Goal: Information Seeking & Learning: Learn about a topic

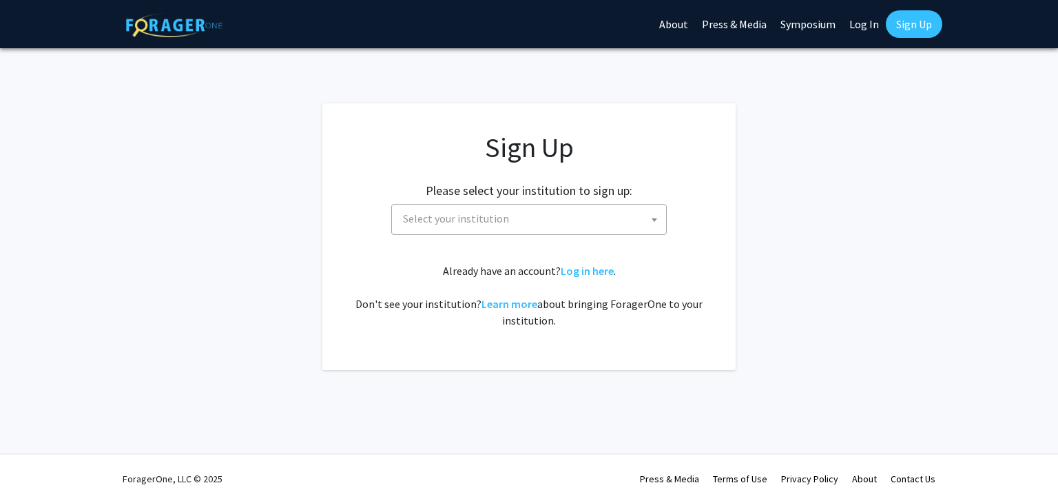
click at [402, 218] on span "Select your institution" at bounding box center [532, 219] width 269 height 28
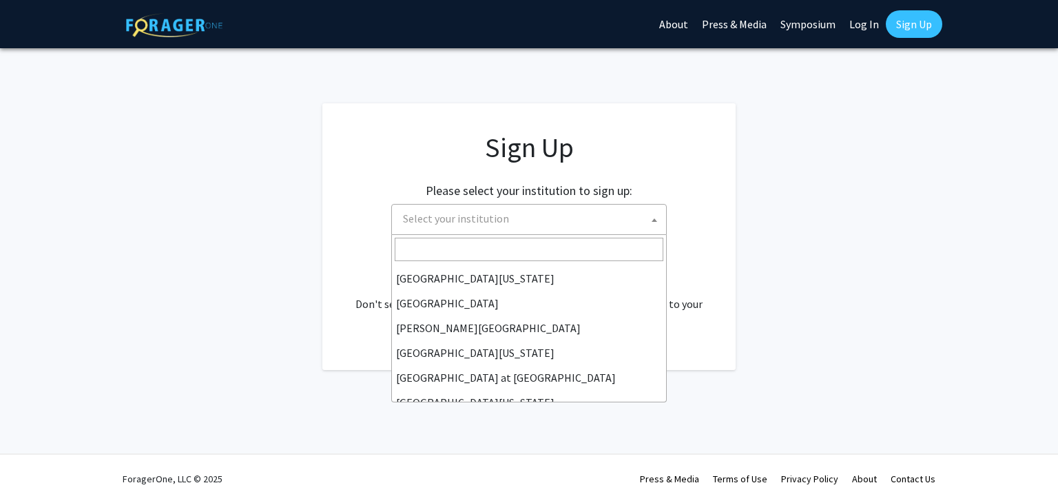
scroll to position [482, 0]
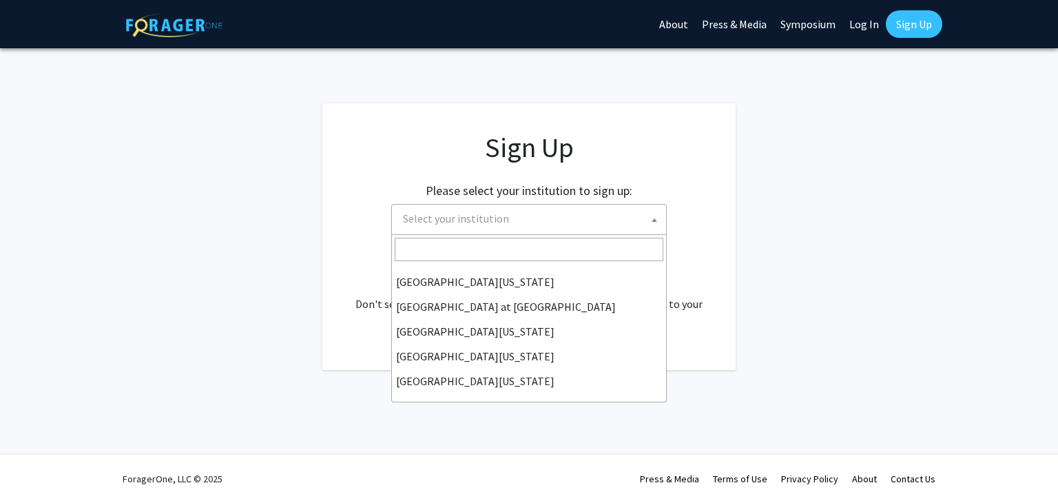
select select "18"
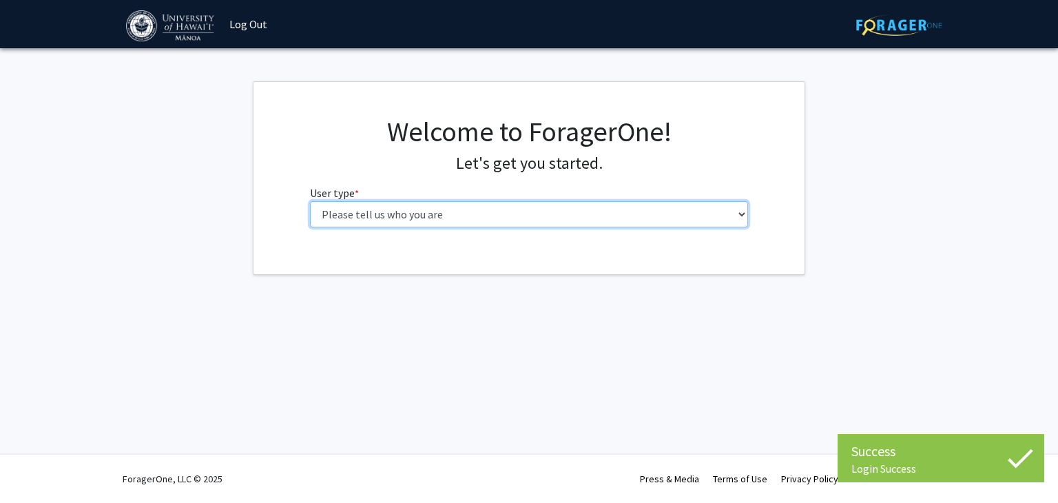
click at [326, 211] on select "Please tell us who you are Undergraduate Student Master's Student Doctoral Cand…" at bounding box center [529, 214] width 439 height 26
select select "1: undergrad"
click at [310, 201] on select "Please tell us who you are Undergraduate Student Master's Student Doctoral Cand…" at bounding box center [529, 214] width 439 height 26
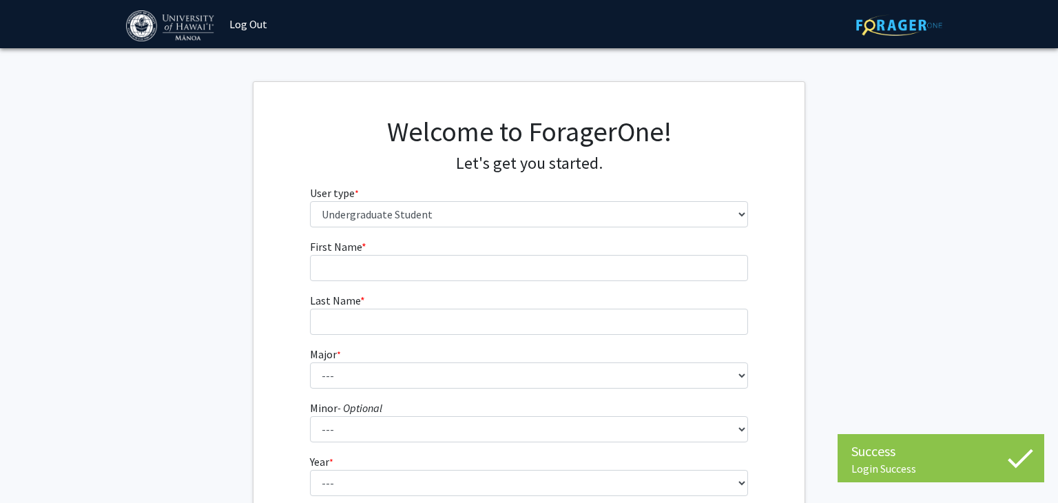
click at [328, 254] on label "First Name * required" at bounding box center [338, 246] width 57 height 17
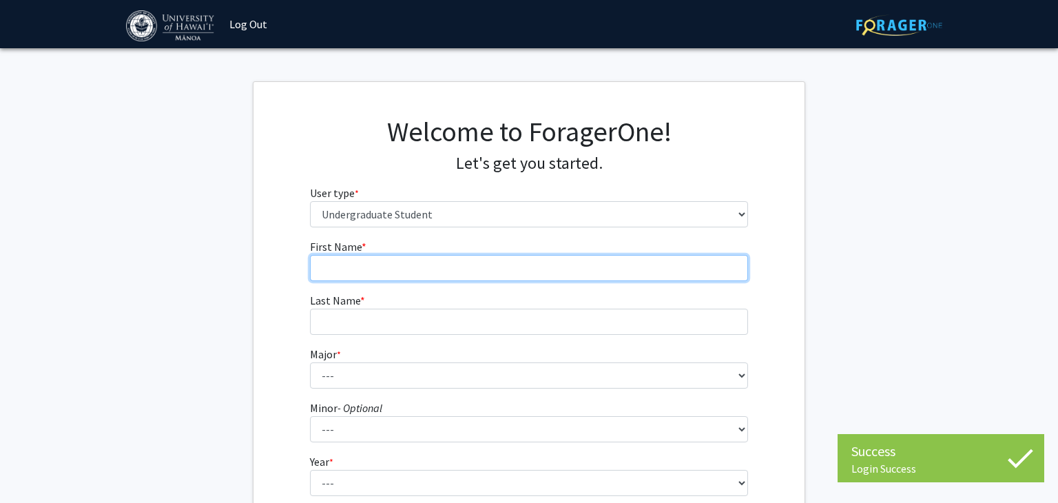
click at [328, 255] on input "First Name * required" at bounding box center [529, 268] width 439 height 26
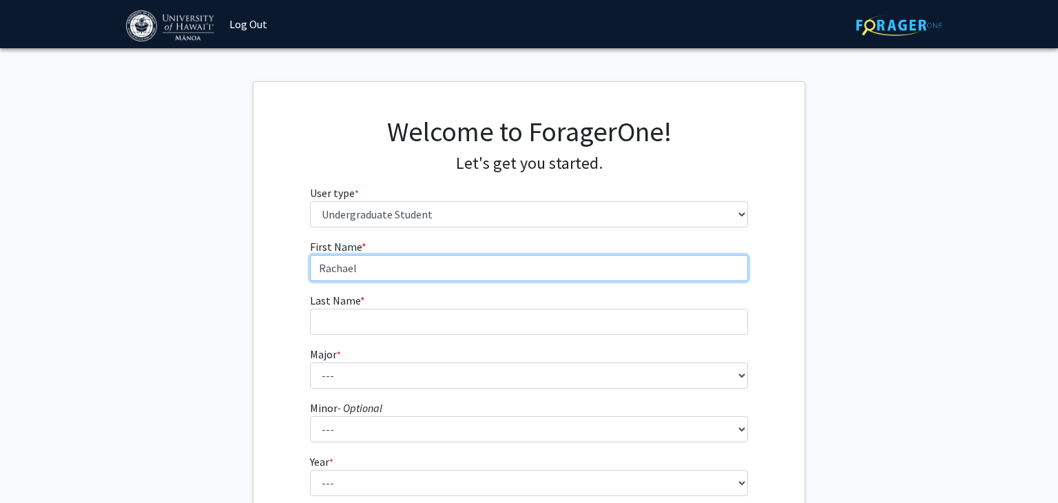
type input "Rachael"
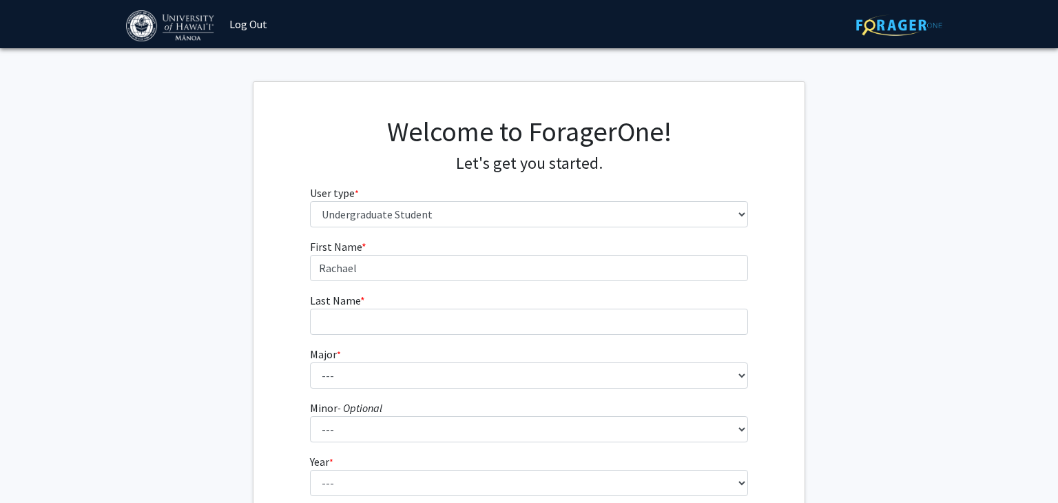
click at [339, 338] on form "First Name * required Rachael Last Name * required Major * required --- Account…" at bounding box center [529, 404] width 439 height 332
click at [355, 305] on span "Last Name" at bounding box center [335, 301] width 50 height 14
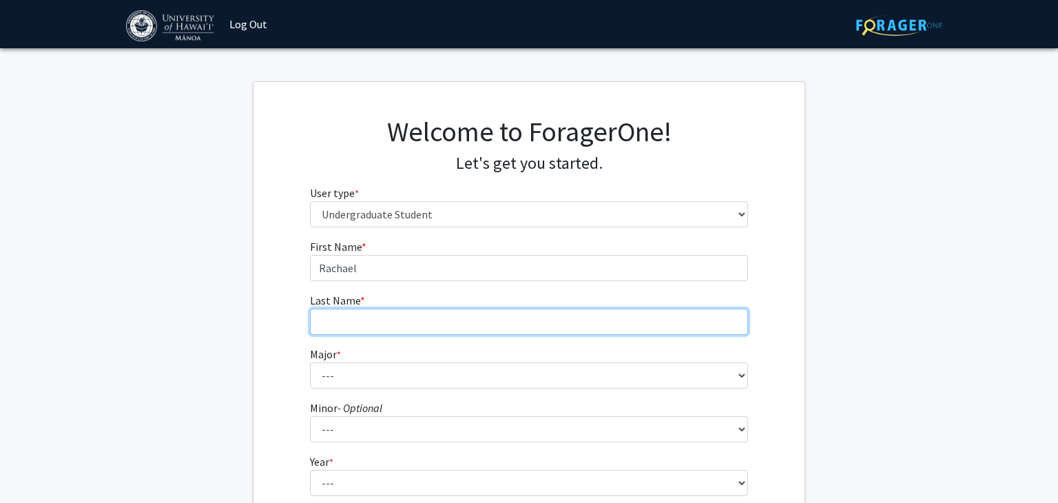
click at [355, 309] on input "Last Name * required" at bounding box center [529, 322] width 439 height 26
type input "[PERSON_NAME]"
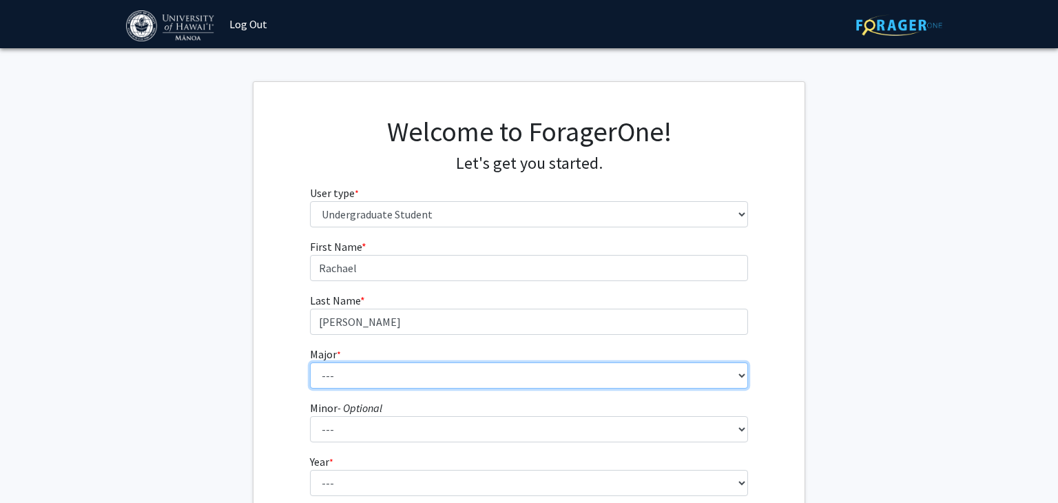
click at [331, 379] on select "--- Accounting American Studies Animal Sciences Anthropology Art Art History As…" at bounding box center [529, 375] width 439 height 26
select select "13: 1395"
click at [310, 362] on select "--- Accounting American Studies Animal Sciences Anthropology Art Art History As…" at bounding box center [529, 375] width 439 height 26
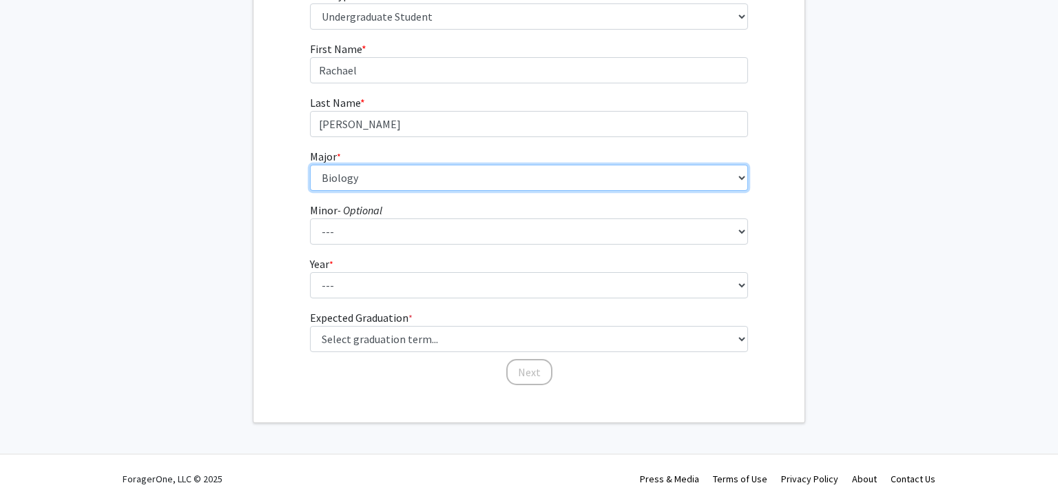
scroll to position [197, 0]
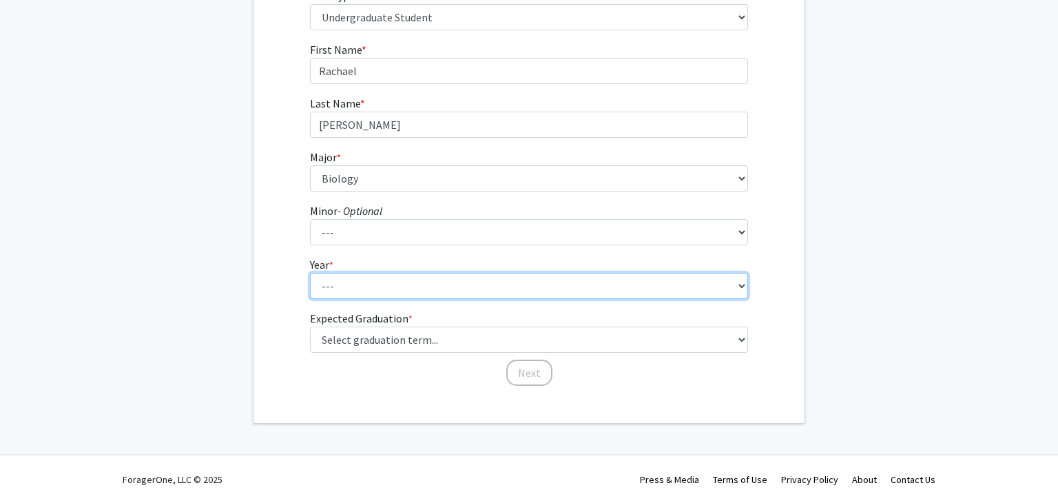
click at [327, 285] on select "--- First-year Sophomore Junior Senior Postbaccalaureate Certificate" at bounding box center [529, 286] width 439 height 26
select select "1: first-year"
click at [310, 273] on select "--- First-year Sophomore Junior Senior Postbaccalaureate Certificate" at bounding box center [529, 286] width 439 height 26
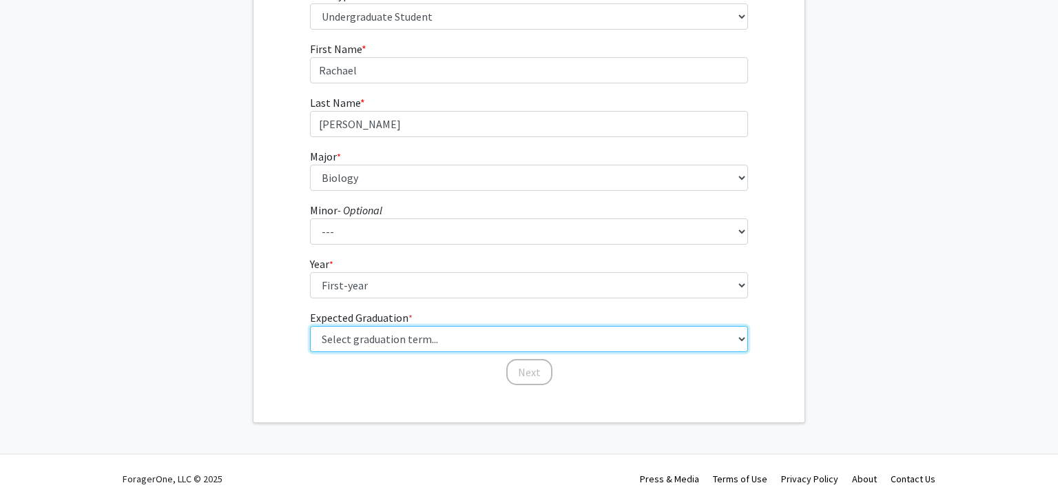
click at [339, 335] on select "Select graduation term... Spring 2025 Summer 2025 Fall 2025 Winter 2025 Spring …" at bounding box center [529, 339] width 439 height 26
click at [316, 348] on select "Select graduation term... Spring 2025 Summer 2025 Fall 2025 Winter 2025 Spring …" at bounding box center [529, 339] width 439 height 26
select select "17: spring_2029"
click at [310, 326] on select "Select graduation term... Spring 2025 Summer 2025 Fall 2025 Winter 2025 Spring …" at bounding box center [529, 339] width 439 height 26
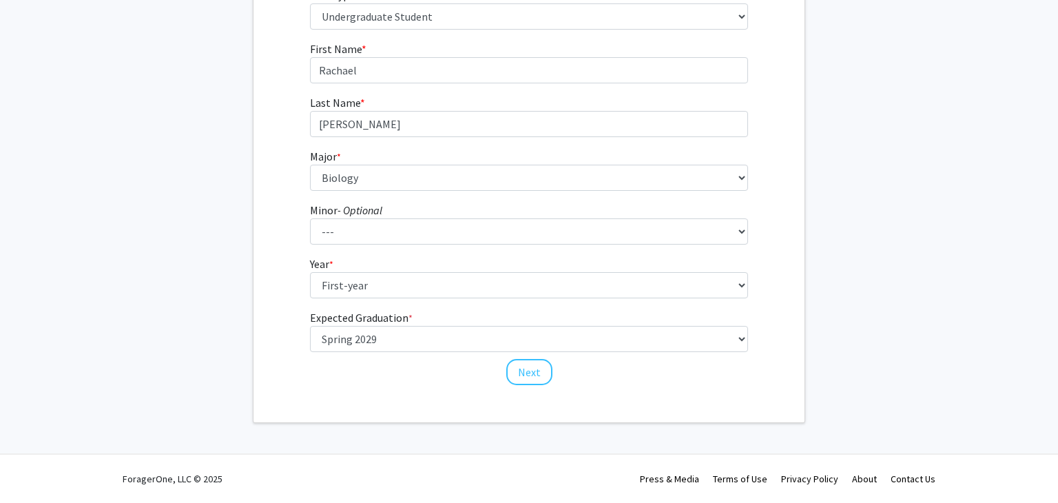
click at [228, 249] on fg-get-started "Welcome to ForagerOne! Let's get you started. User type * required Please tell …" at bounding box center [529, 154] width 1058 height 540
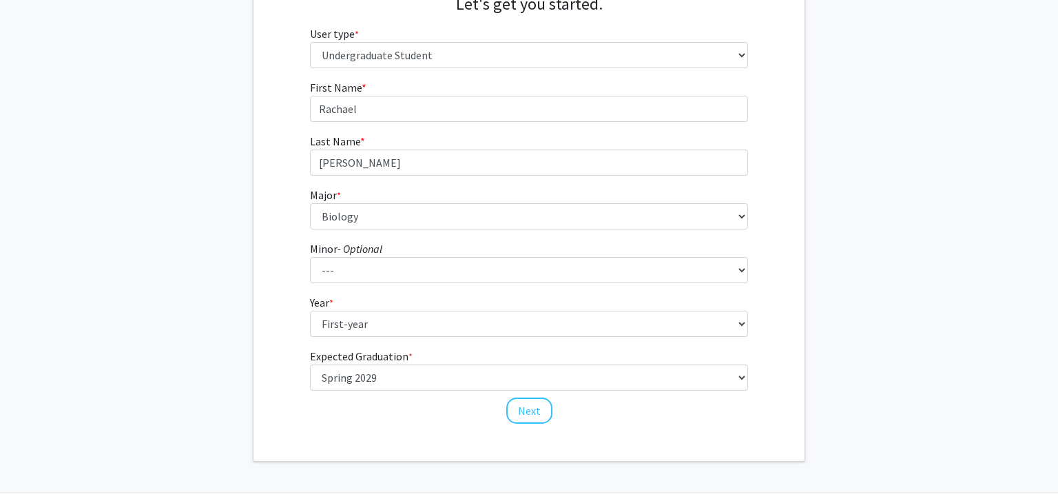
scroll to position [153, 0]
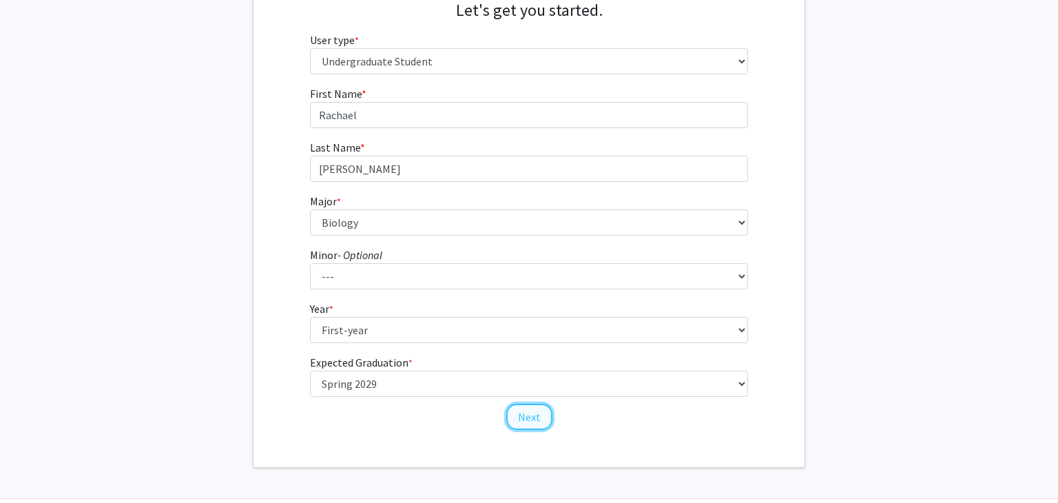
click at [520, 405] on button "Next" at bounding box center [529, 417] width 46 height 26
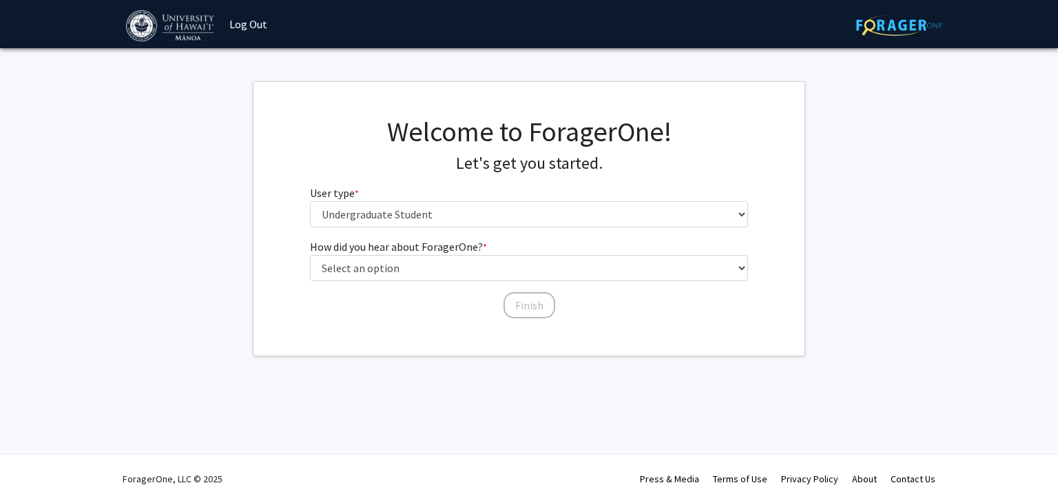
scroll to position [0, 0]
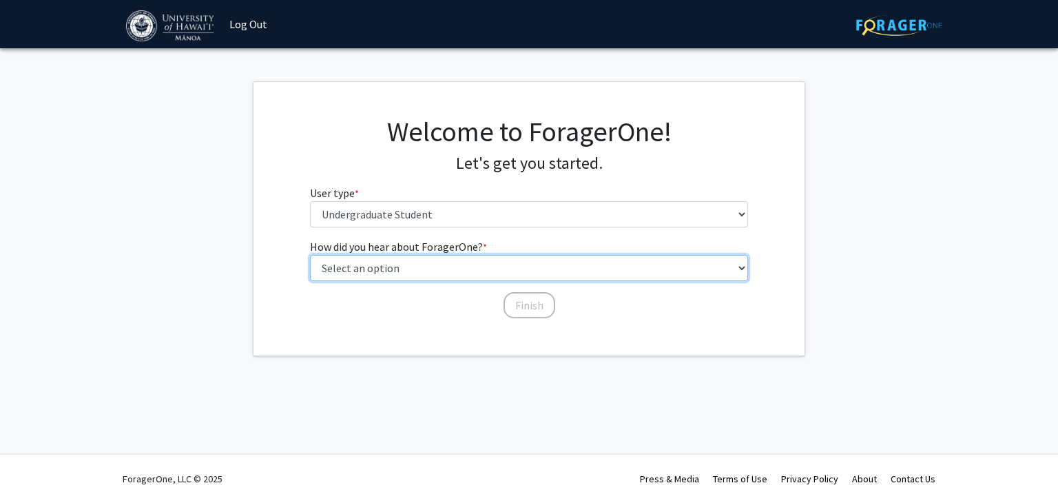
click at [342, 263] on select "Select an option Peer/student recommendation Faculty/staff recommendation Unive…" at bounding box center [529, 268] width 439 height 26
select select "3: university_website"
click at [310, 255] on select "Select an option Peer/student recommendation Faculty/staff recommendation Unive…" at bounding box center [529, 268] width 439 height 26
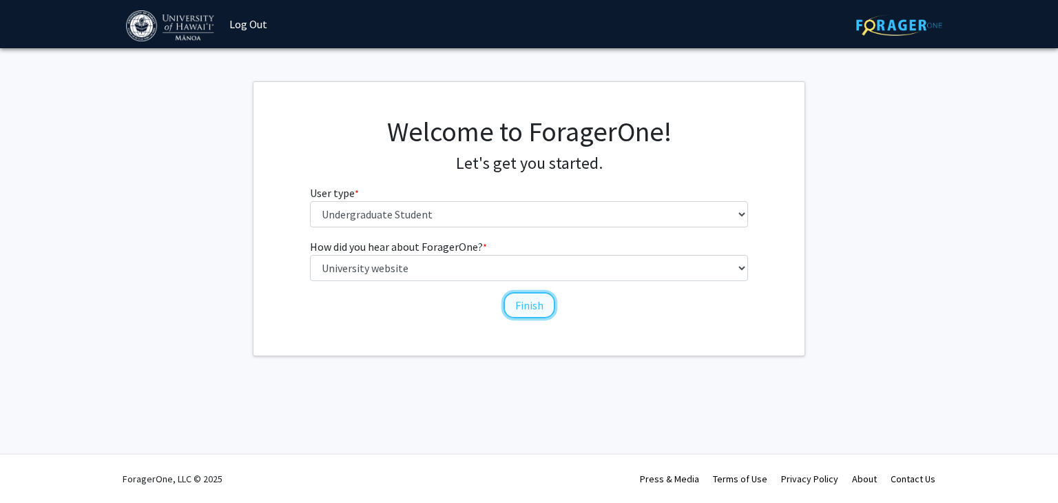
click at [520, 304] on button "Finish" at bounding box center [530, 305] width 52 height 26
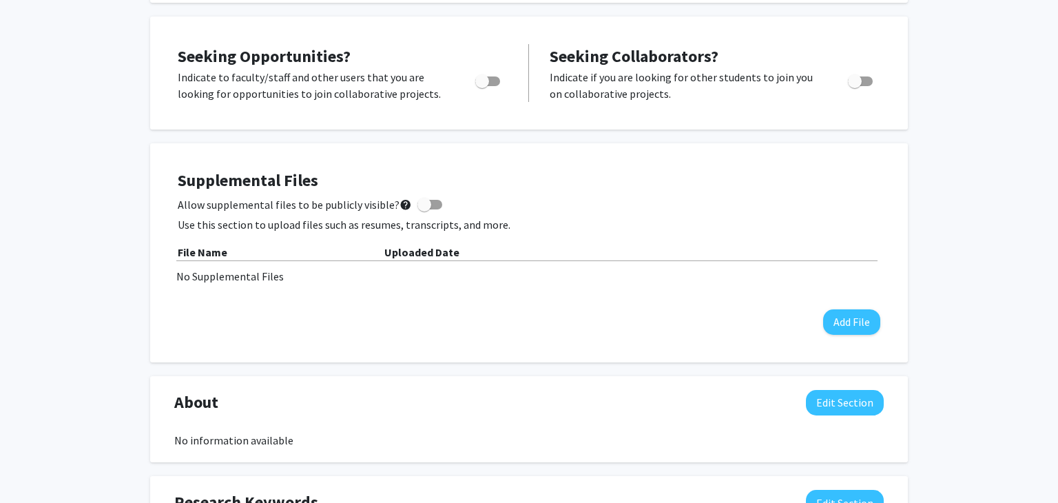
scroll to position [245, 0]
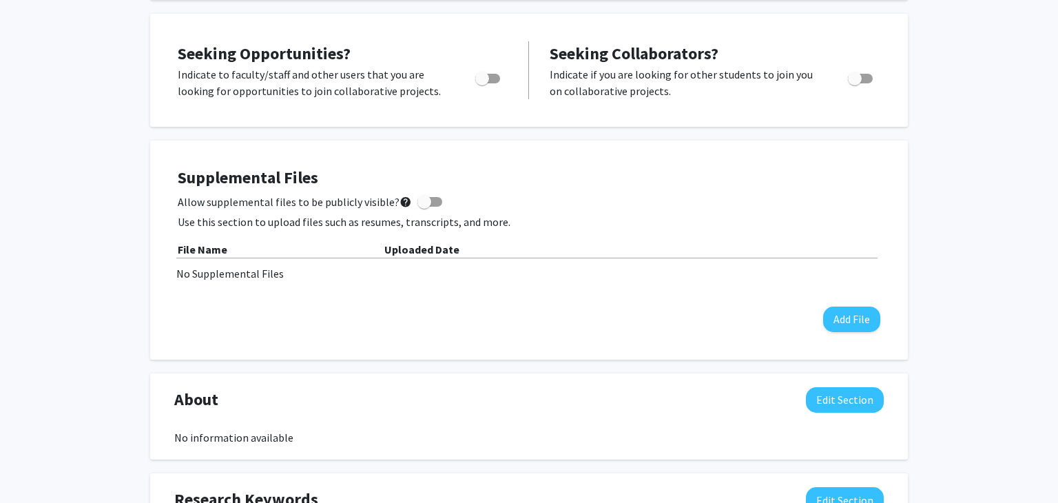
click at [513, 89] on div at bounding box center [489, 82] width 59 height 33
click at [495, 53] on div "Seeking Opportunities? Indicate to faculty/staff and other users that you are l…" at bounding box center [343, 70] width 330 height 58
click at [511, 84] on div at bounding box center [489, 82] width 59 height 33
click at [480, 81] on span "Toggle" at bounding box center [482, 79] width 14 height 14
click at [482, 83] on input "Are you actively seeking opportunities?" at bounding box center [482, 83] width 1 height 1
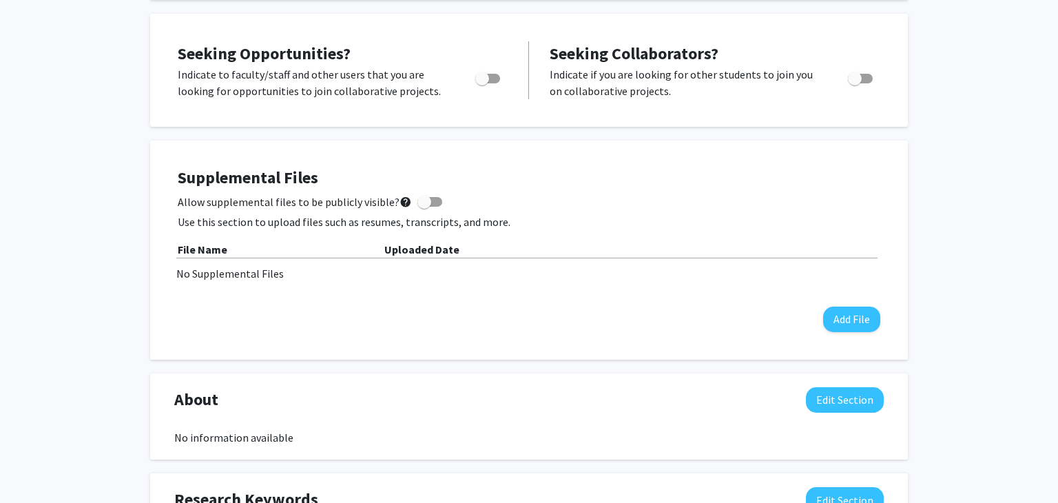
checkbox input "true"
click at [114, 190] on div "Rachael Wilmot Edit Section See Public View help Degree Level: Undergraduate St…" at bounding box center [529, 405] width 1058 height 1202
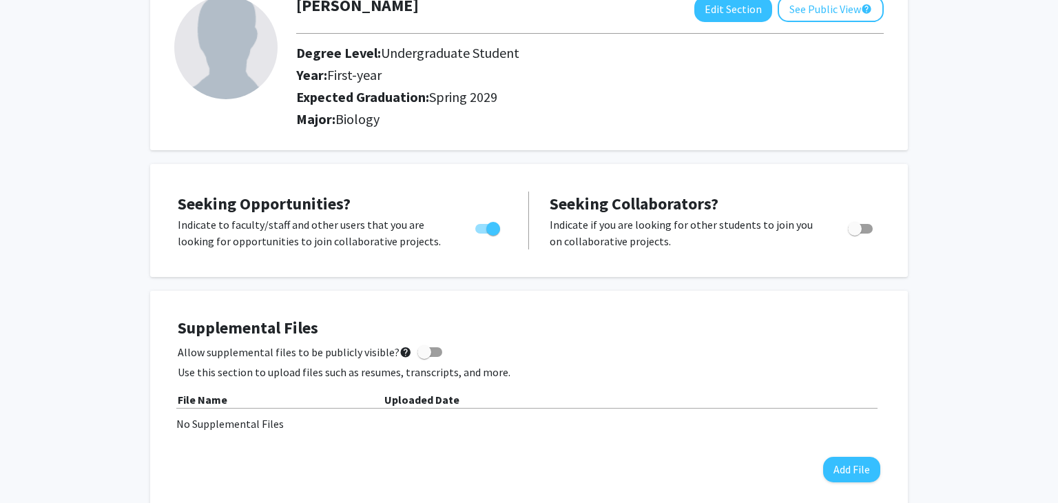
scroll to position [0, 0]
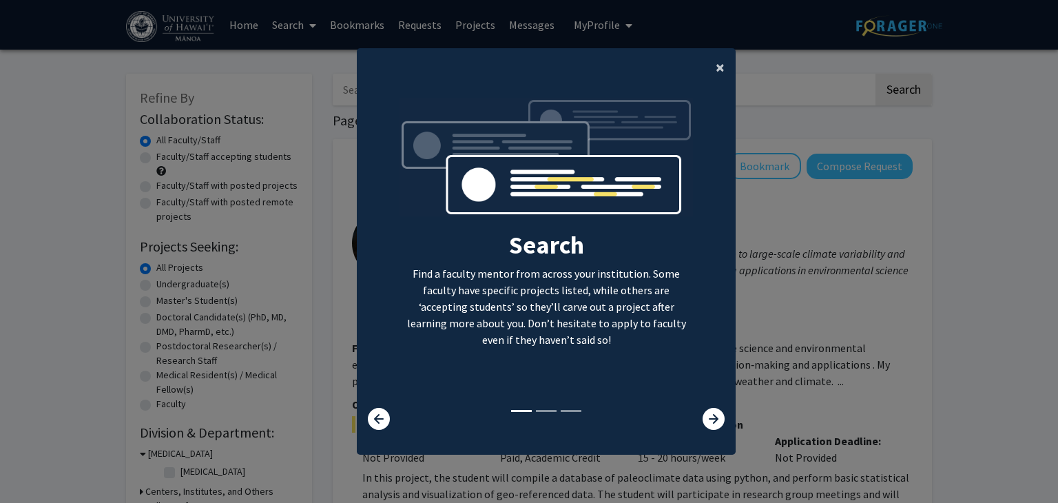
click at [717, 65] on span "×" at bounding box center [720, 67] width 9 height 21
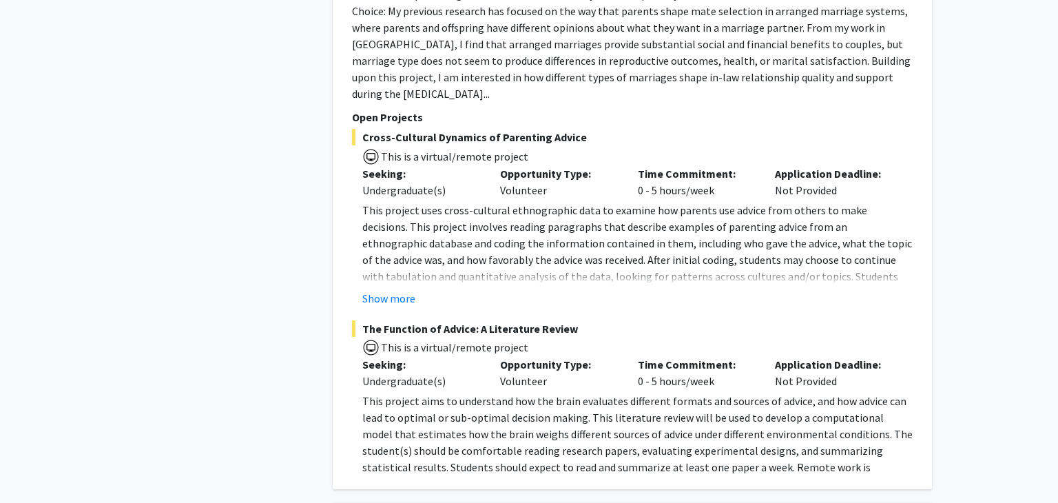
scroll to position [6729, 0]
click at [378, 208] on p "This project uses cross-cultural ethnographic data to examine how parents use a…" at bounding box center [637, 267] width 551 height 132
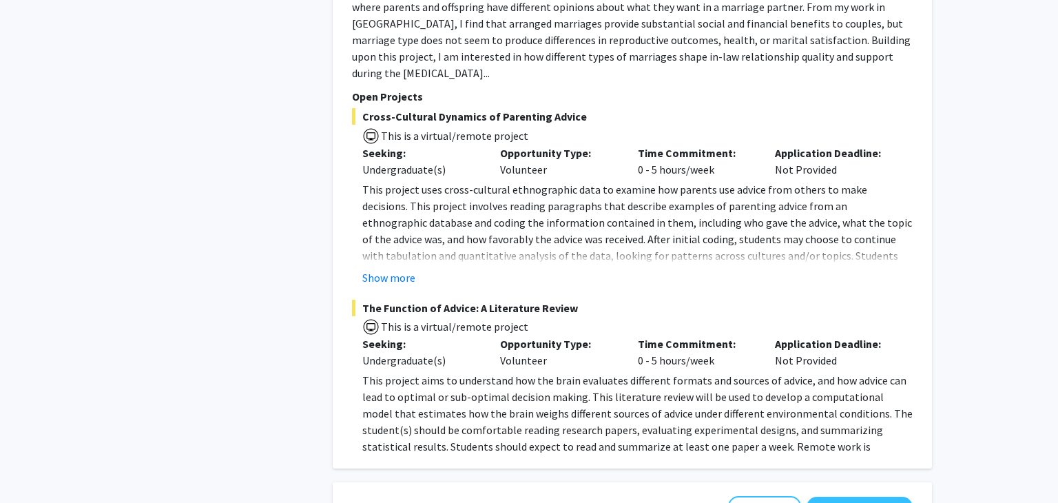
scroll to position [6762, 0]
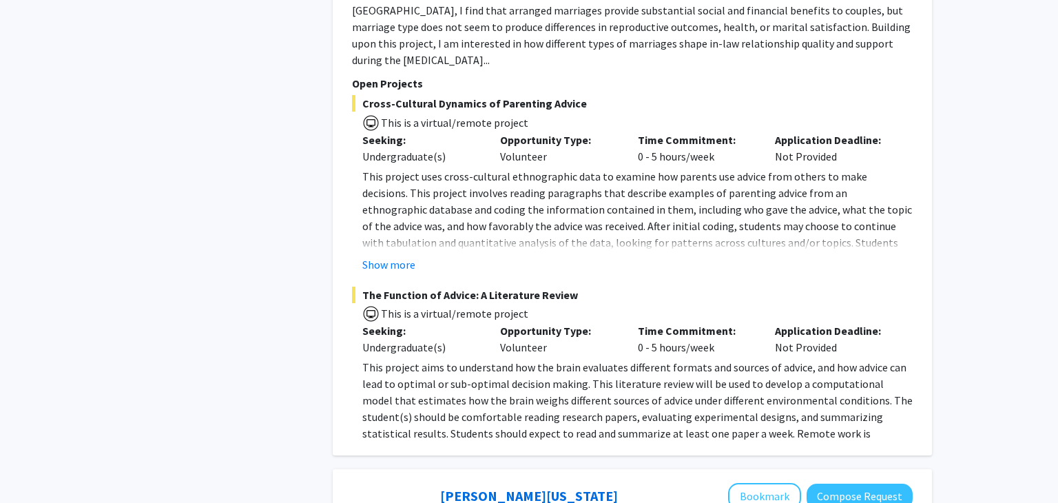
drag, startPoint x: 364, startPoint y: 220, endPoint x: 575, endPoint y: 221, distance: 211.6
click at [575, 287] on span "The Function of Advice: A Literature Review" at bounding box center [632, 295] width 561 height 17
copy span "The Function of Advice: A Literature Review"
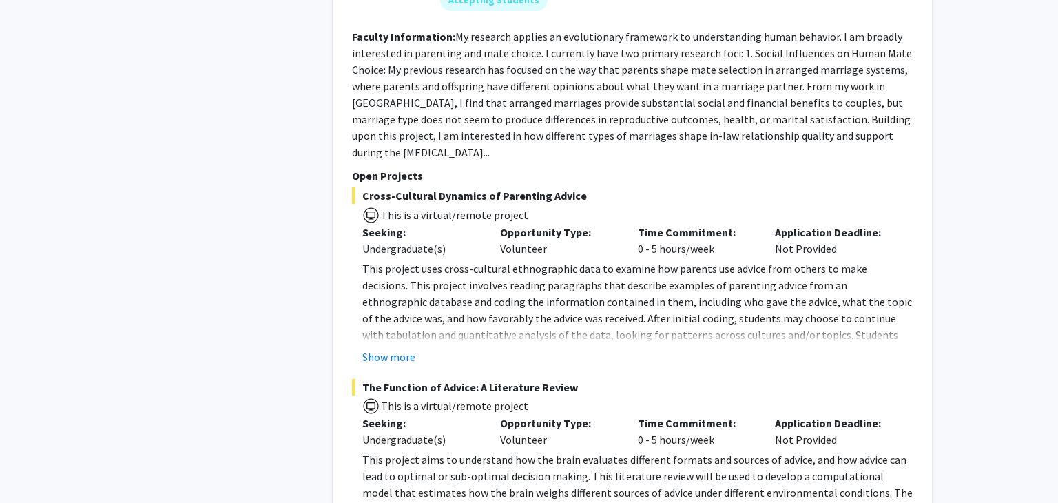
scroll to position [6655, 0]
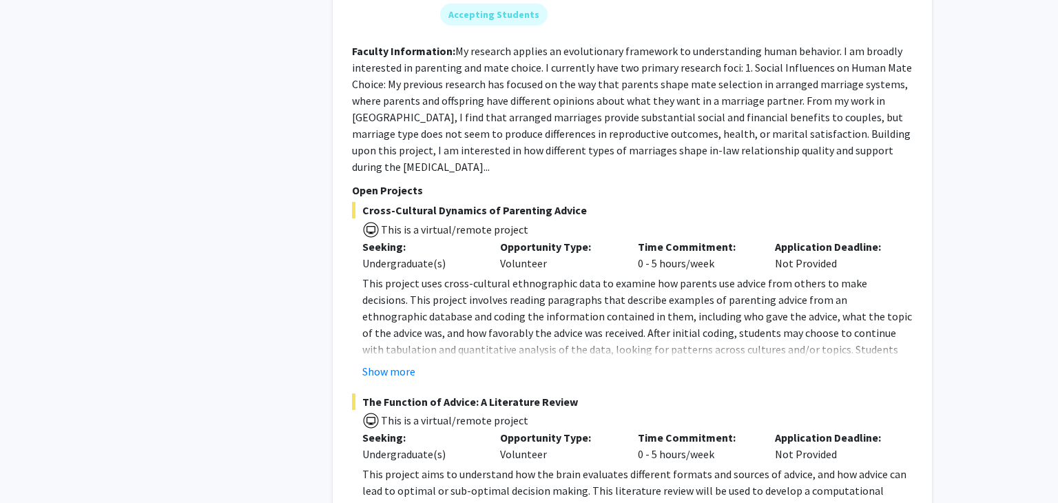
copy span "The Function of Advice: A Literature Review"
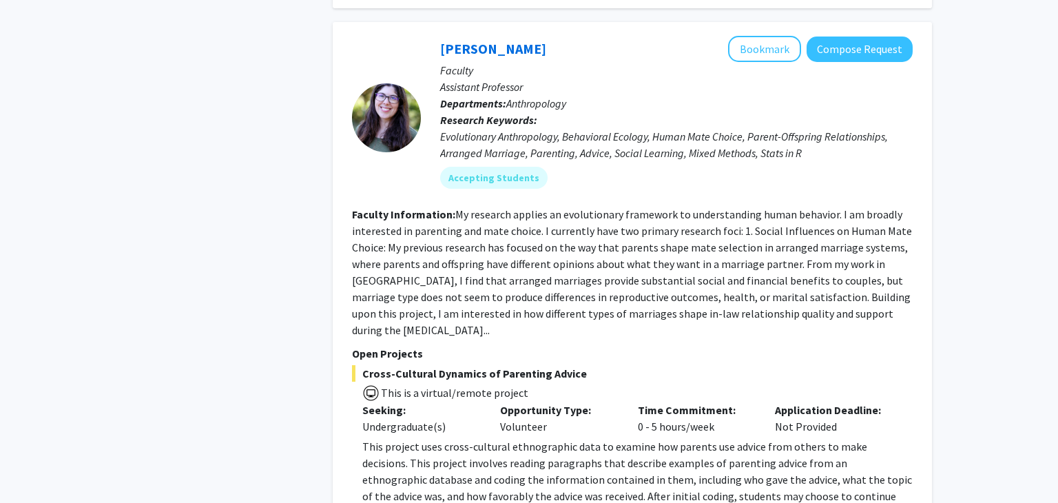
click at [628, 232] on fg-read-more "My research applies an evolutionary framework to understanding human behavior. …" at bounding box center [632, 272] width 560 height 130
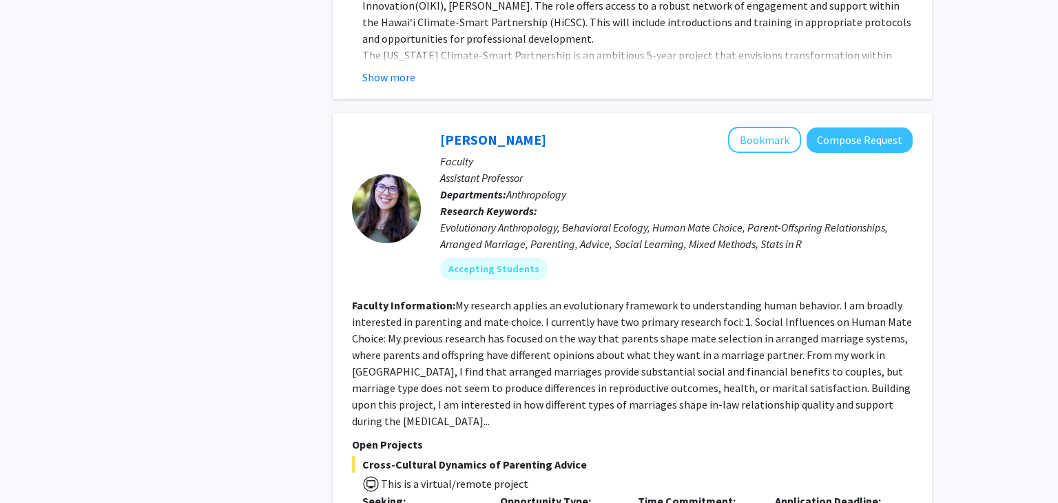
scroll to position [6400, 0]
click at [835, 128] on button "Compose Request" at bounding box center [860, 140] width 106 height 25
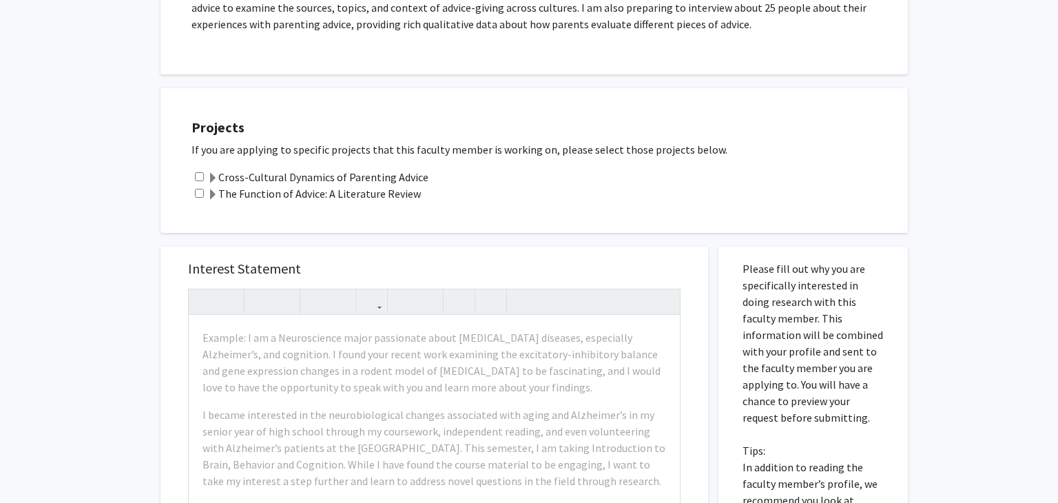
scroll to position [537, 0]
click at [310, 186] on label "The Function of Advice: A Literature Review" at bounding box center [314, 194] width 214 height 17
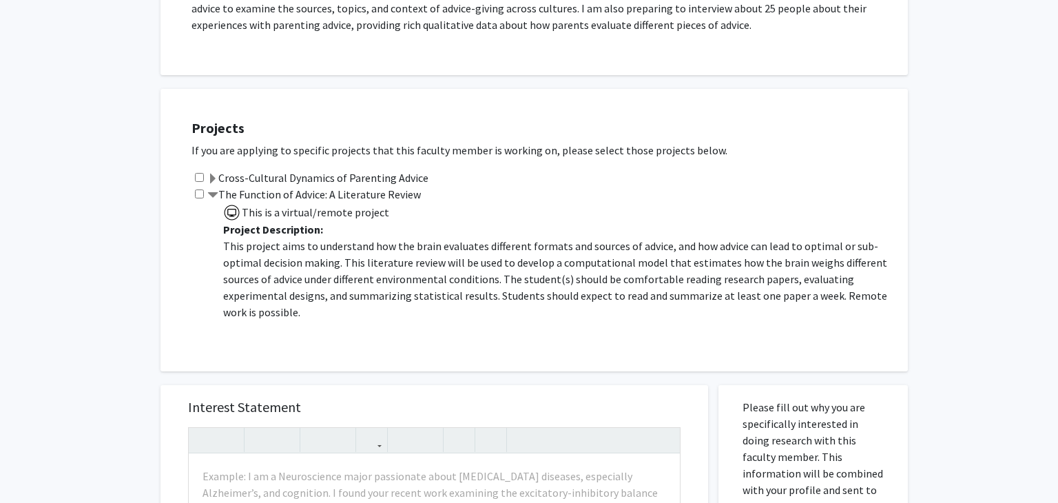
click at [195, 190] on input "checkbox" at bounding box center [199, 194] width 9 height 9
checkbox input "true"
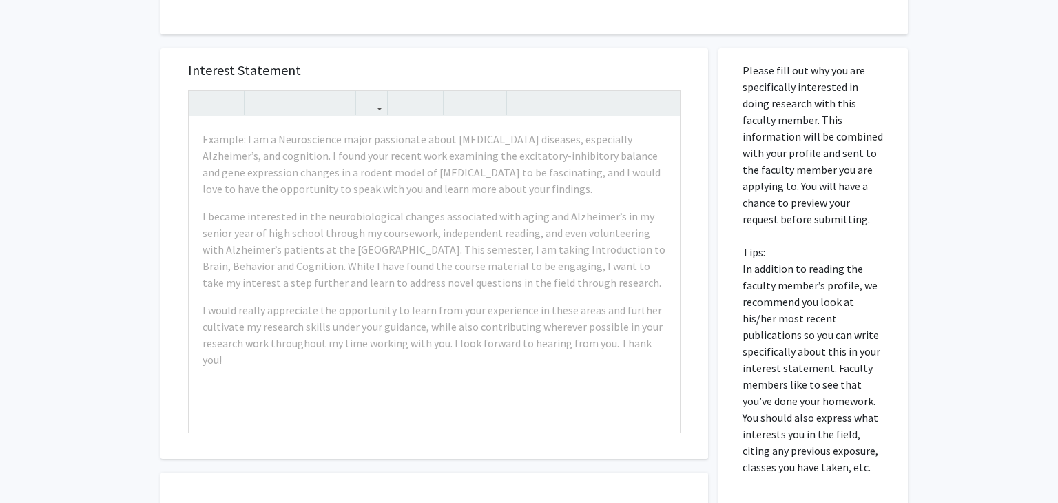
scroll to position [874, 0]
click at [446, 190] on div "Example: I am a Neuroscience major passionate about [MEDICAL_DATA] diseases, es…" at bounding box center [434, 275] width 491 height 316
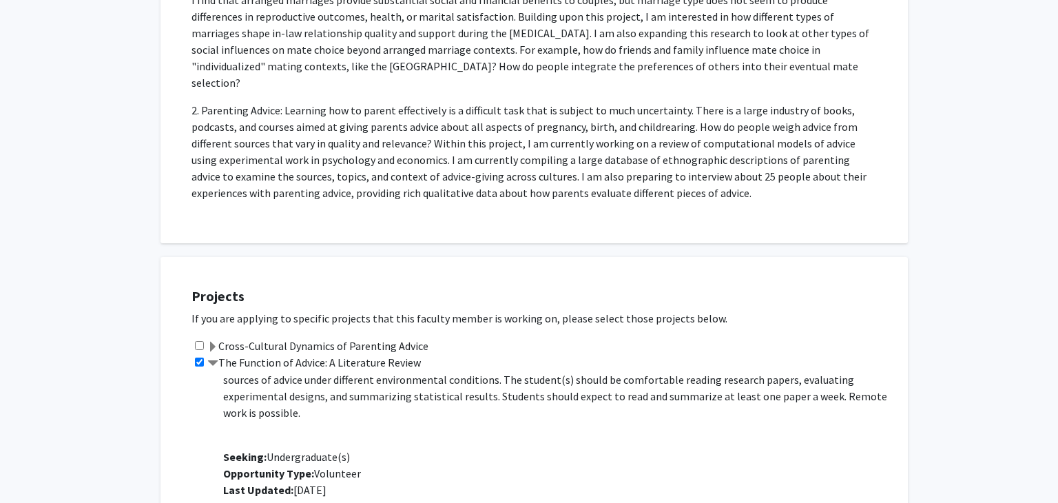
scroll to position [0, 0]
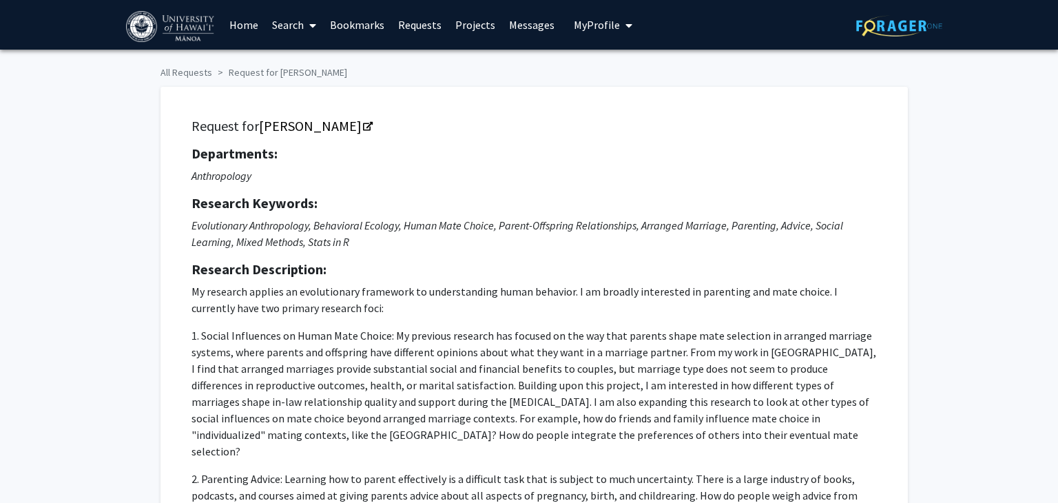
click at [251, 17] on link "Home" at bounding box center [244, 25] width 43 height 48
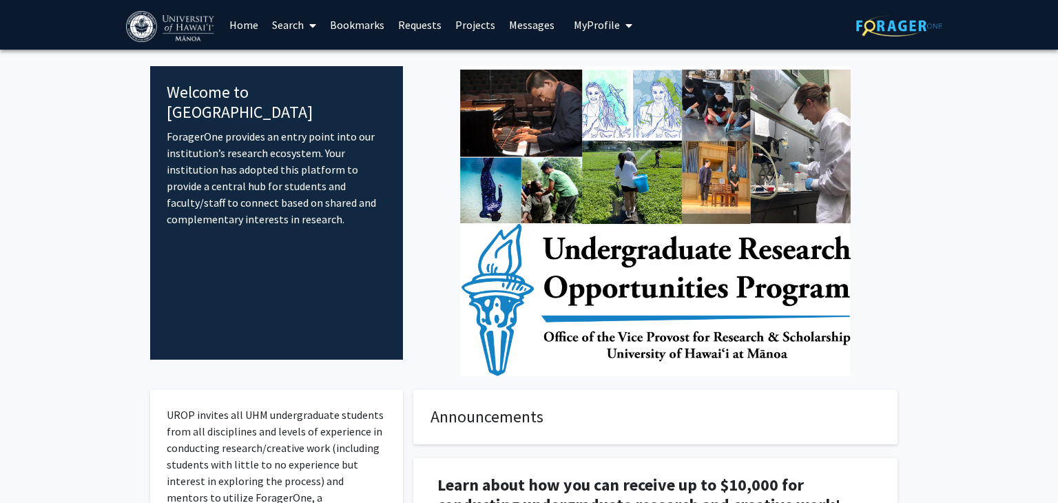
click at [594, 18] on span "My Profile" at bounding box center [597, 25] width 46 height 14
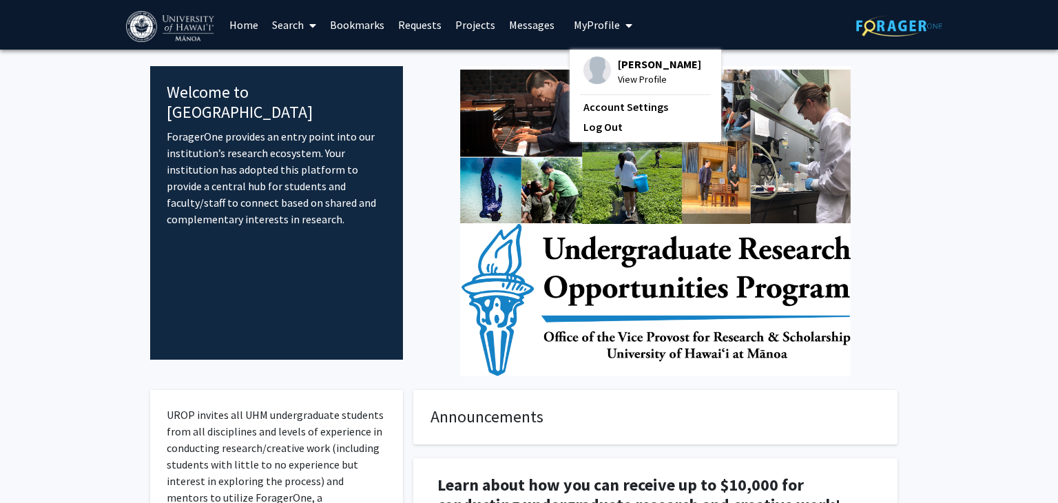
click at [618, 79] on span "View Profile" at bounding box center [659, 79] width 83 height 15
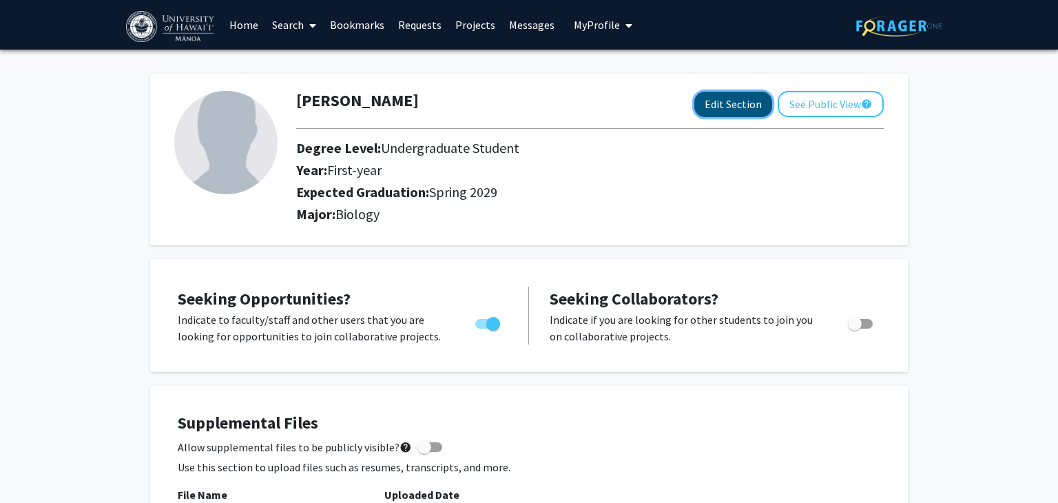
click at [741, 94] on button "Edit Section" at bounding box center [734, 104] width 78 height 25
select select "first-year"
select select "45: spring_2029"
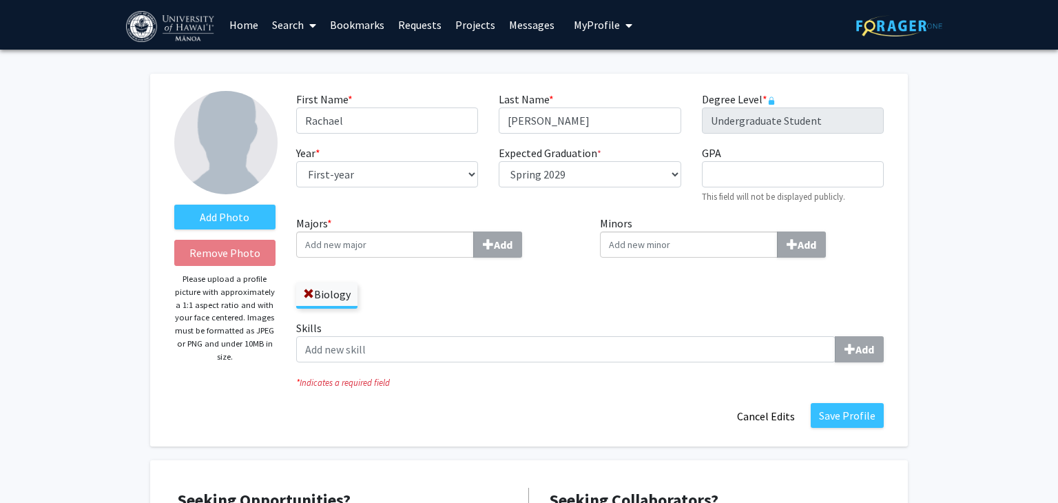
click at [425, 238] on input "Majors * Add" at bounding box center [385, 245] width 178 height 26
click at [781, 416] on button "Cancel Edits" at bounding box center [766, 416] width 76 height 26
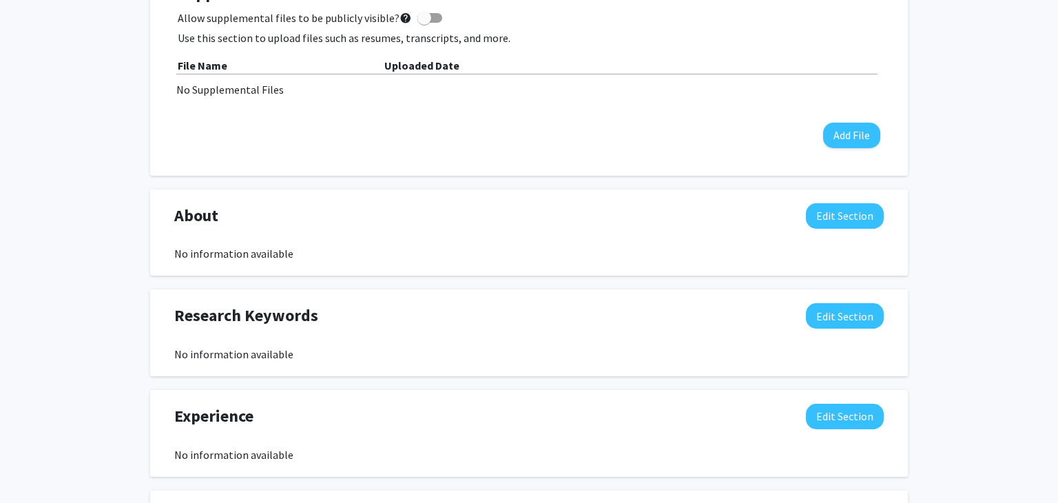
scroll to position [431, 0]
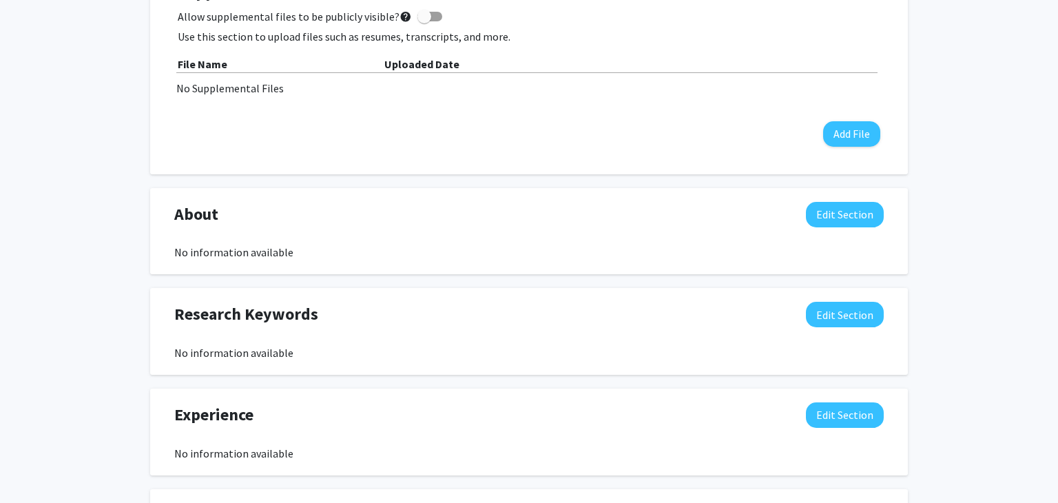
click at [229, 254] on div "No information available" at bounding box center [529, 252] width 710 height 17
click at [814, 225] on button "Edit Section" at bounding box center [845, 214] width 78 height 25
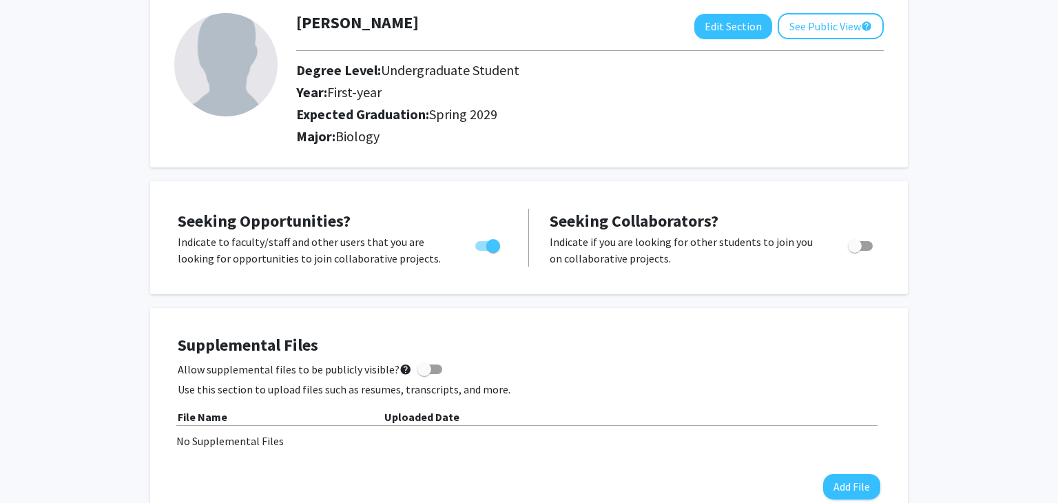
scroll to position [0, 0]
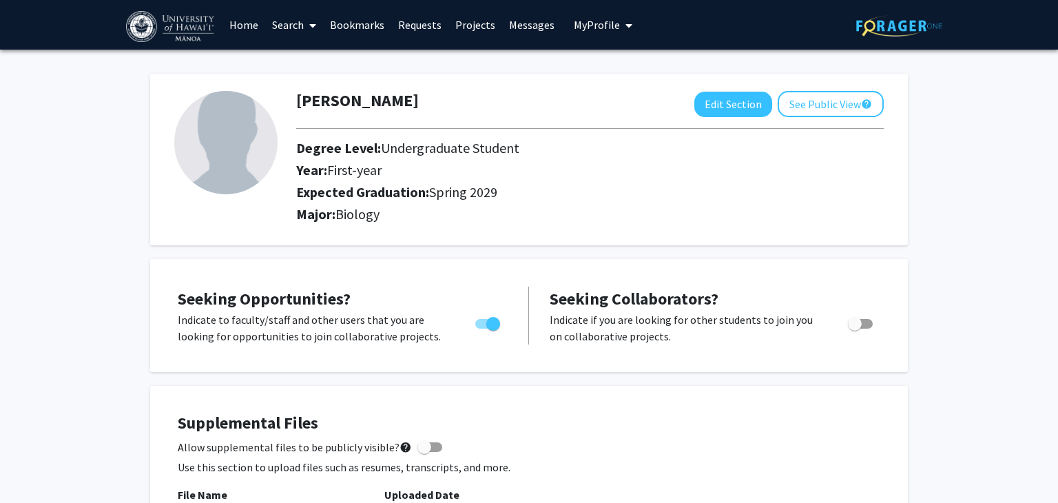
click at [275, 22] on link "Search" at bounding box center [294, 25] width 58 height 48
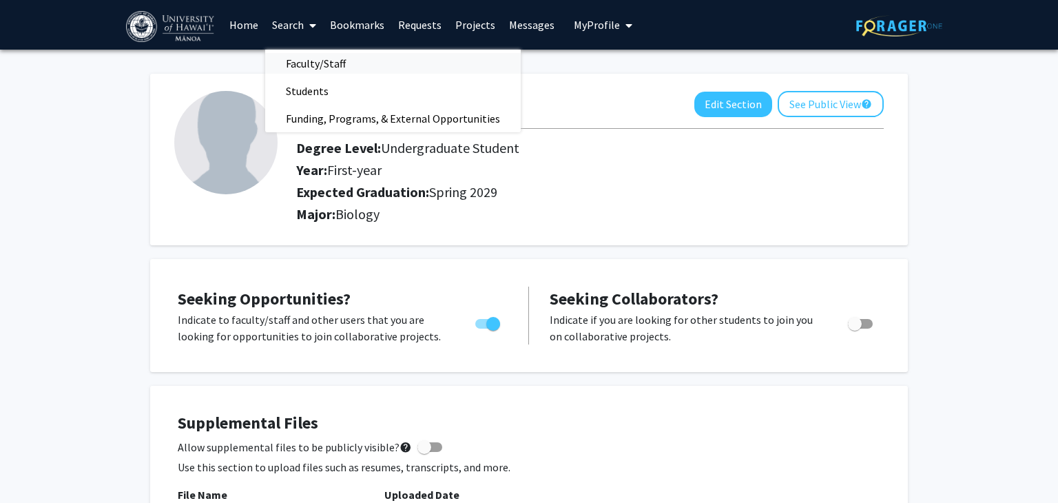
click at [295, 59] on span "Faculty/Staff" at bounding box center [315, 64] width 101 height 28
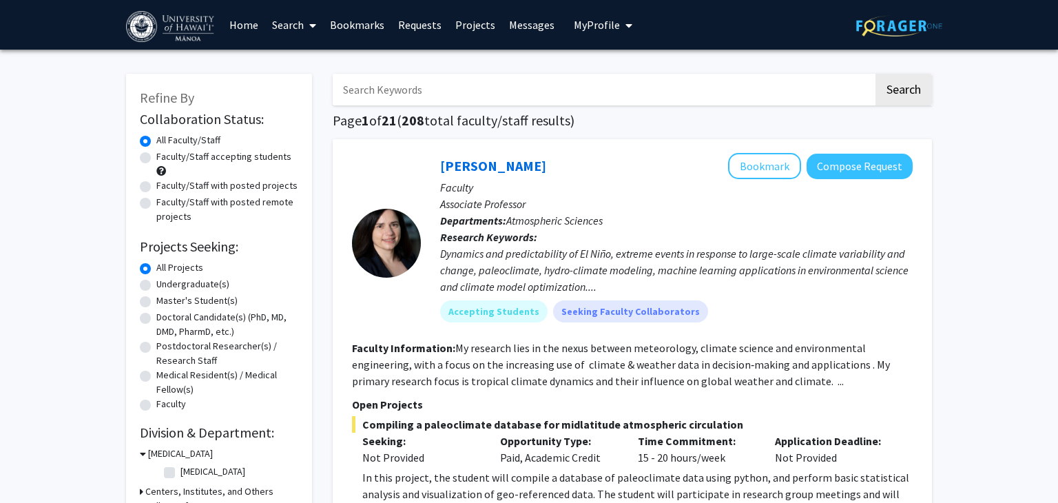
click at [283, 26] on link "Search" at bounding box center [294, 25] width 58 height 48
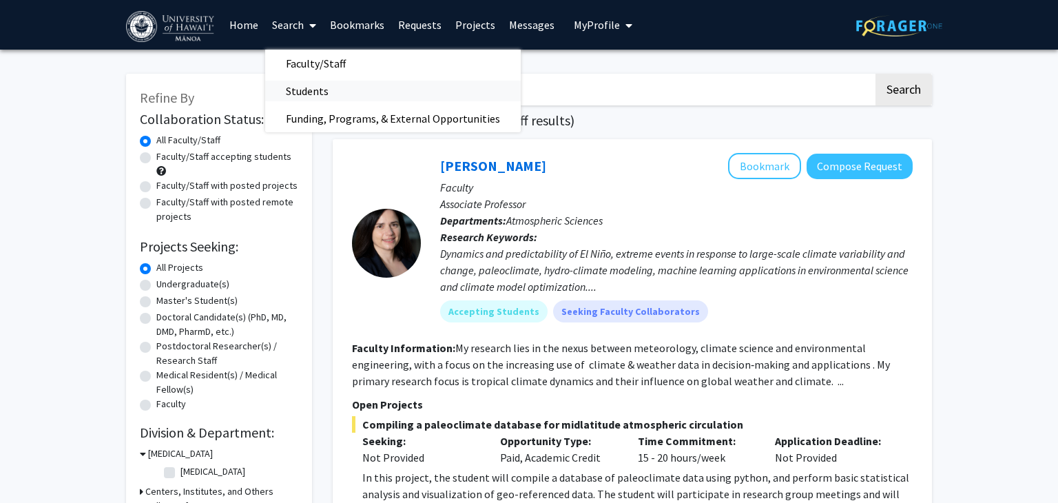
click at [291, 91] on span "Students" at bounding box center [307, 91] width 84 height 28
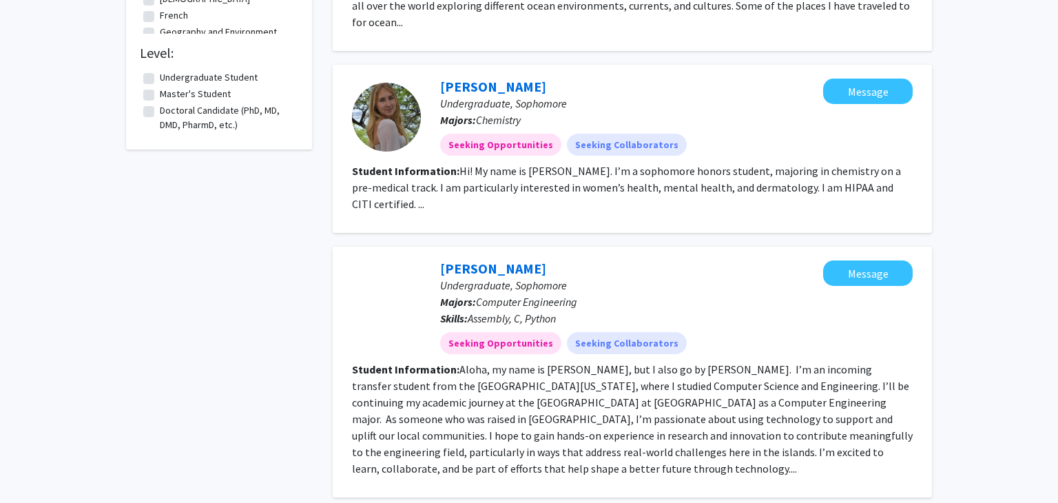
scroll to position [839, 0]
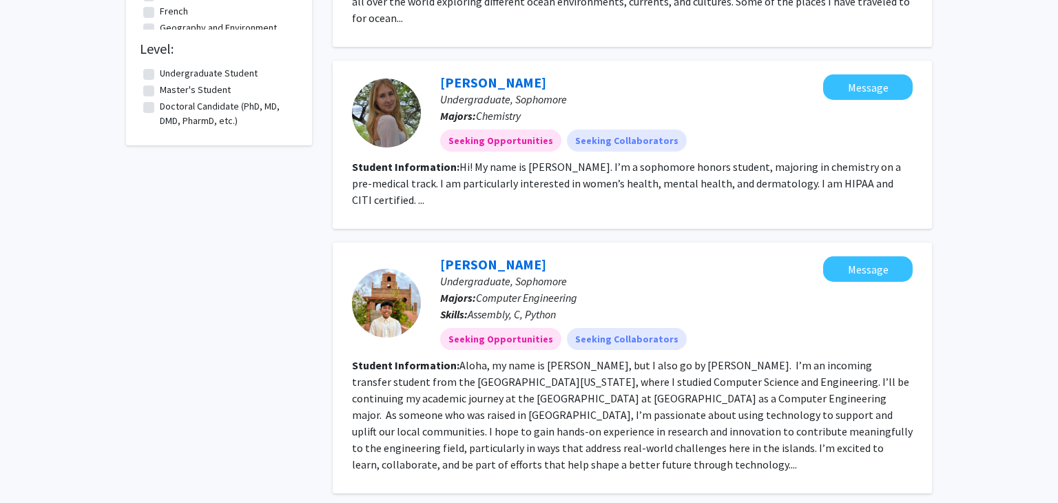
click at [370, 160] on fg-read-more "Hi! My name is [PERSON_NAME]. I’m a sophomore honors student, majoring in chemi…" at bounding box center [626, 183] width 549 height 47
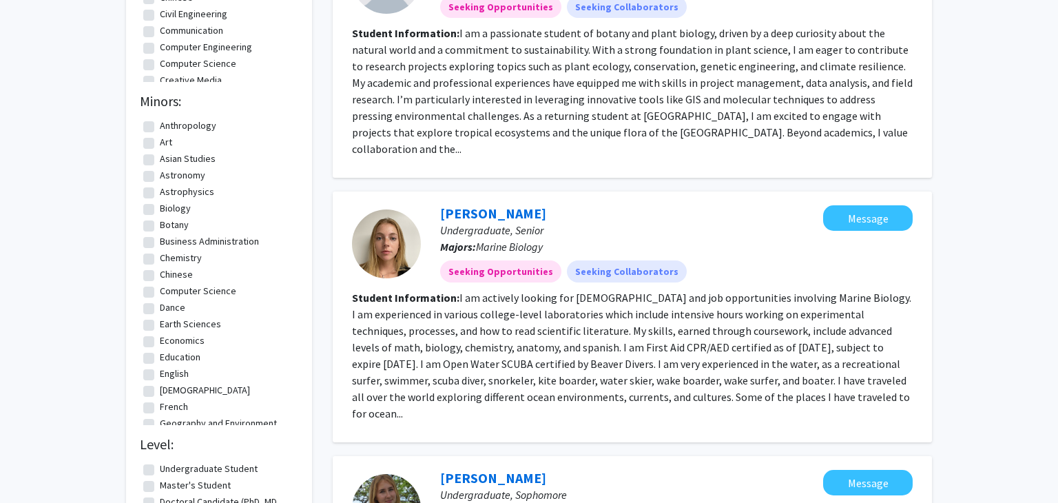
scroll to position [0, 0]
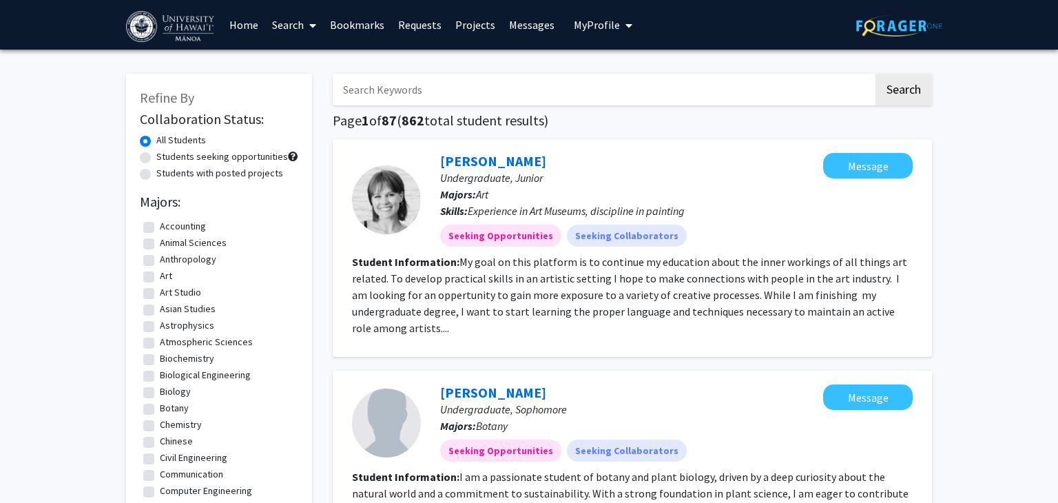
click at [274, 24] on link "Search" at bounding box center [294, 25] width 58 height 48
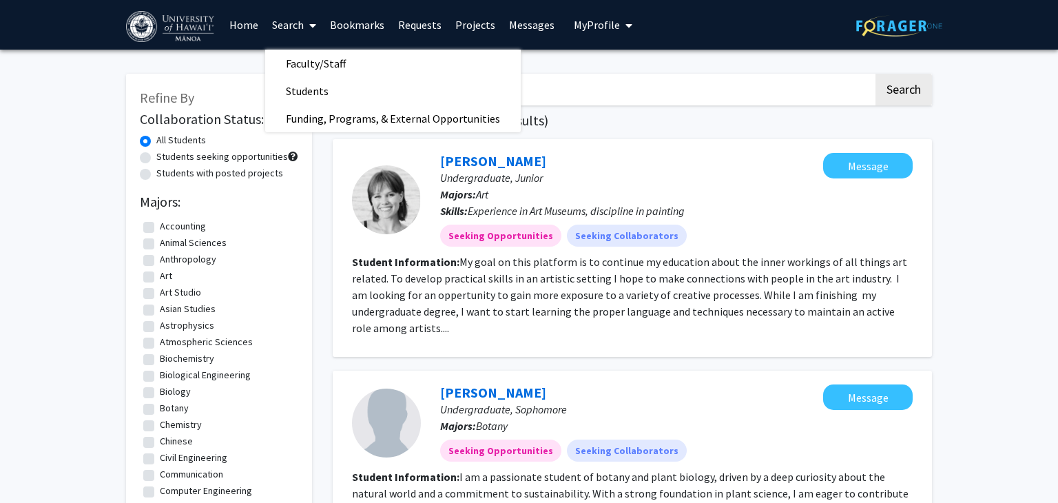
click at [602, 22] on span "My Profile" at bounding box center [597, 25] width 46 height 14
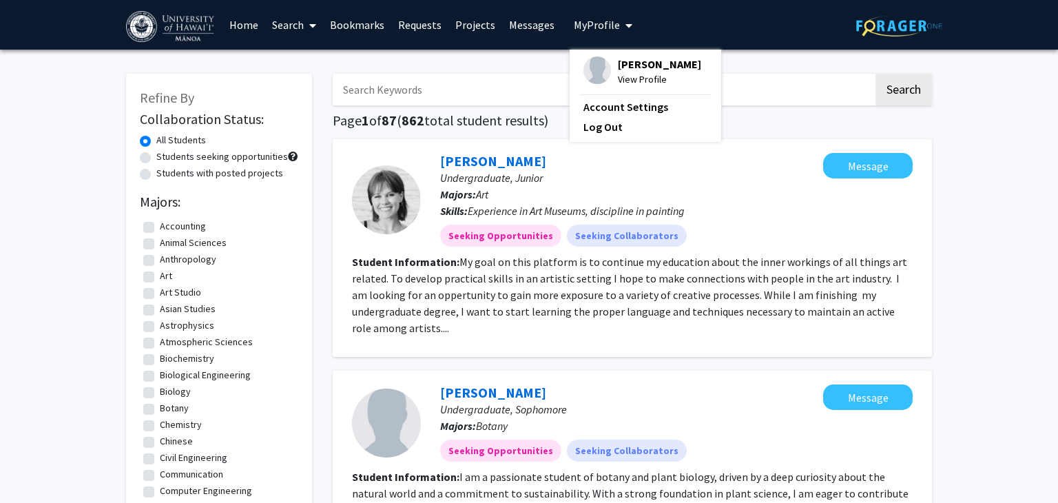
click at [623, 57] on span "[PERSON_NAME]" at bounding box center [659, 64] width 83 height 15
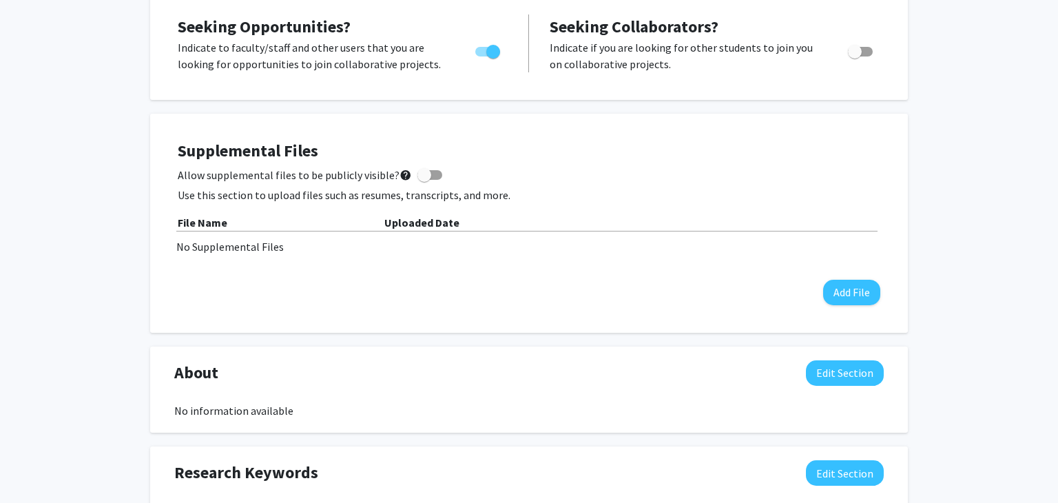
scroll to position [273, 0]
click at [847, 298] on button "Add File" at bounding box center [851, 291] width 57 height 25
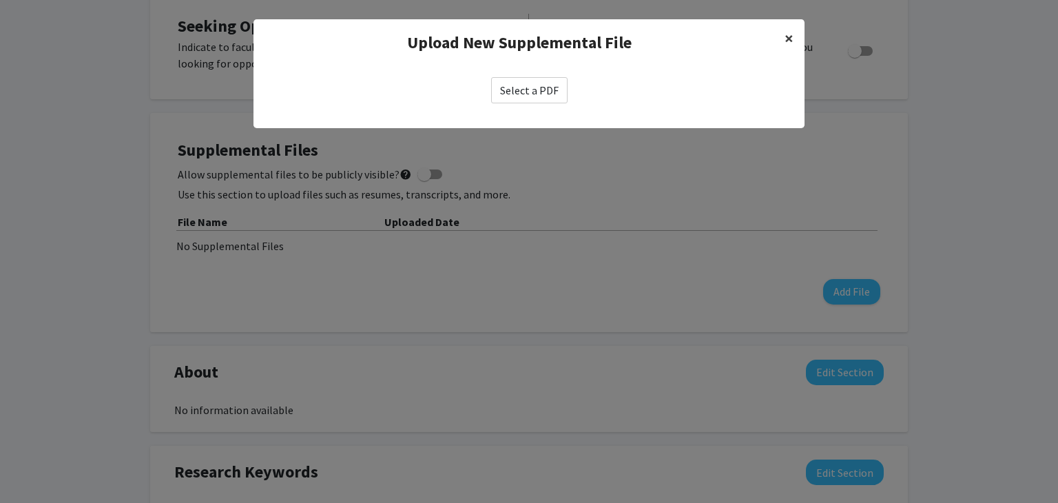
click at [789, 38] on span "×" at bounding box center [789, 38] width 9 height 21
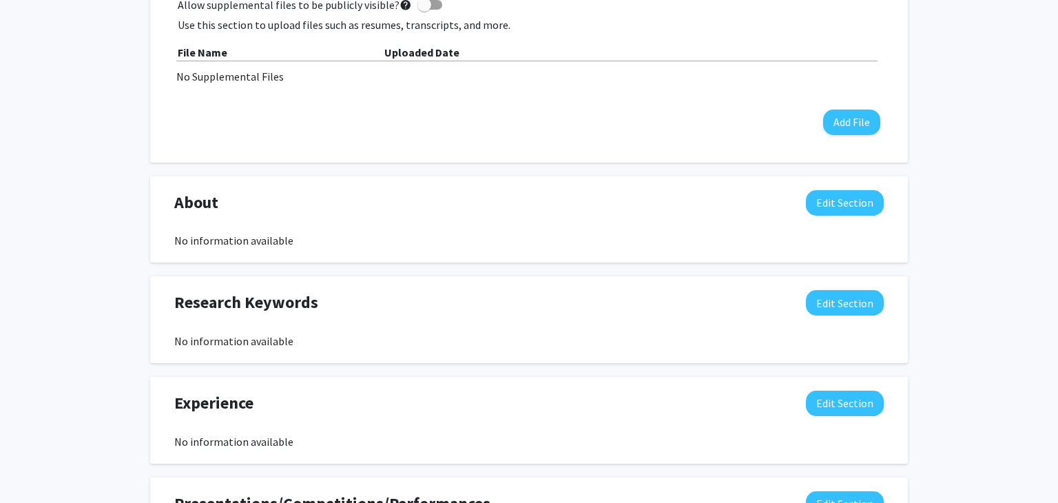
scroll to position [446, 0]
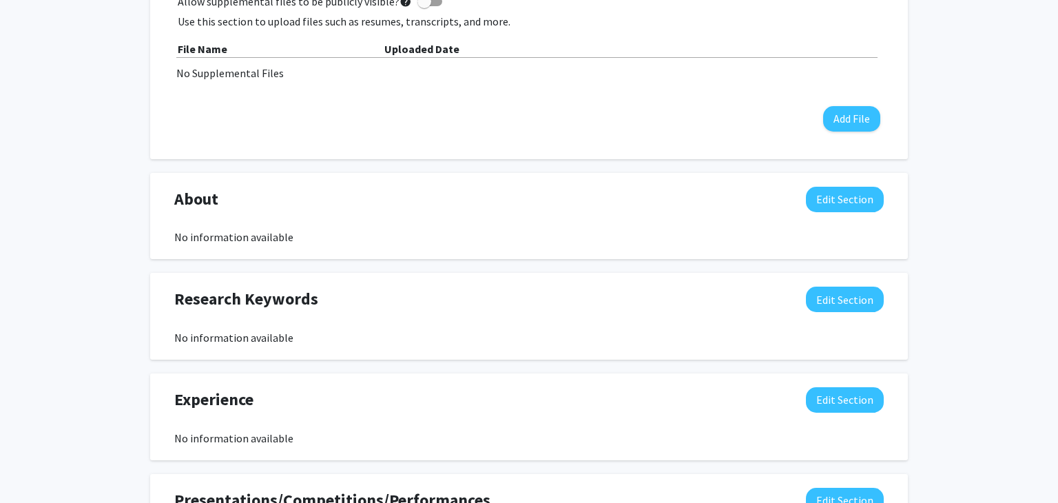
click at [198, 223] on div "About Edit Section No information available" at bounding box center [529, 216] width 730 height 59
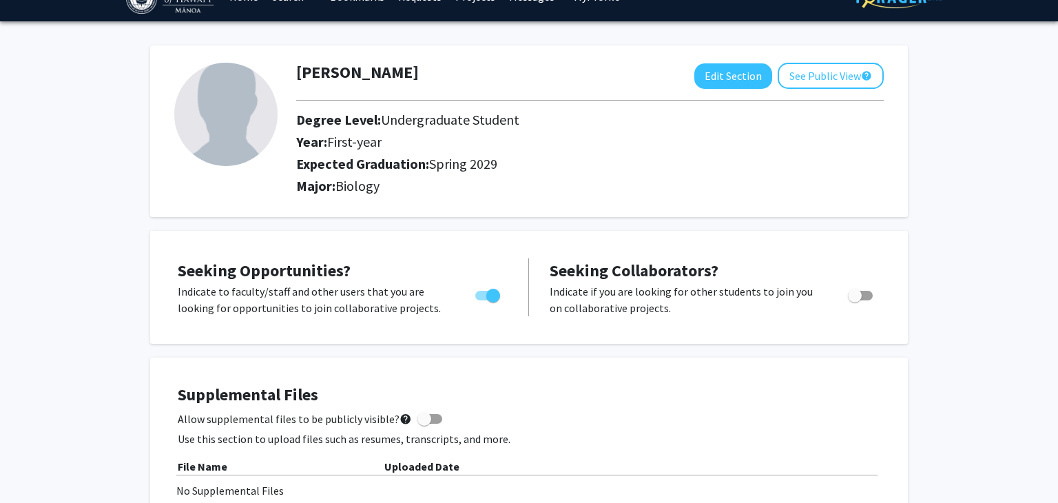
scroll to position [19, 0]
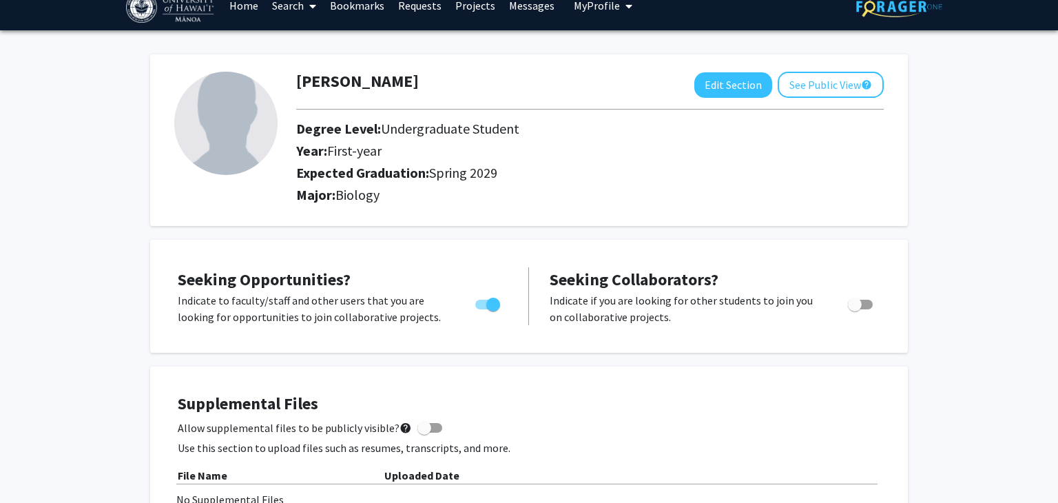
click at [227, 129] on img at bounding box center [225, 123] width 103 height 103
click at [735, 93] on button "Edit Section" at bounding box center [734, 84] width 78 height 25
select select "first-year"
select select "45: spring_2029"
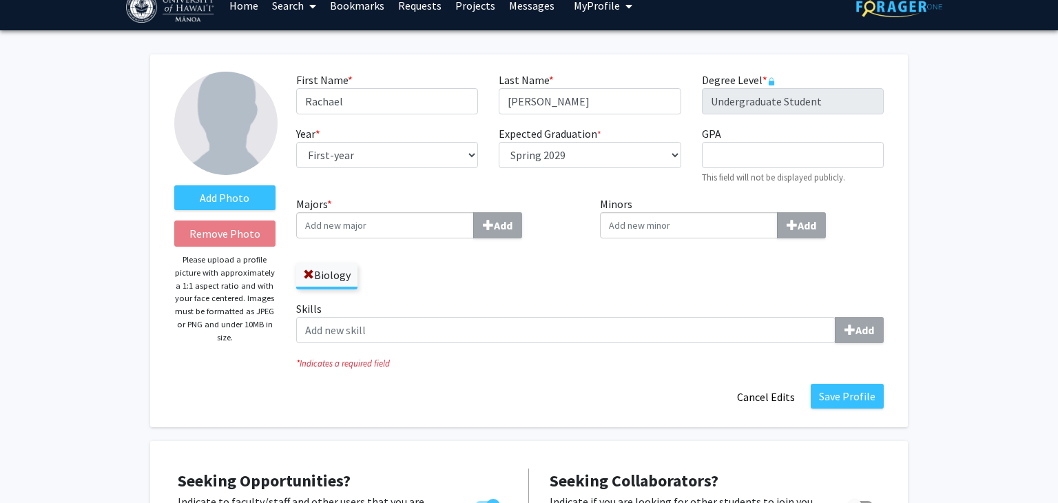
click at [196, 114] on img at bounding box center [225, 123] width 103 height 103
click at [211, 194] on label "Add Photo" at bounding box center [224, 197] width 101 height 25
click at [0, 0] on input "Add Photo" at bounding box center [0, 0] width 0 height 0
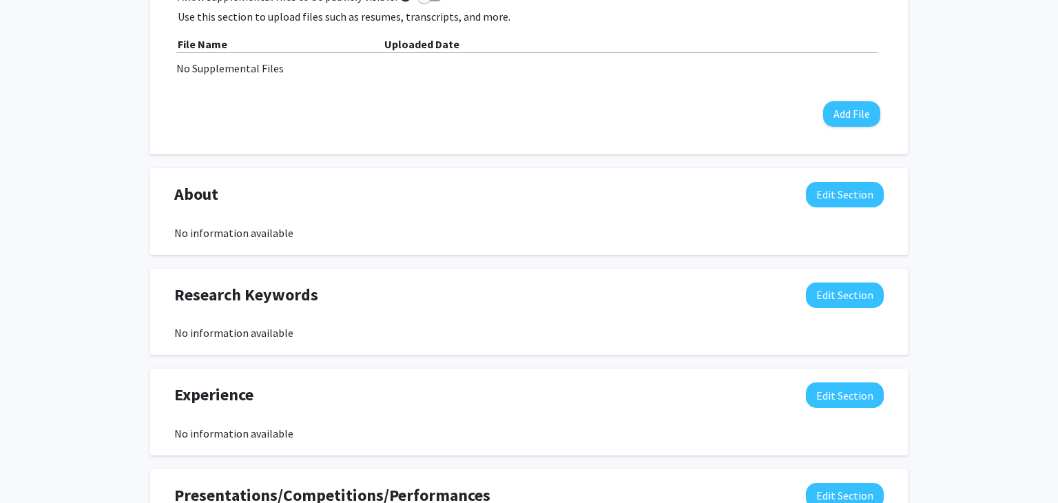
scroll to position [653, 0]
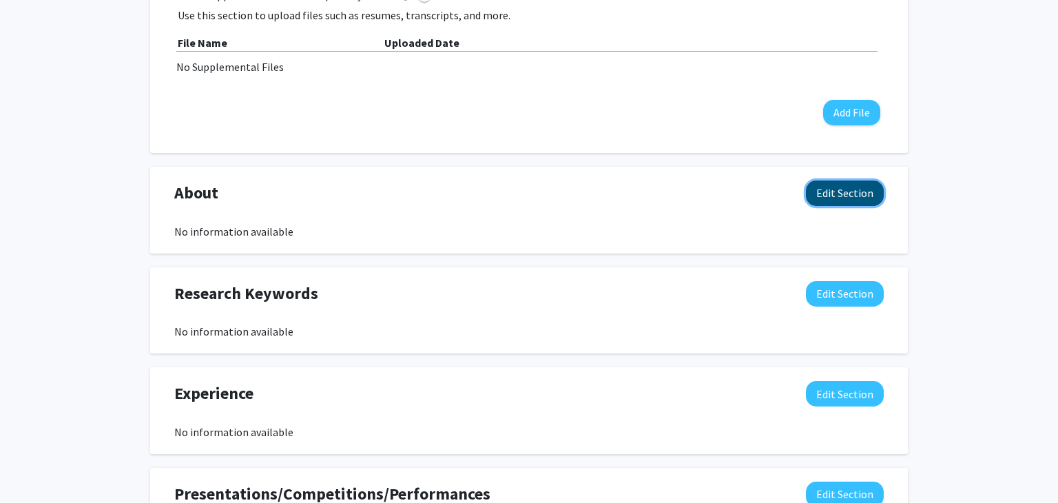
click at [841, 187] on button "Edit Section" at bounding box center [845, 193] width 78 height 25
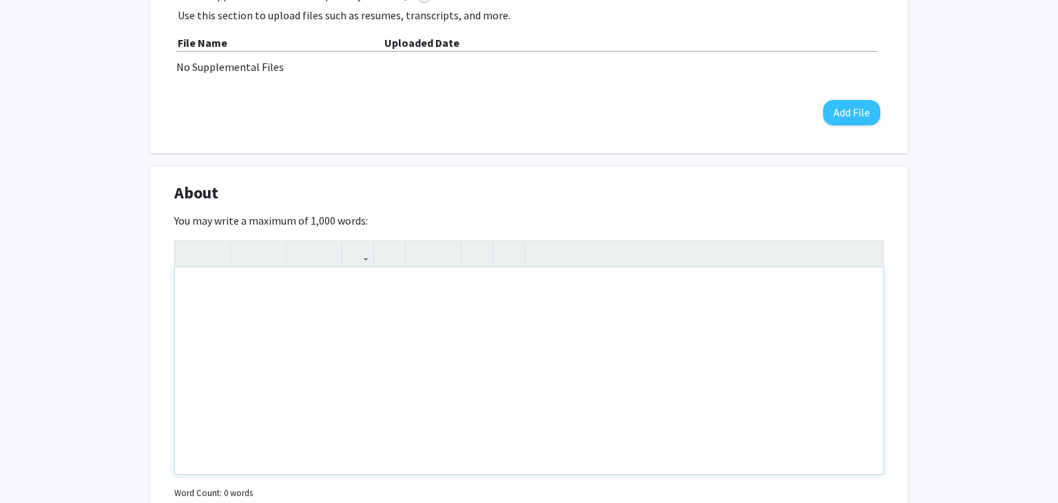
click at [209, 289] on div "Note to users with screen readers: Please deactivate our accessibility plugin f…" at bounding box center [529, 370] width 708 height 207
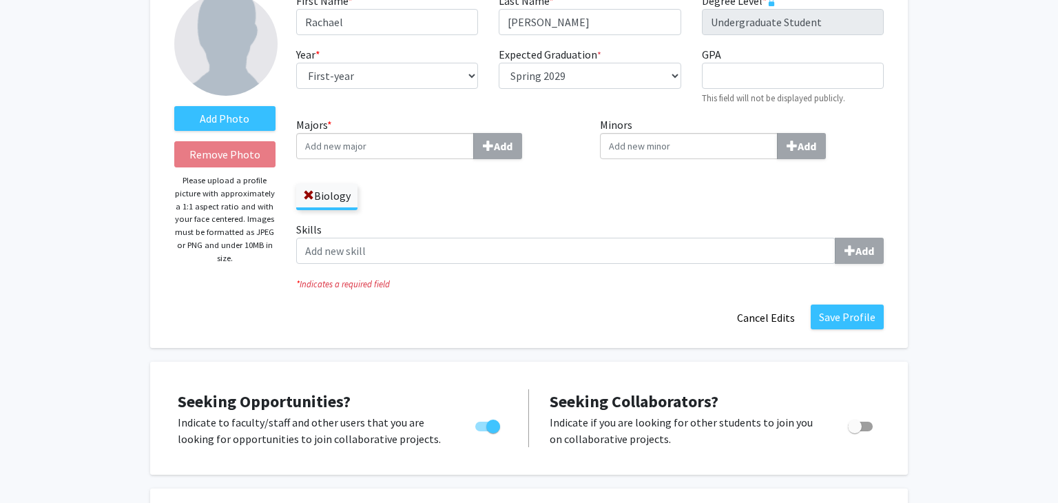
scroll to position [0, 0]
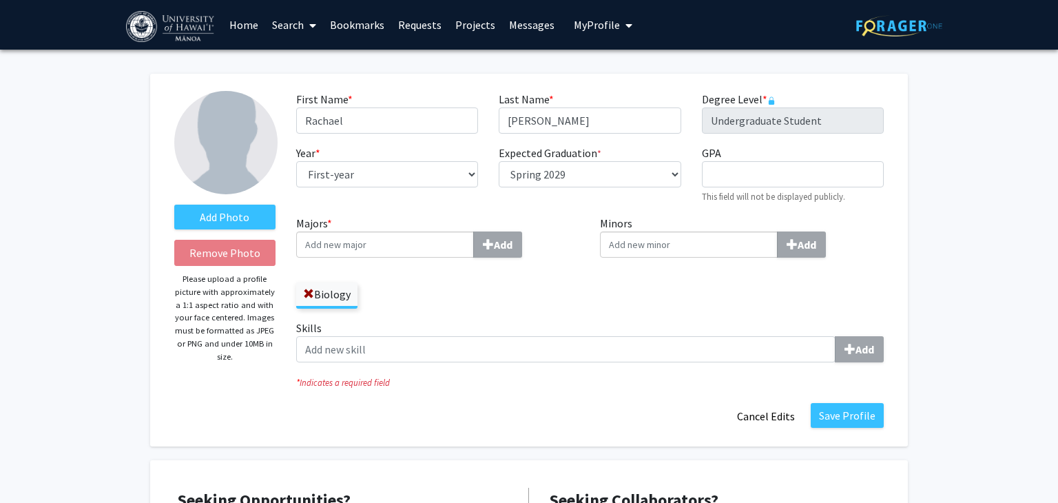
click at [296, 21] on link "Search" at bounding box center [294, 25] width 58 height 48
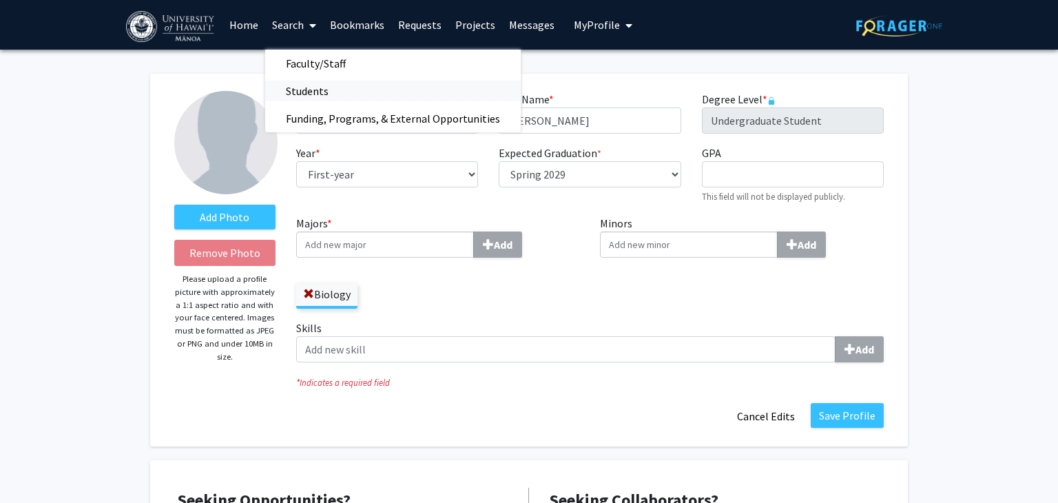
click at [306, 84] on span "Students" at bounding box center [307, 91] width 84 height 28
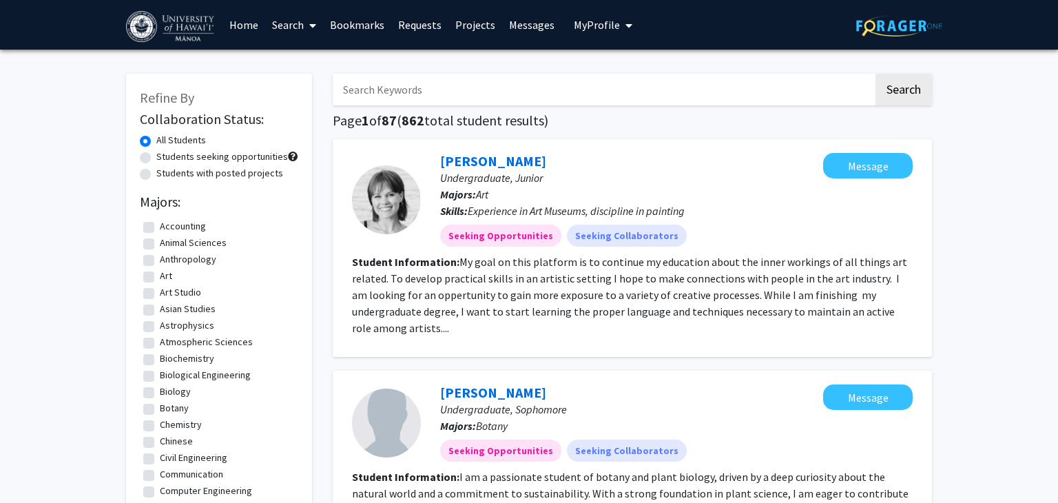
click at [626, 27] on icon "My profile dropdown to access profile and logout" at bounding box center [629, 25] width 7 height 11
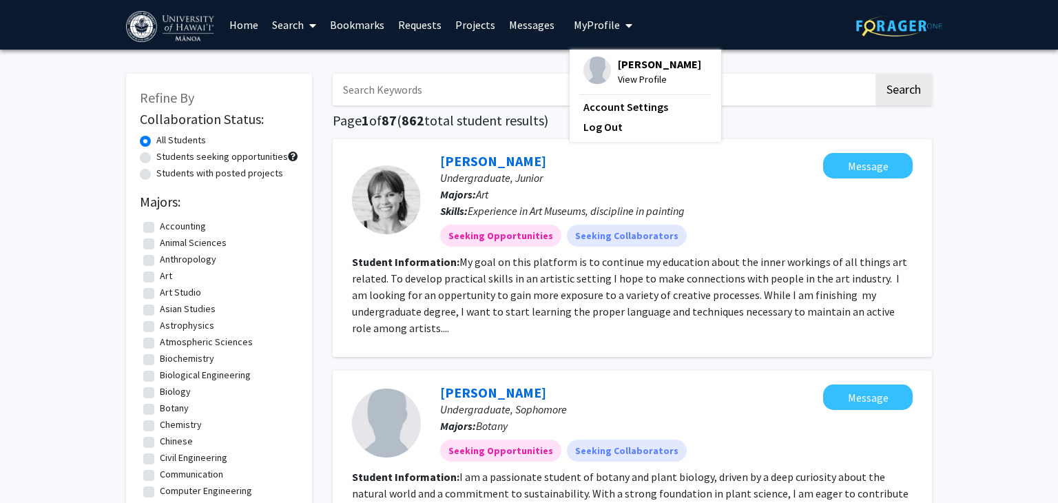
click at [623, 65] on span "[PERSON_NAME]" at bounding box center [659, 64] width 83 height 15
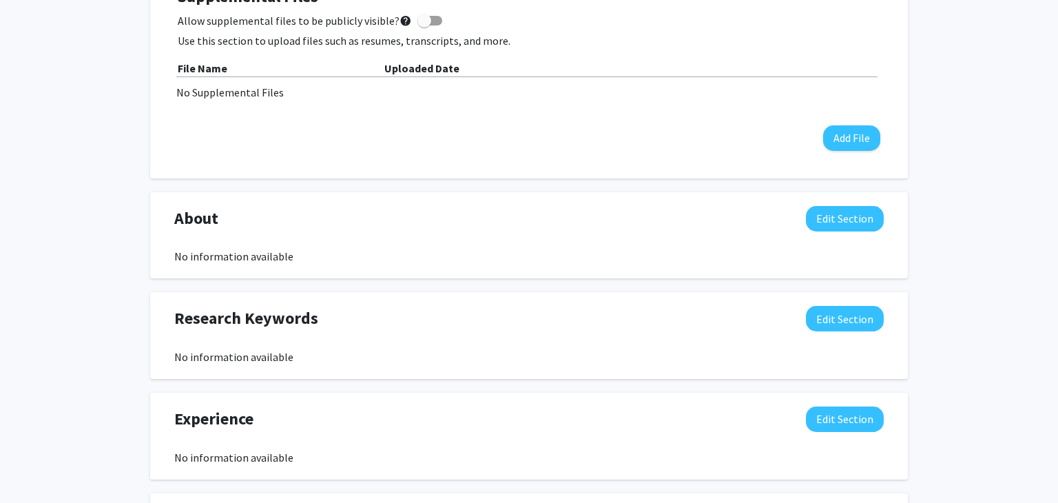
scroll to position [452, 0]
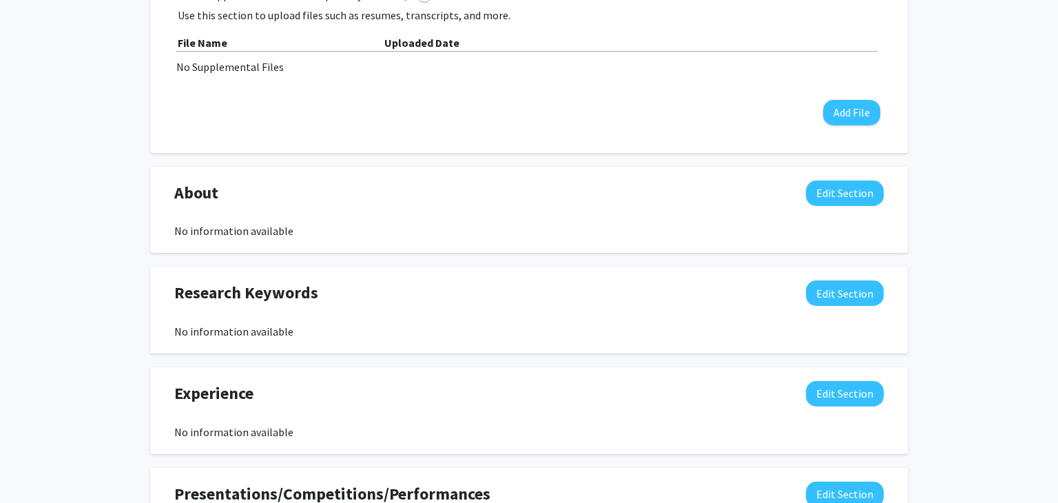
click at [229, 234] on div "No information available" at bounding box center [529, 231] width 710 height 17
click at [834, 186] on button "Edit Section" at bounding box center [845, 193] width 78 height 25
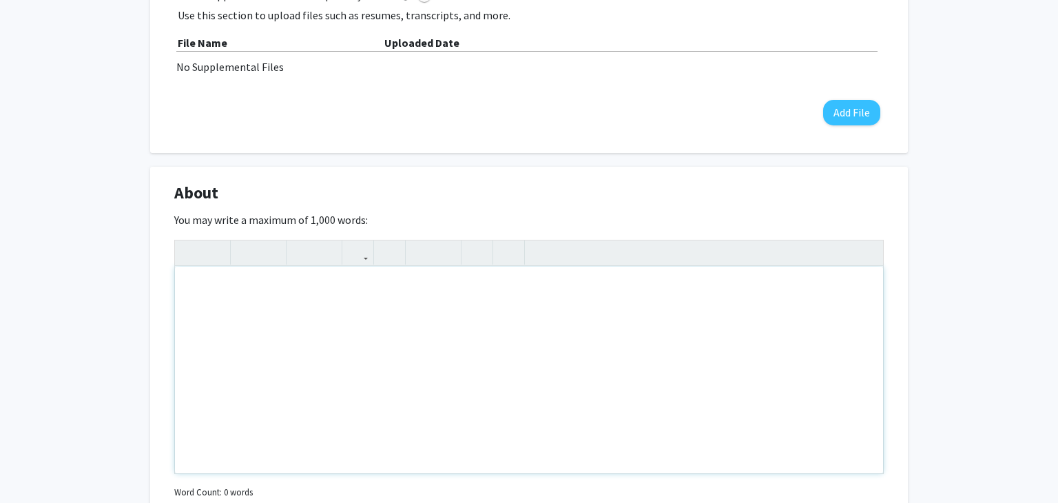
click at [254, 296] on div "Note to users with screen readers: Please deactivate our accessibility plugin f…" at bounding box center [529, 370] width 708 height 207
click at [560, 284] on div "Hi! My name is [PERSON_NAME]" at bounding box center [529, 370] width 708 height 207
click at [650, 303] on div "Hi! My name is [PERSON_NAME] and I'm in the class of 2029. I'm currently majori…" at bounding box center [529, 370] width 708 height 207
click at [645, 293] on div "Hi! My name is [PERSON_NAME] and I'm in the class of 2029. I'm currently majori…" at bounding box center [529, 370] width 708 height 207
click at [651, 291] on div "Hi! My name is [PERSON_NAME] and I'm in the class of 2029. I'm currently majori…" at bounding box center [529, 370] width 708 height 207
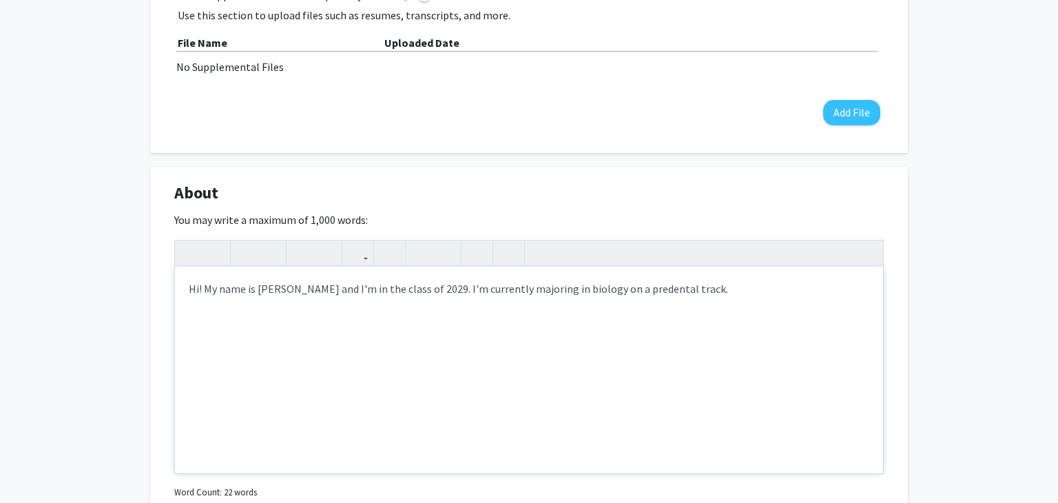
click at [651, 293] on div "Hi! My name is [PERSON_NAME] and I'm in the class of 2029. I'm currently majori…" at bounding box center [529, 370] width 708 height 207
click at [655, 288] on p "Hi! My name is [PERSON_NAME] and I'm in the class of 2029. I'm currently majori…" at bounding box center [529, 288] width 681 height 17
click at [646, 286] on p "Hi! My name is [PERSON_NAME] and I'm in the class of 2029. I'm currently majori…" at bounding box center [529, 288] width 681 height 17
type textarea "<p>Hi! My name is [PERSON_NAME] and I'm in the class of 2029. I'm currently maj…"
click at [775, 325] on div "Hi! My name is [PERSON_NAME] and I'm in the class of 2029. I'm currently majori…" at bounding box center [529, 370] width 708 height 207
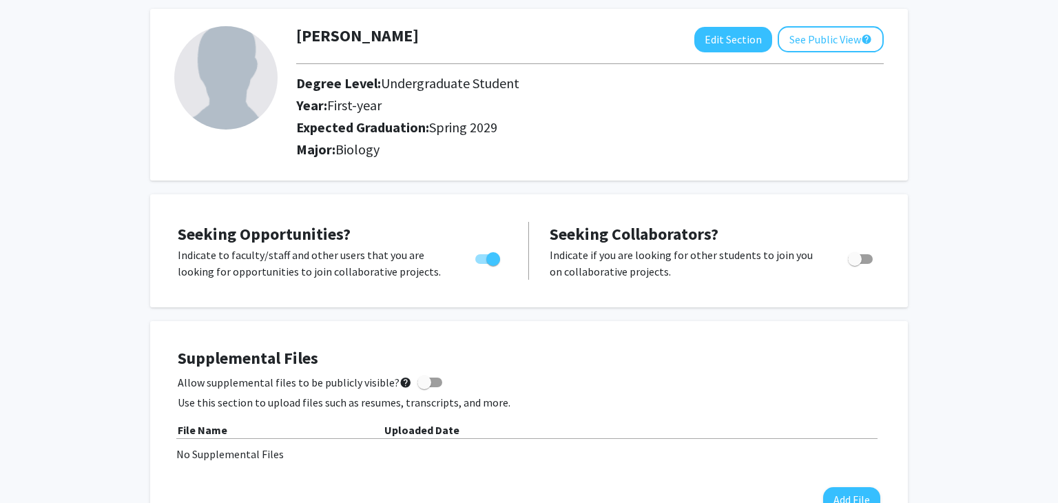
scroll to position [0, 0]
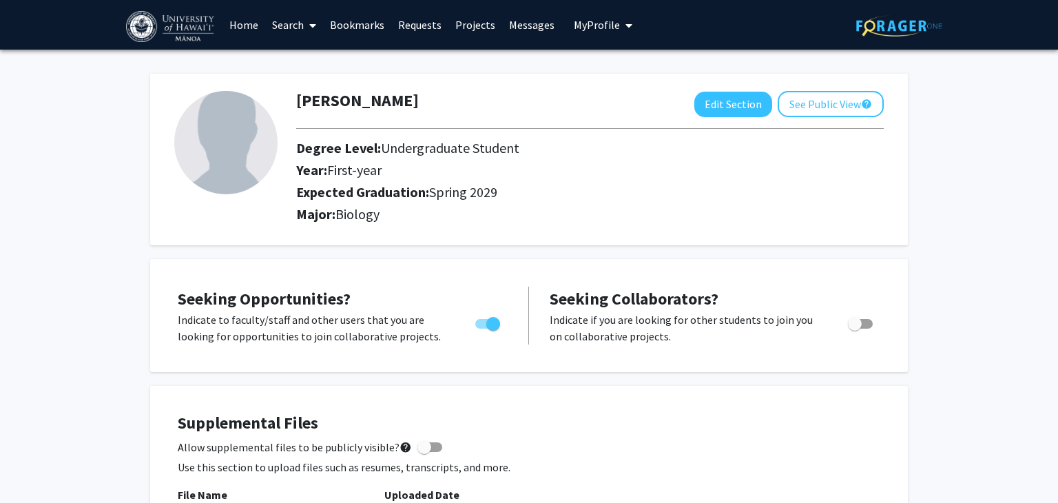
click at [284, 22] on link "Search" at bounding box center [294, 25] width 58 height 48
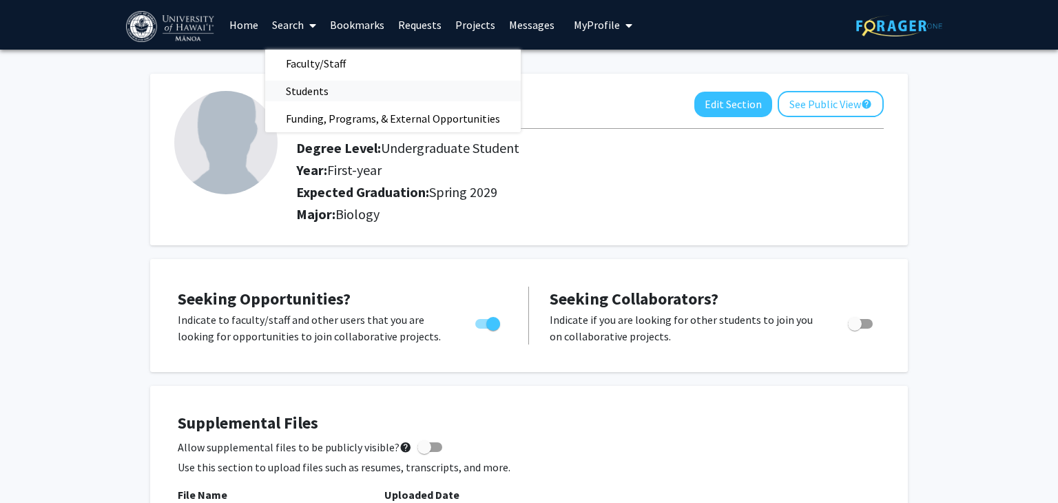
click at [293, 88] on span "Students" at bounding box center [307, 91] width 84 height 28
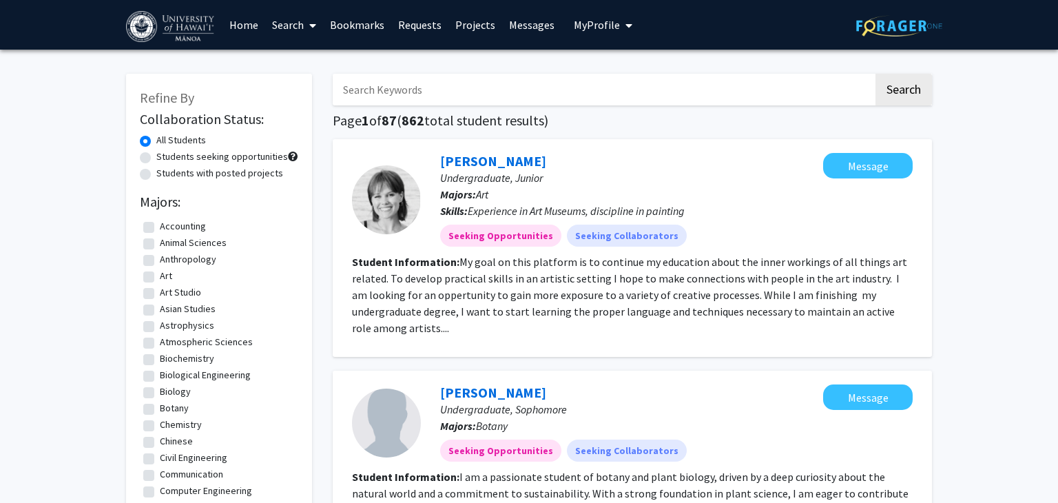
click at [597, 27] on span "My Profile" at bounding box center [597, 25] width 46 height 14
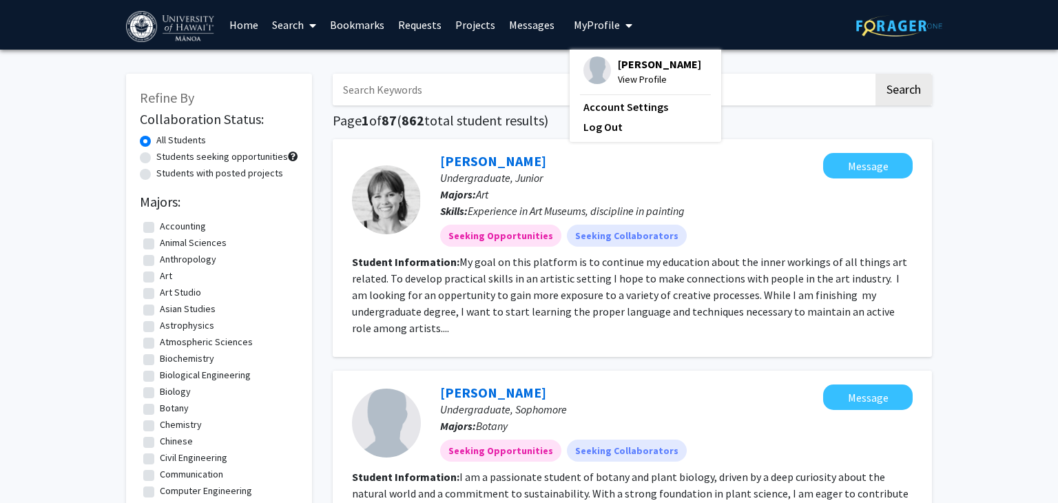
click at [631, 69] on span "[PERSON_NAME]" at bounding box center [659, 64] width 83 height 15
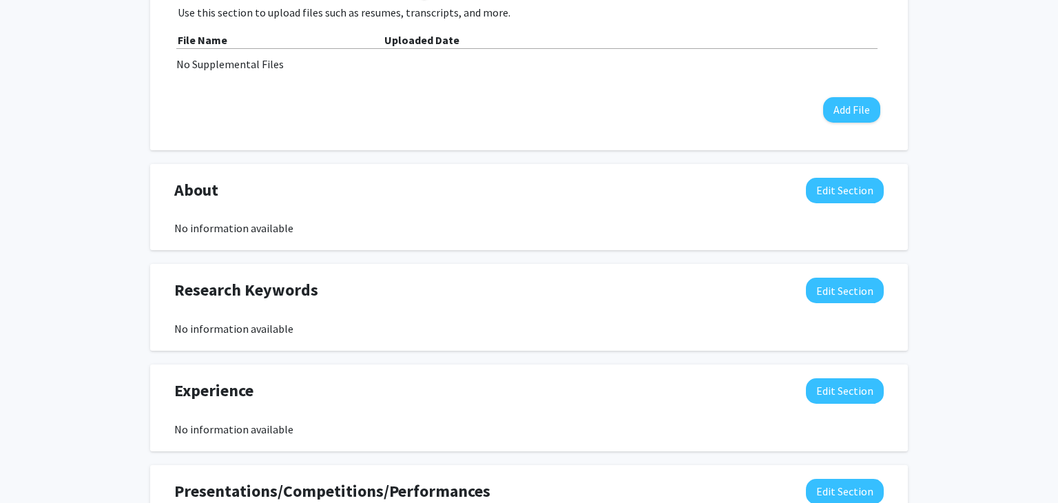
scroll to position [456, 0]
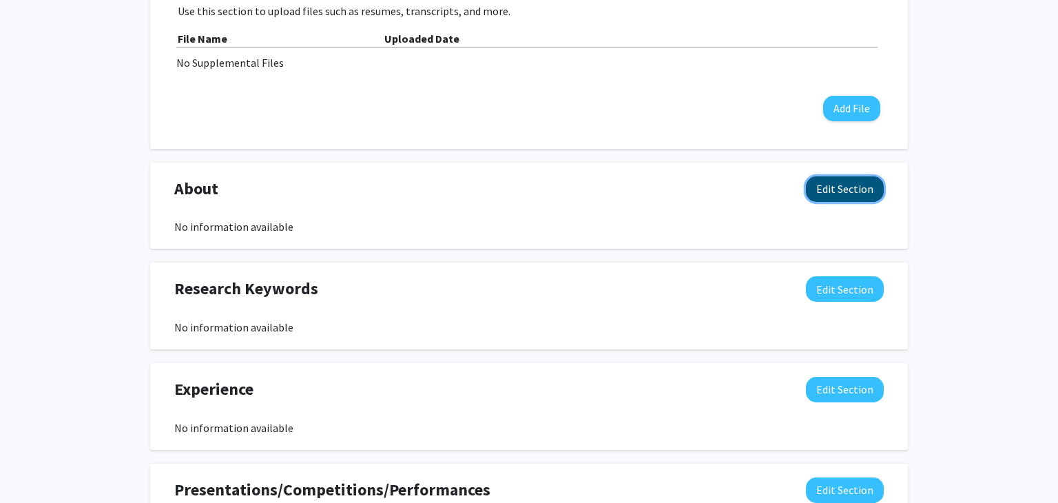
click at [852, 188] on button "Edit Section" at bounding box center [845, 188] width 78 height 25
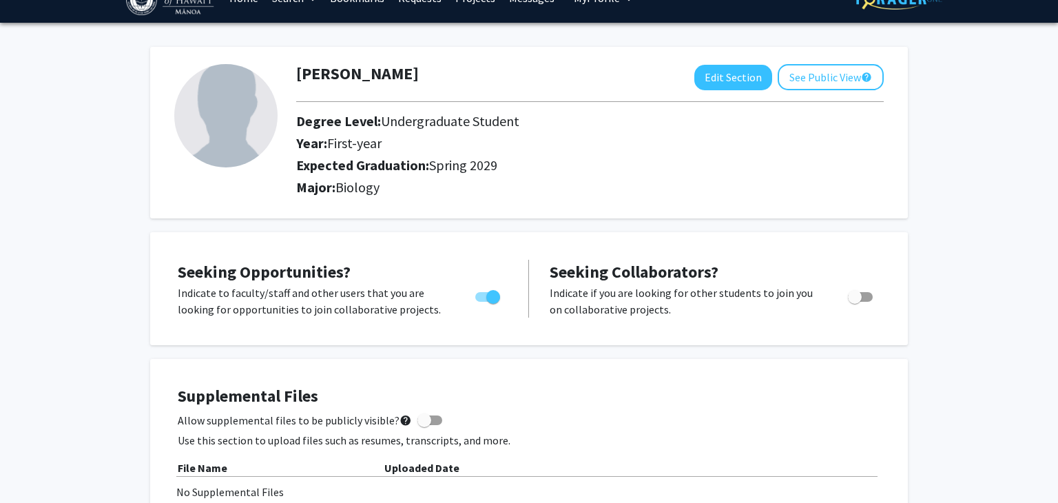
scroll to position [0, 0]
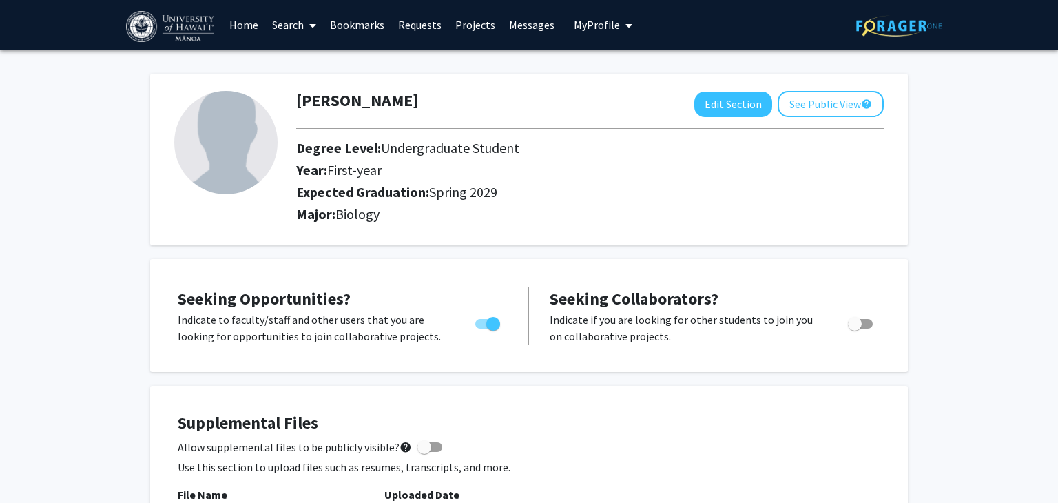
click at [285, 28] on link "Search" at bounding box center [294, 25] width 58 height 48
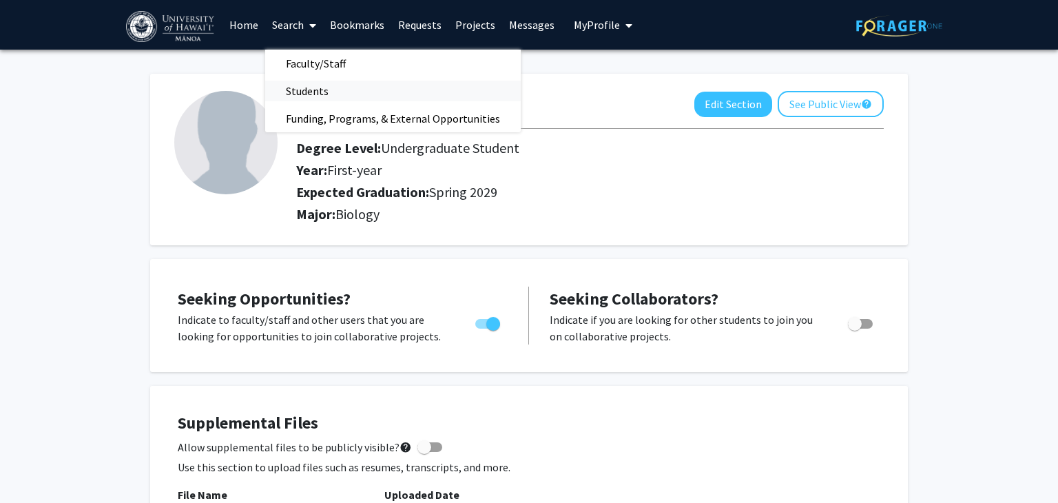
click at [300, 94] on span "Students" at bounding box center [307, 91] width 84 height 28
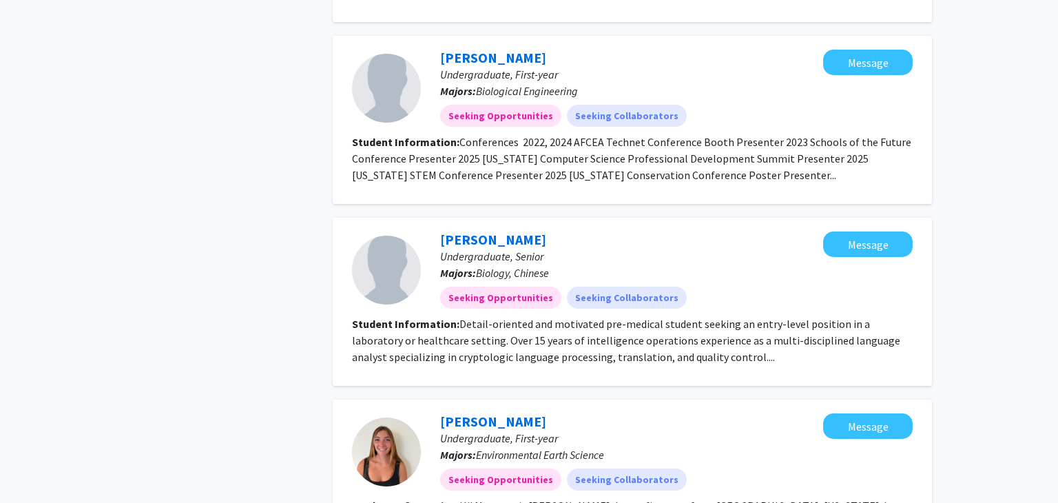
scroll to position [2025, 0]
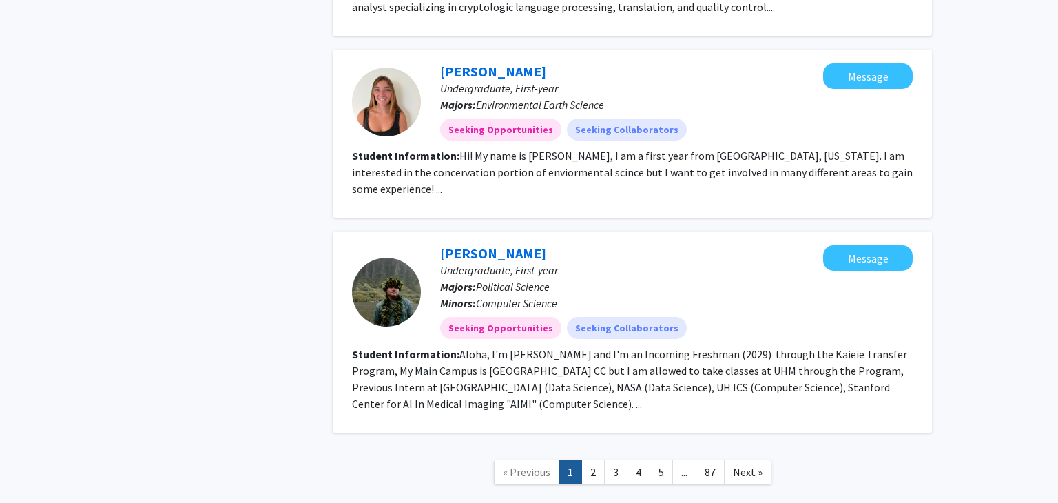
click at [839, 147] on section "Student Information: Hi! My name is [PERSON_NAME], I am a first year from [GEOG…" at bounding box center [632, 172] width 561 height 50
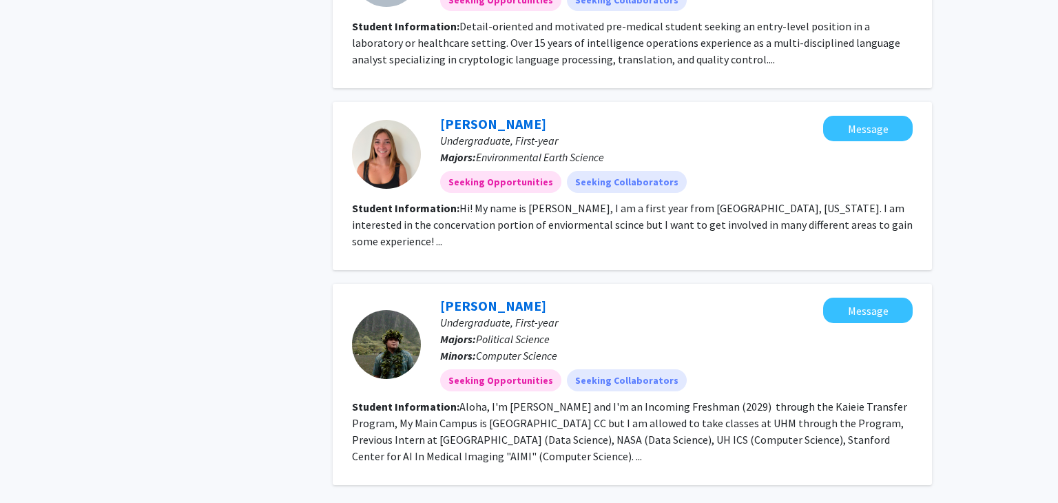
scroll to position [1971, 0]
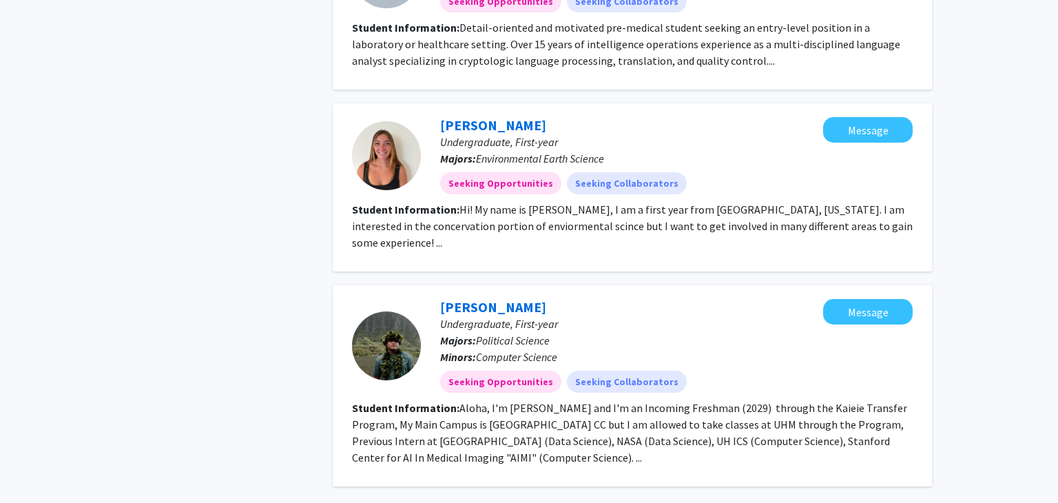
click at [385, 121] on div at bounding box center [386, 155] width 69 height 69
click at [476, 116] on link "[PERSON_NAME]" at bounding box center [493, 124] width 106 height 17
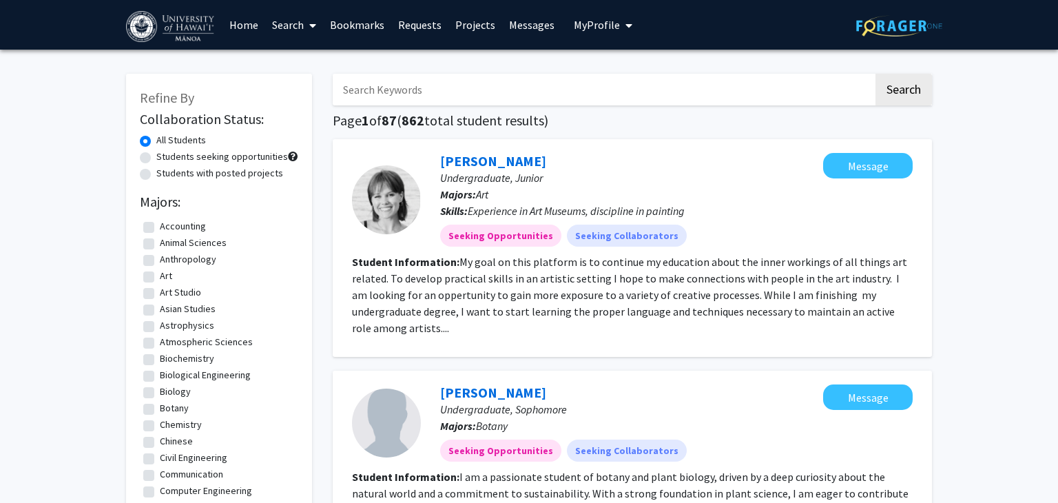
click at [595, 18] on span "My Profile" at bounding box center [597, 25] width 46 height 14
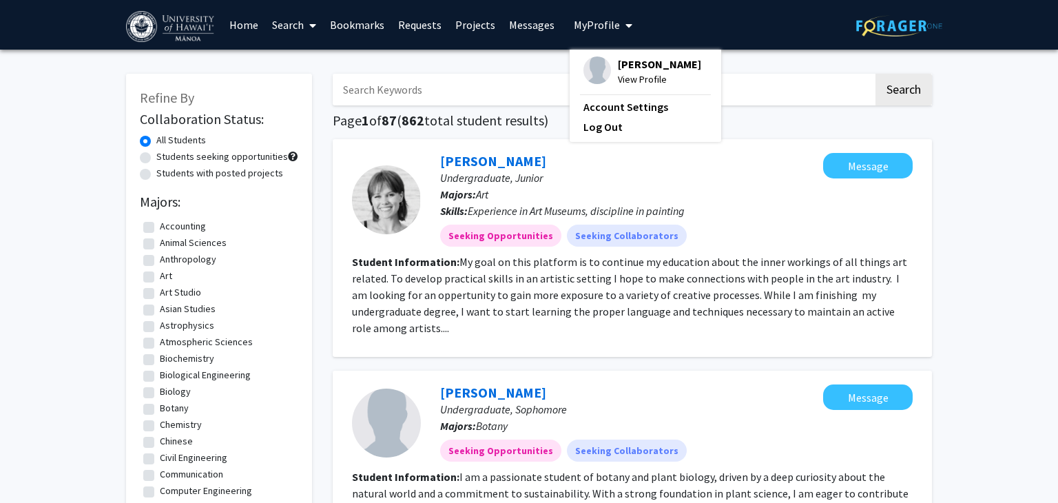
click at [636, 59] on span "[PERSON_NAME]" at bounding box center [659, 64] width 83 height 15
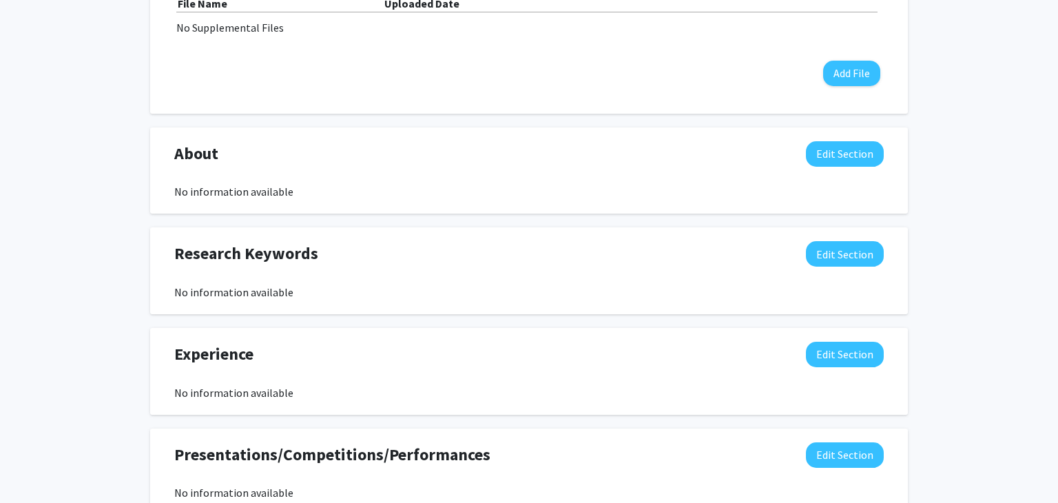
scroll to position [495, 0]
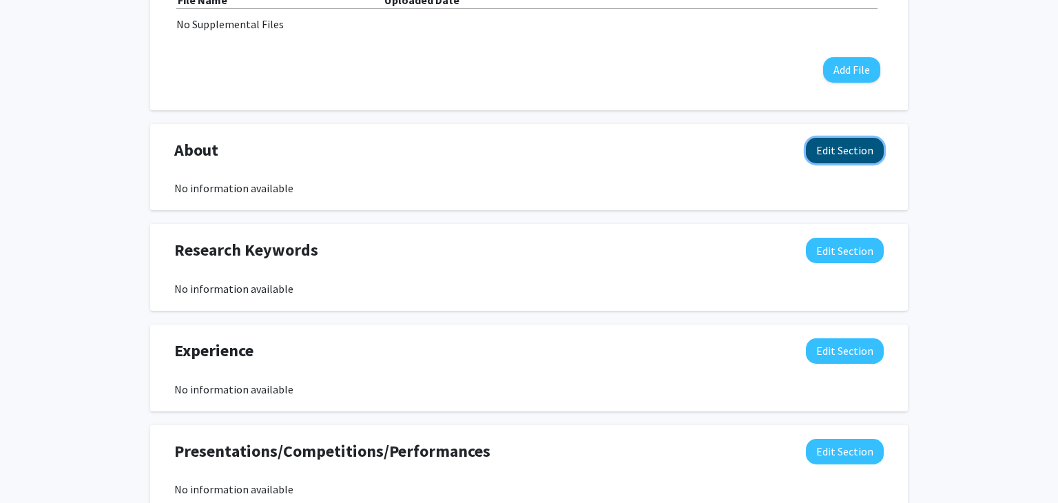
click at [846, 154] on button "Edit Section" at bounding box center [845, 150] width 78 height 25
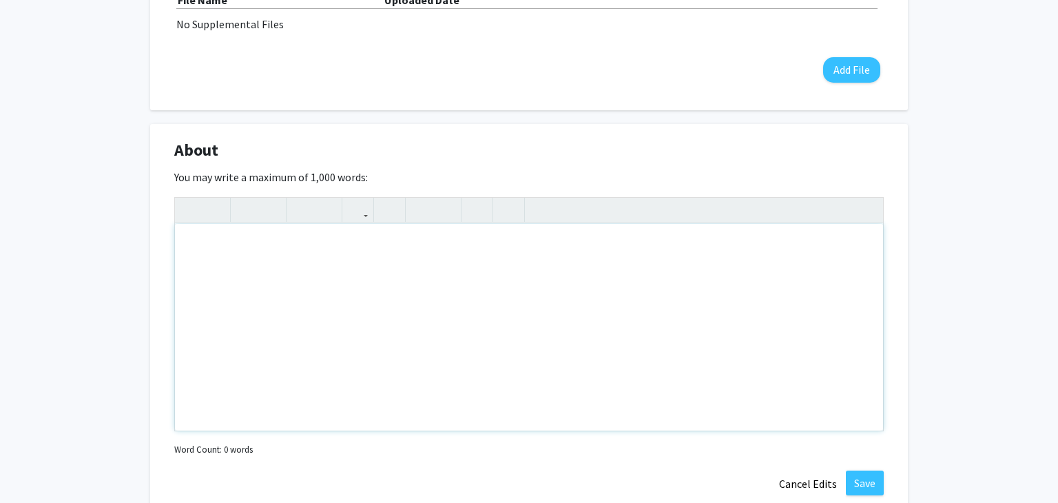
click at [212, 251] on div "Note to users with screen readers: Please deactivate our accessibility plugin f…" at bounding box center [529, 327] width 708 height 207
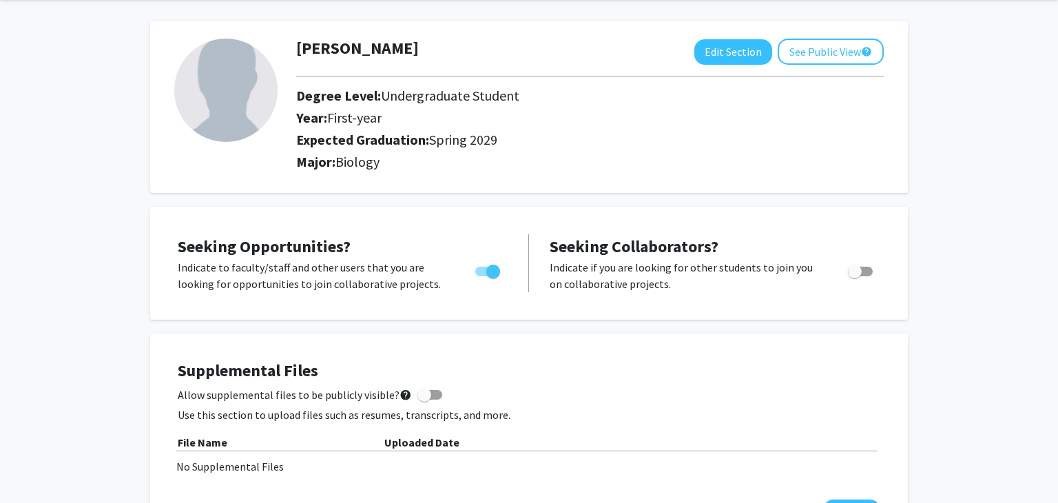
scroll to position [0, 0]
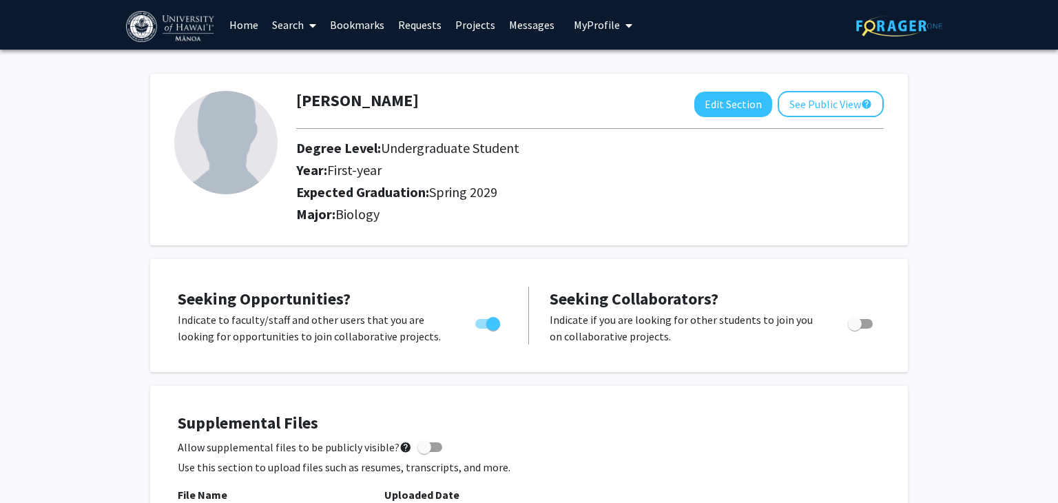
click at [304, 21] on span at bounding box center [310, 25] width 12 height 48
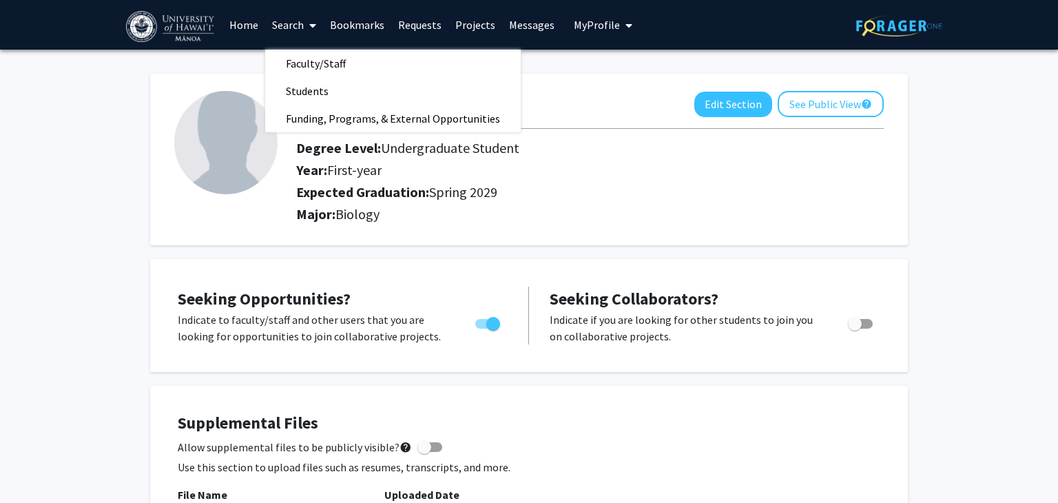
click at [291, 22] on link "Search" at bounding box center [294, 25] width 58 height 48
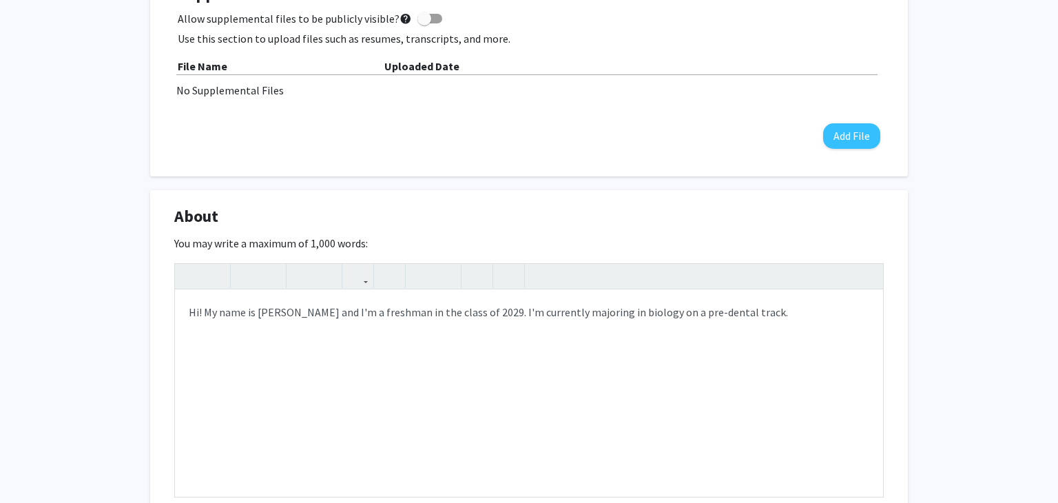
scroll to position [430, 0]
click at [777, 314] on div "Hi! My name is [PERSON_NAME] and I'm a freshman in the class of 2029. I'm curre…" at bounding box center [529, 392] width 708 height 207
click at [808, 311] on div "Hi! My name is [PERSON_NAME] and I'm a freshman in the class of 2029. I'm curre…" at bounding box center [529, 392] width 708 height 207
click at [800, 307] on div "Hi! My name is [PERSON_NAME] and I'm a freshman in the class of 2029. I'm curre…" at bounding box center [529, 392] width 708 height 207
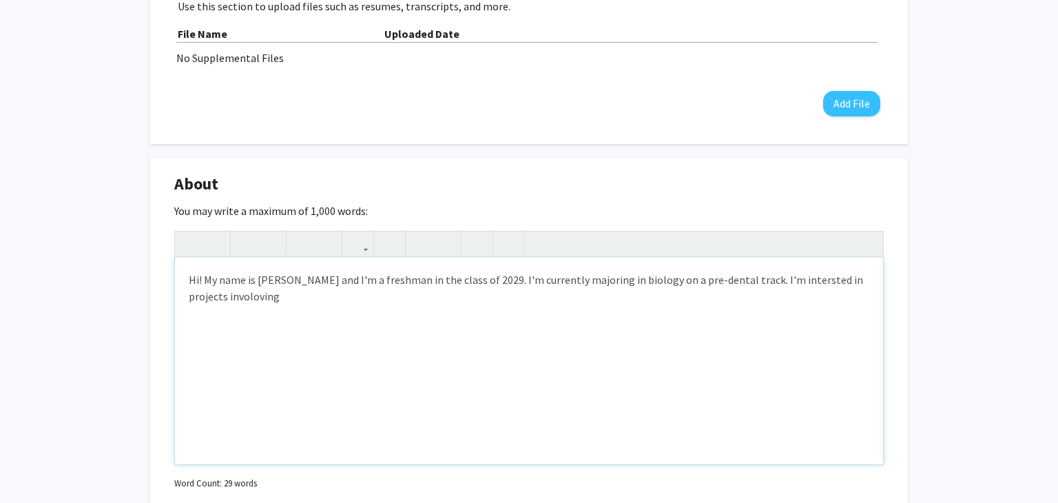
scroll to position [462, 0]
type textarea "Hi! My name is [PERSON_NAME] and I'm a freshman in the class of 2029. I'm curre…"
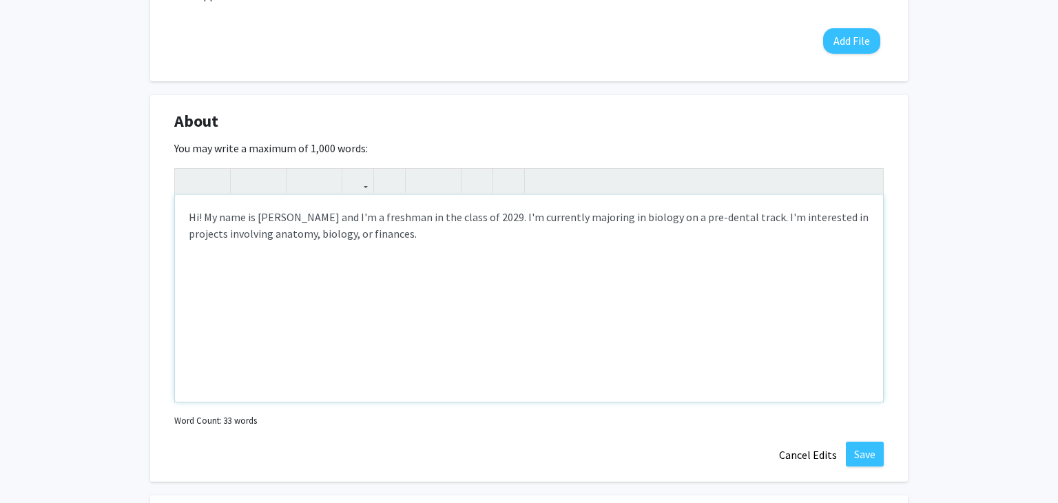
scroll to position [542, 0]
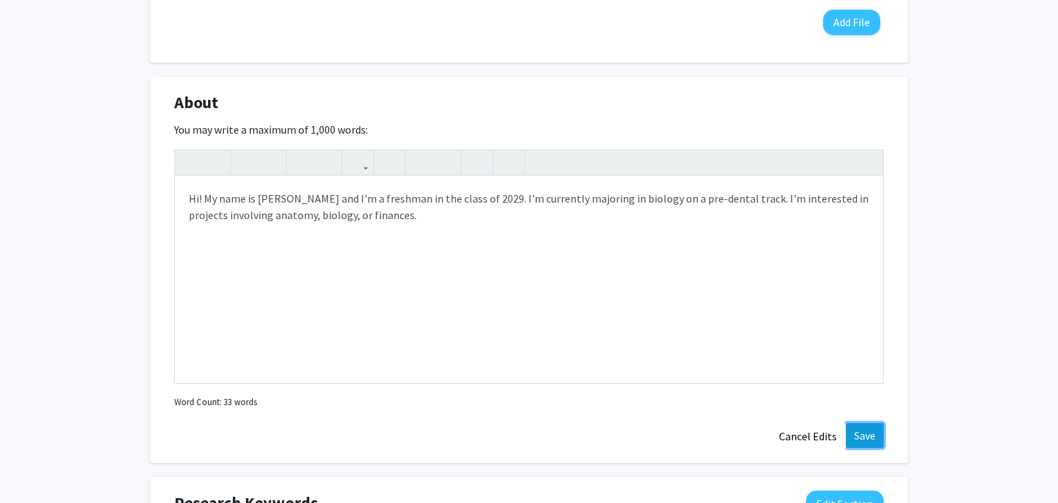
click at [857, 429] on button "Save" at bounding box center [865, 435] width 38 height 25
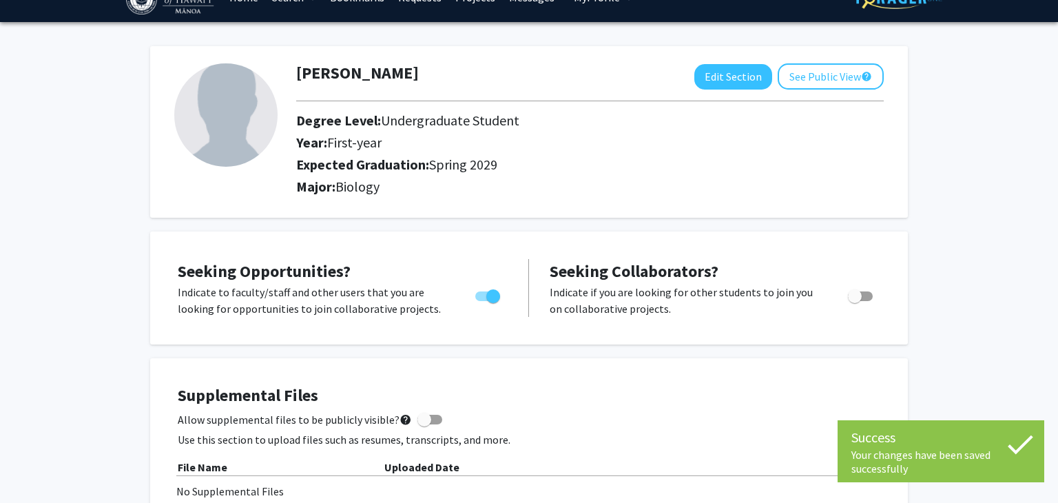
scroll to position [0, 0]
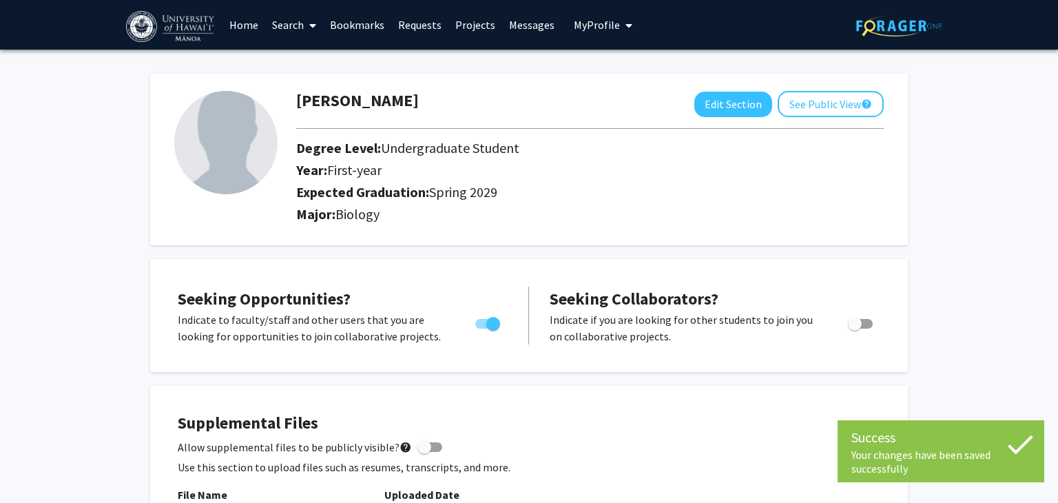
click at [298, 24] on link "Search" at bounding box center [294, 25] width 58 height 48
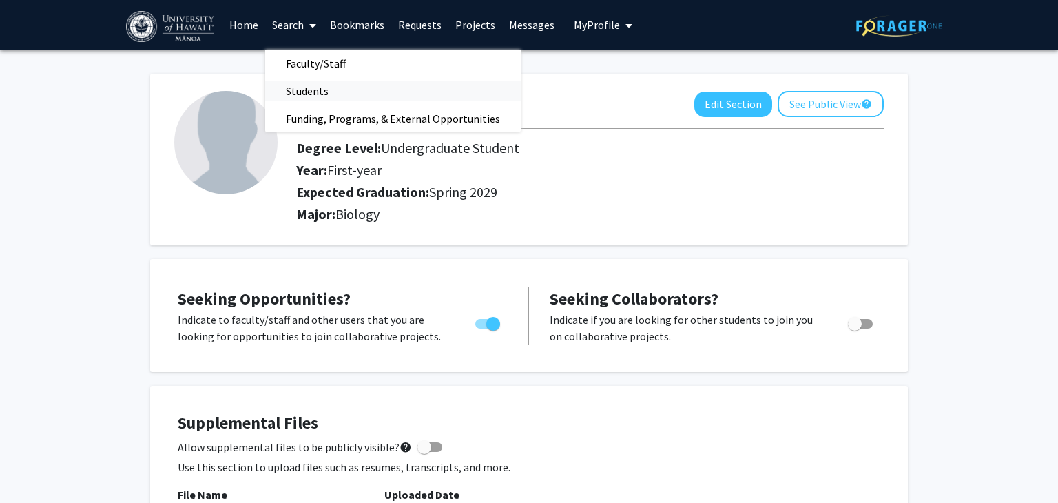
click at [320, 86] on span "Students" at bounding box center [307, 91] width 84 height 28
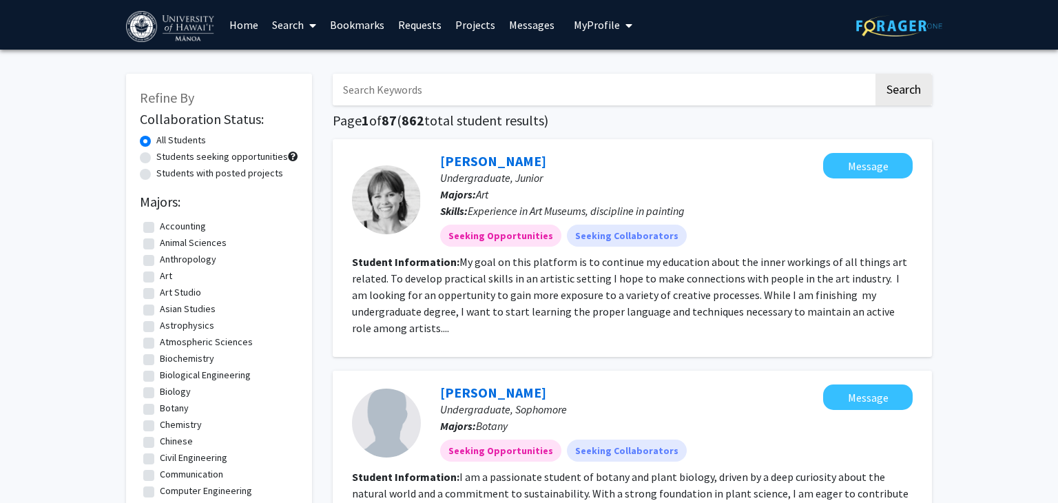
click at [287, 29] on link "Search" at bounding box center [294, 25] width 58 height 48
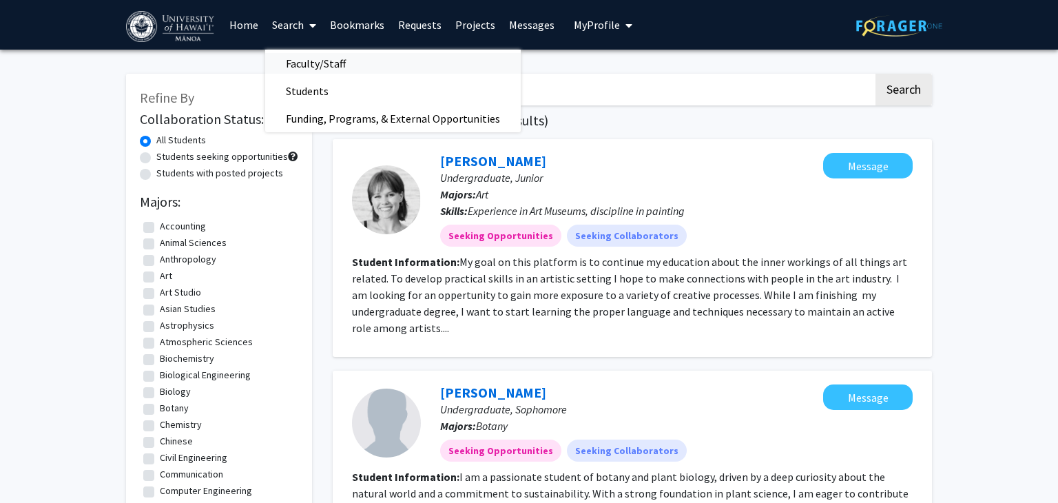
click at [349, 65] on span "Faculty/Staff" at bounding box center [315, 64] width 101 height 28
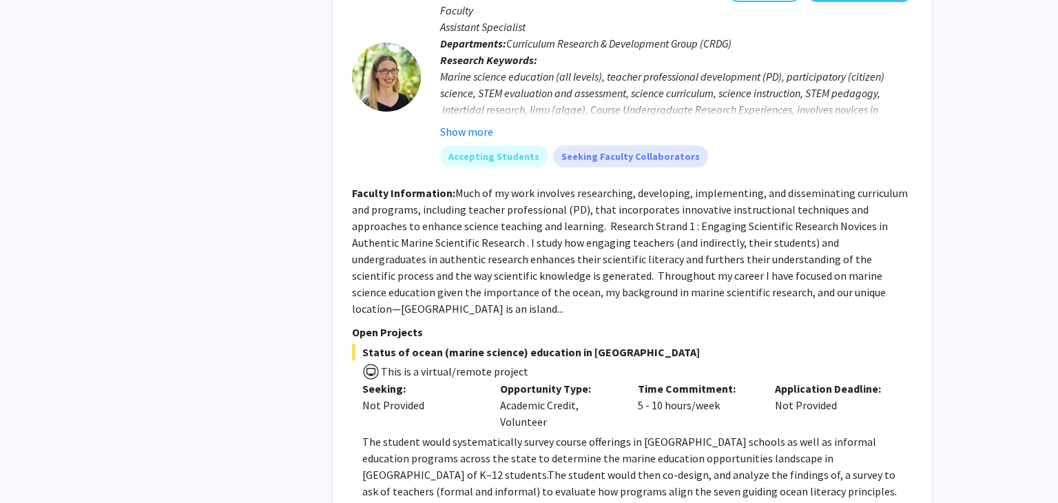
scroll to position [1442, 0]
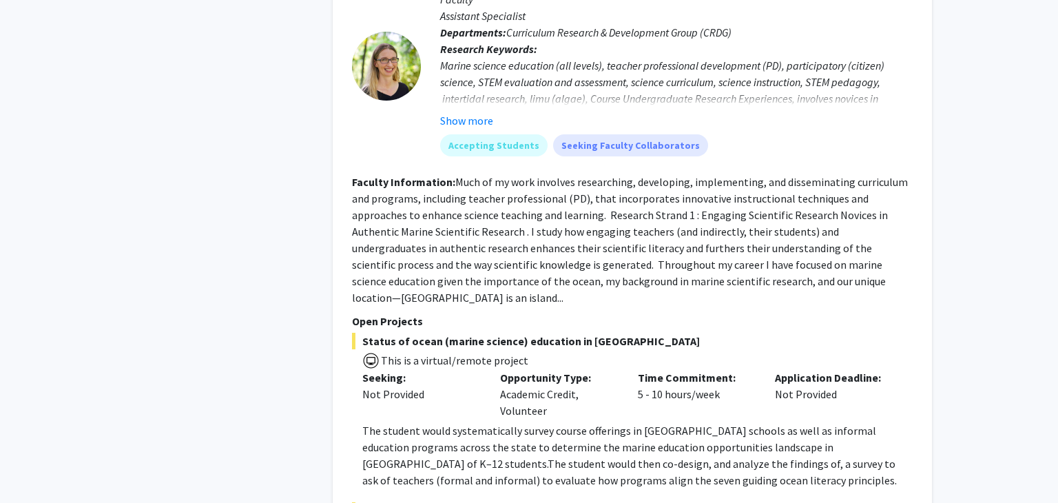
click at [475, 108] on fg-read-more "Marine science education (all levels), teacher professional development (PD), p…" at bounding box center [676, 93] width 473 height 72
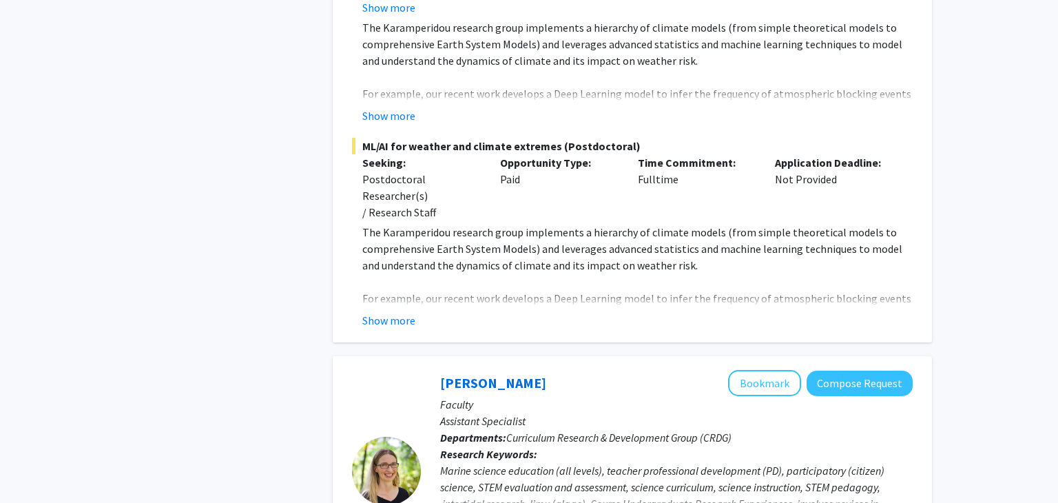
scroll to position [0, 0]
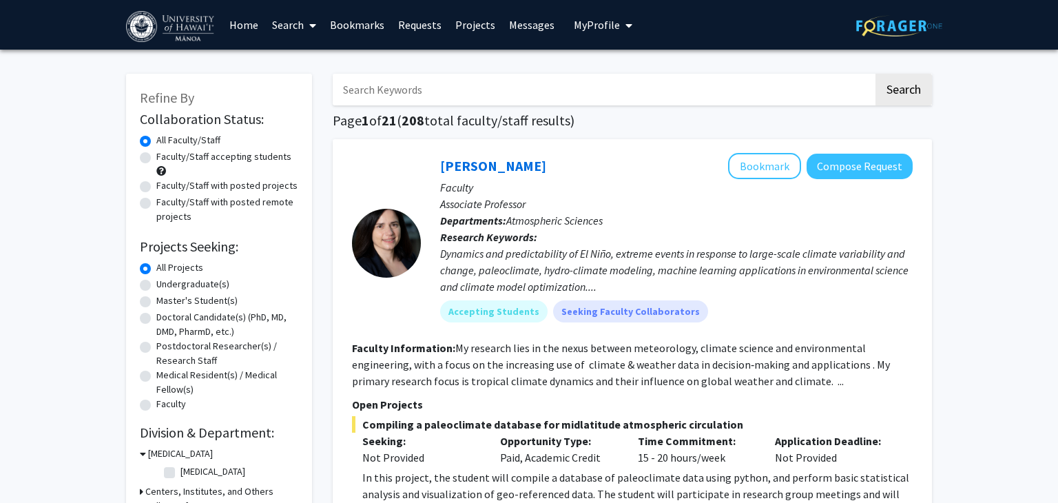
click at [608, 23] on span "My Profile" at bounding box center [597, 25] width 46 height 14
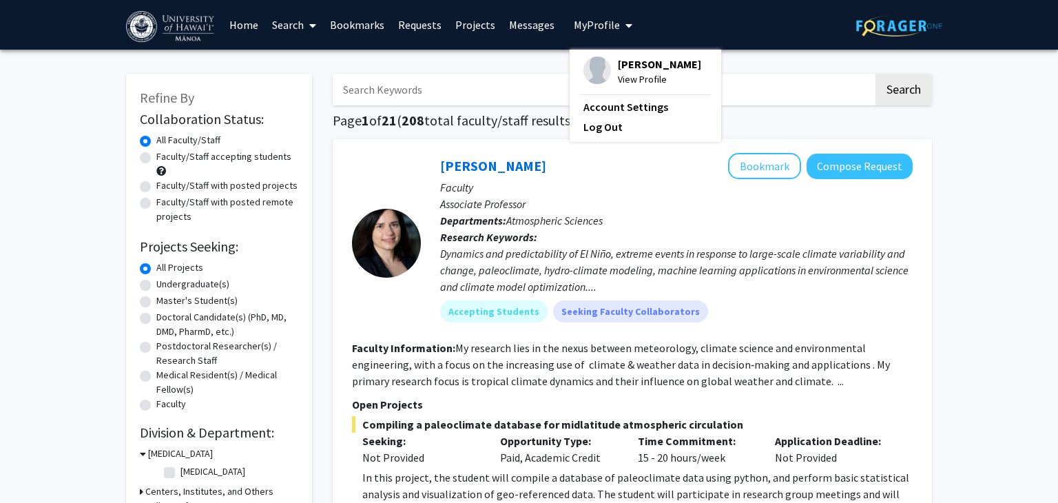
click at [618, 72] on span "View Profile" at bounding box center [659, 79] width 83 height 15
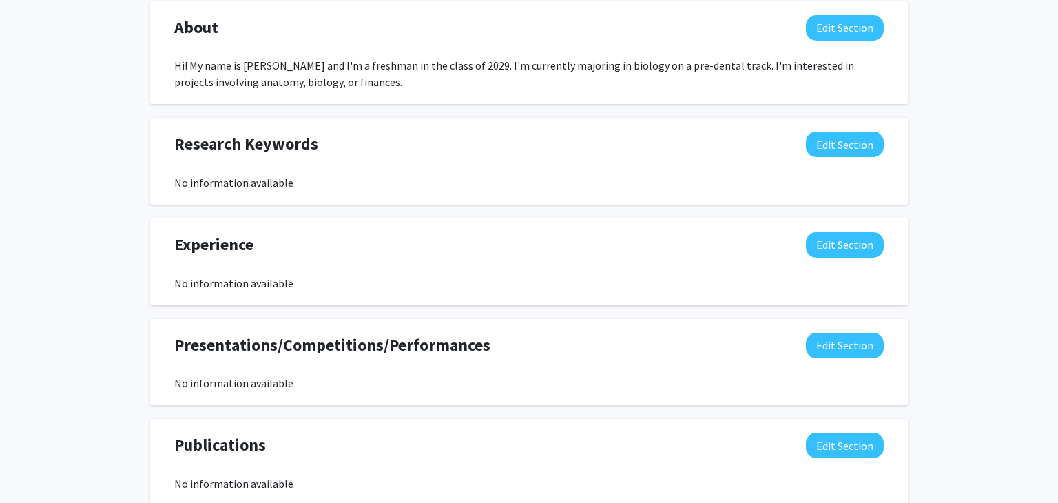
scroll to position [633, 0]
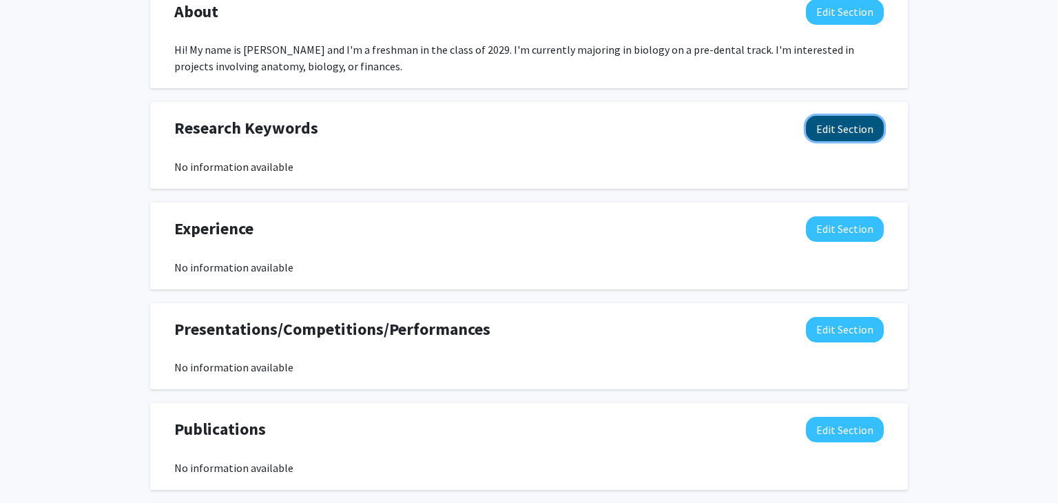
click at [861, 128] on button "Edit Section" at bounding box center [845, 128] width 78 height 25
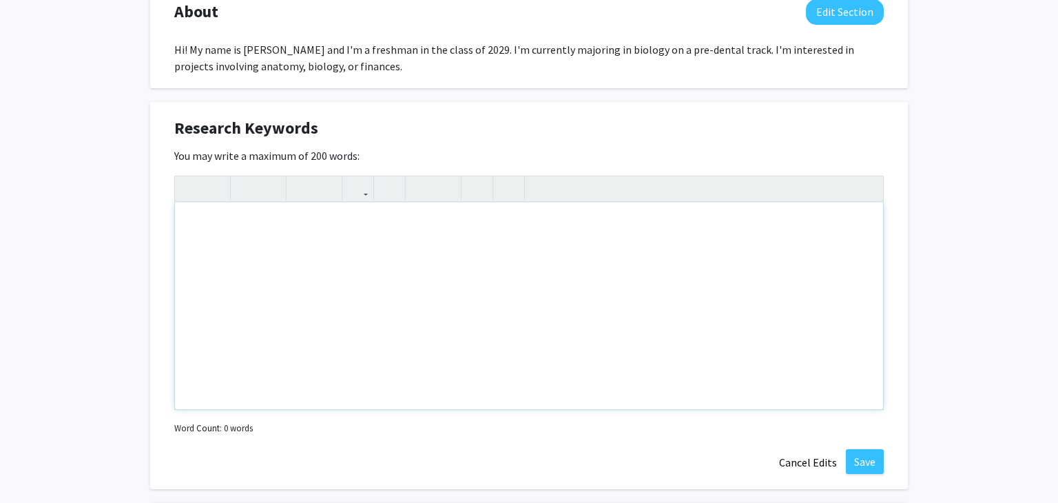
click at [247, 222] on div "Note to users with screen readers: Please deactivate our accessibility plugin f…" at bounding box center [529, 306] width 708 height 207
click at [84, 132] on div "[PERSON_NAME] Edit Section See Public View help Degree Level: Undergraduate Stu…" at bounding box center [529, 175] width 1058 height 1519
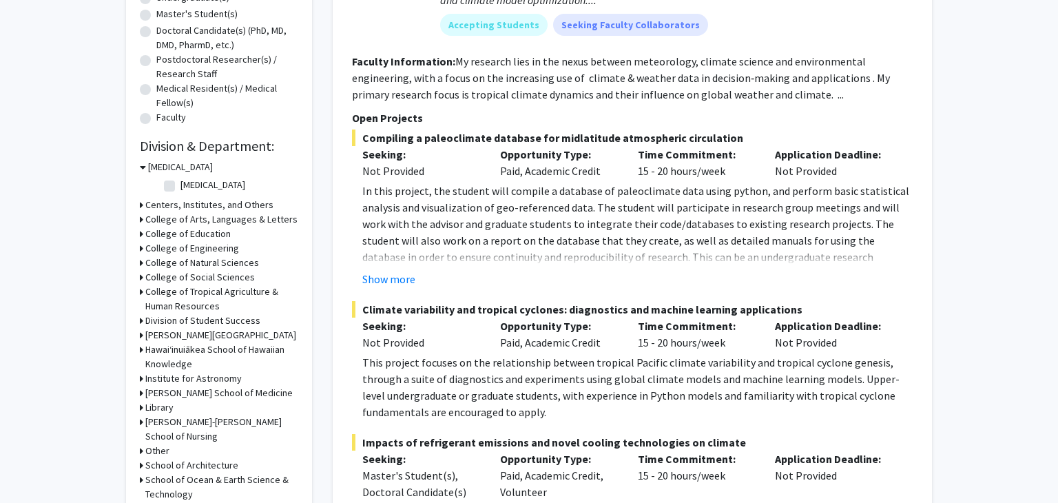
scroll to position [290, 0]
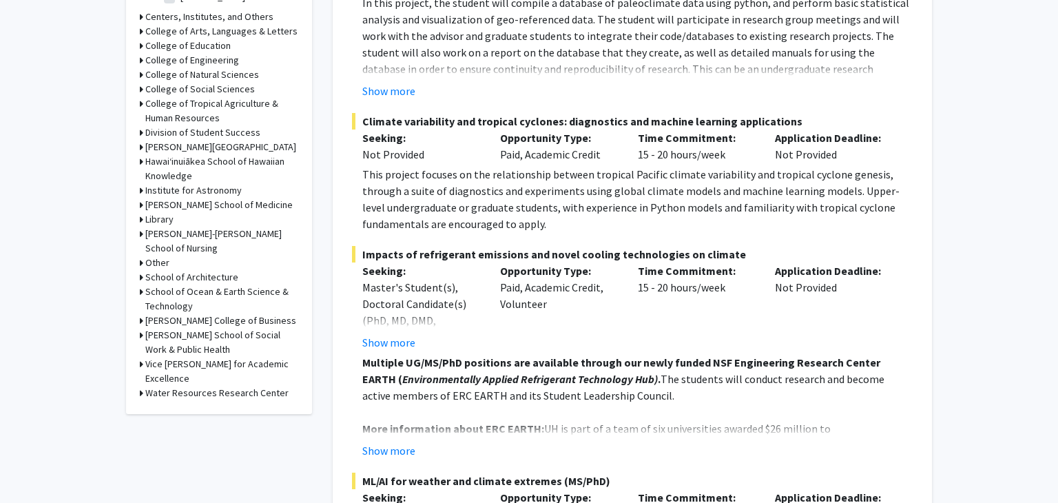
click at [257, 265] on div "Other" at bounding box center [219, 263] width 158 height 14
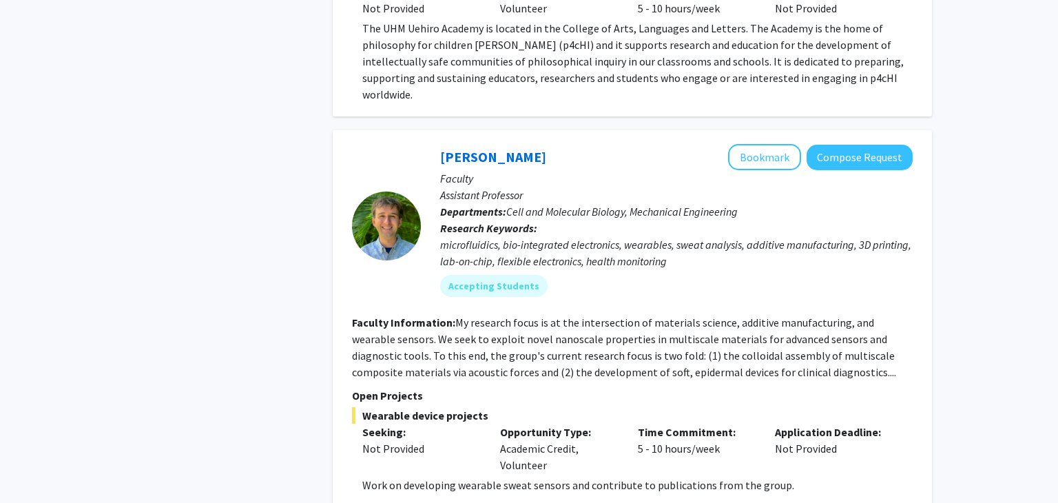
scroll to position [8421, 0]
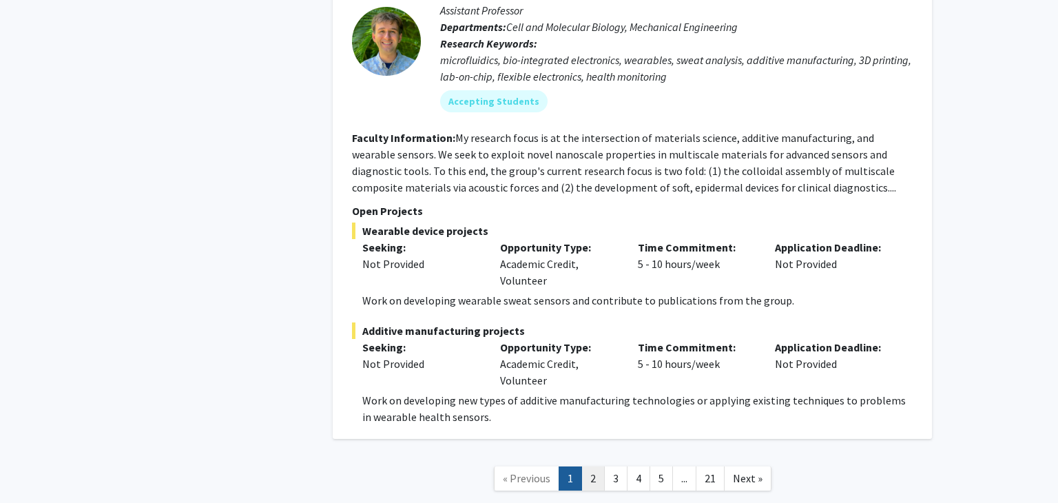
click at [597, 467] on link "2" at bounding box center [593, 479] width 23 height 24
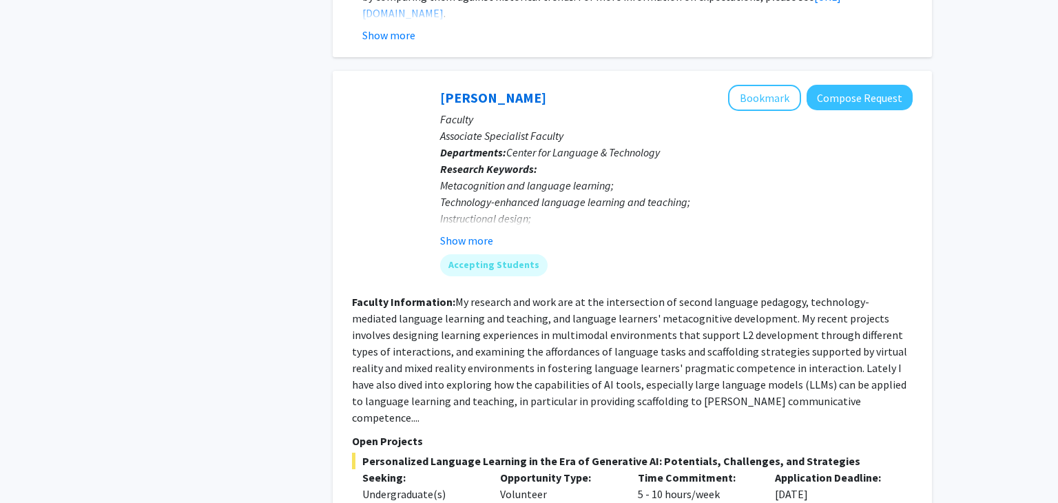
scroll to position [1311, 0]
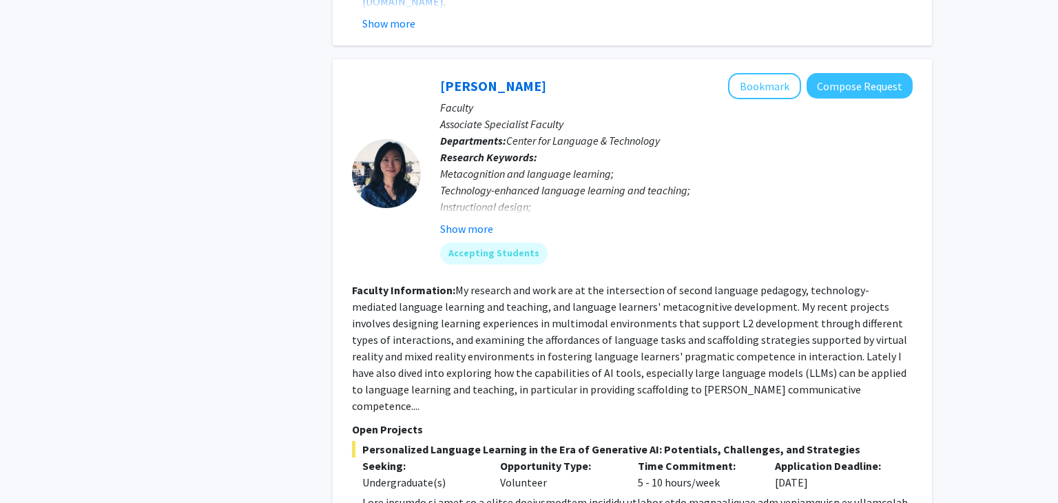
click at [468, 212] on fg-read-more "Metacognition and language learning; Technology-enhanced language learning and …" at bounding box center [676, 201] width 473 height 72
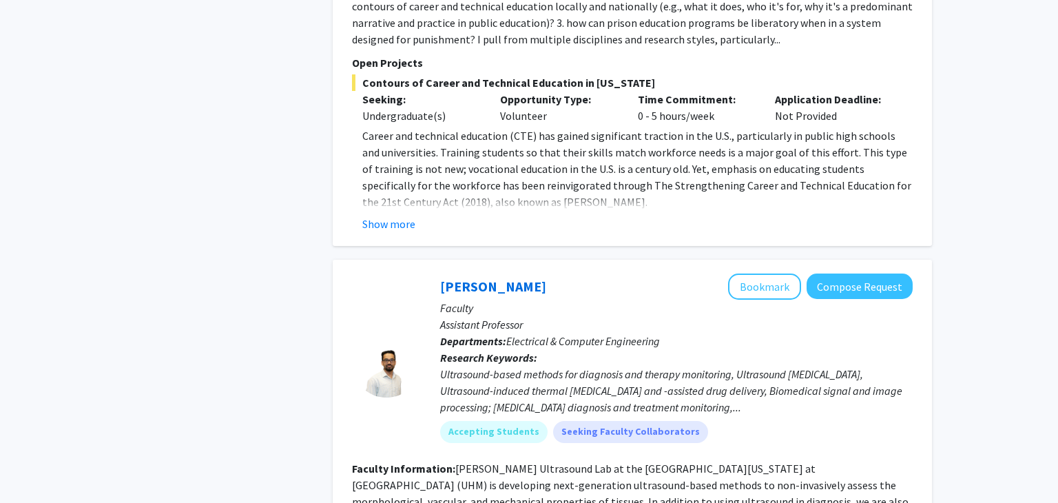
scroll to position [0, 0]
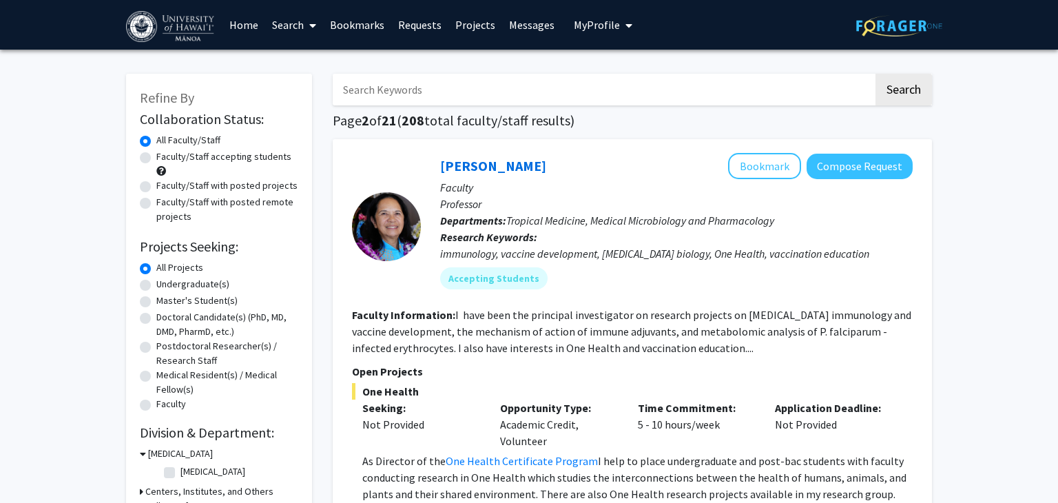
click at [620, 25] on span "My profile dropdown to access profile and logout" at bounding box center [626, 25] width 12 height 48
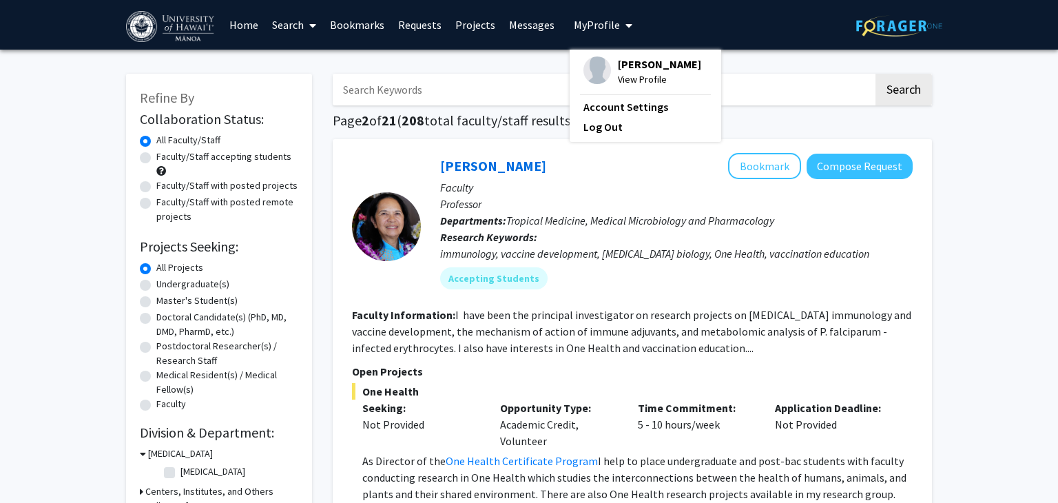
click at [618, 74] on span "View Profile" at bounding box center [659, 79] width 83 height 15
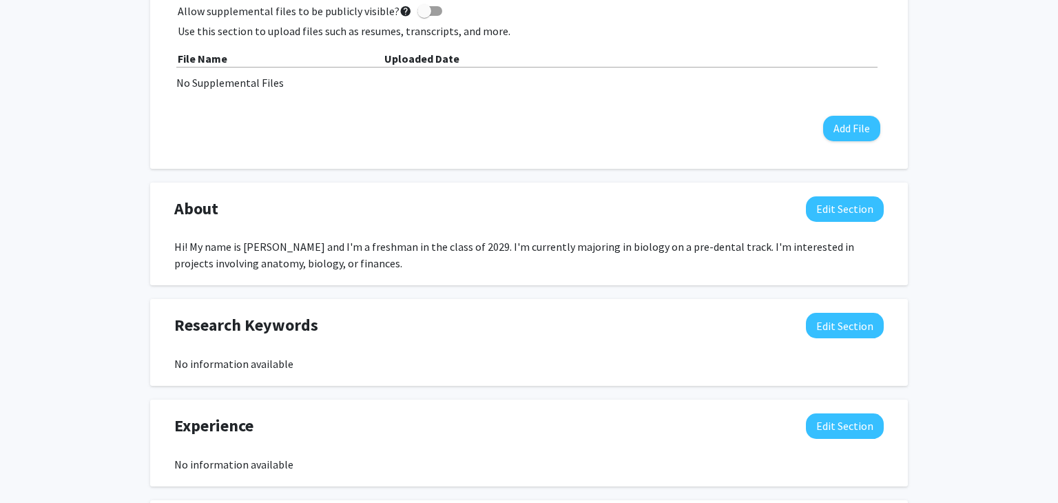
scroll to position [447, 0]
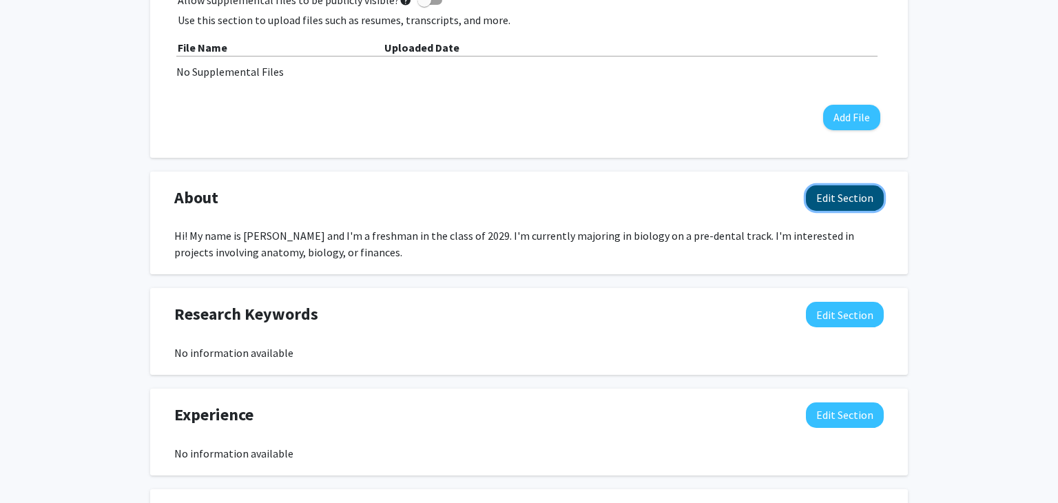
click at [847, 193] on button "Edit Section" at bounding box center [845, 197] width 78 height 25
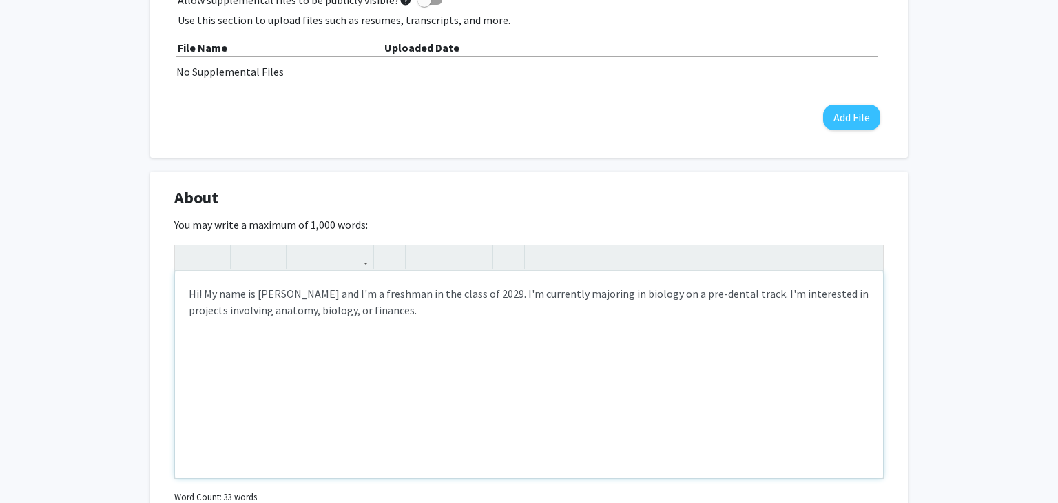
click at [269, 314] on div "Hi! My name is [PERSON_NAME] and I'm a freshman in the class of 2029. I'm curre…" at bounding box center [529, 375] width 708 height 207
type textarea "Hi! My name is [PERSON_NAME] and I'm a freshman in the class of 2029. I'm curre…"
click at [470, 329] on div "Hi! My name is [PERSON_NAME] and I'm a freshman in the class of 2029. I'm curre…" at bounding box center [529, 375] width 708 height 207
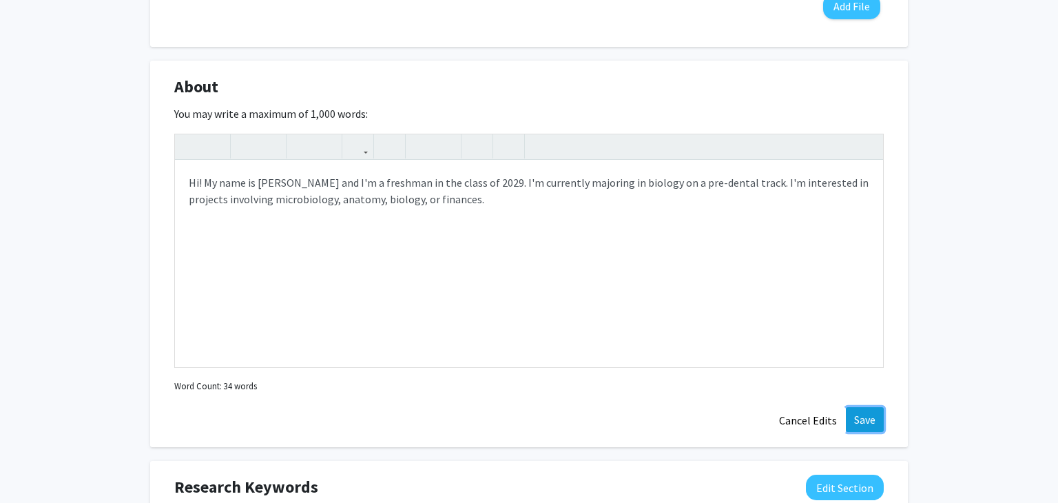
click at [874, 416] on button "Save" at bounding box center [865, 419] width 38 height 25
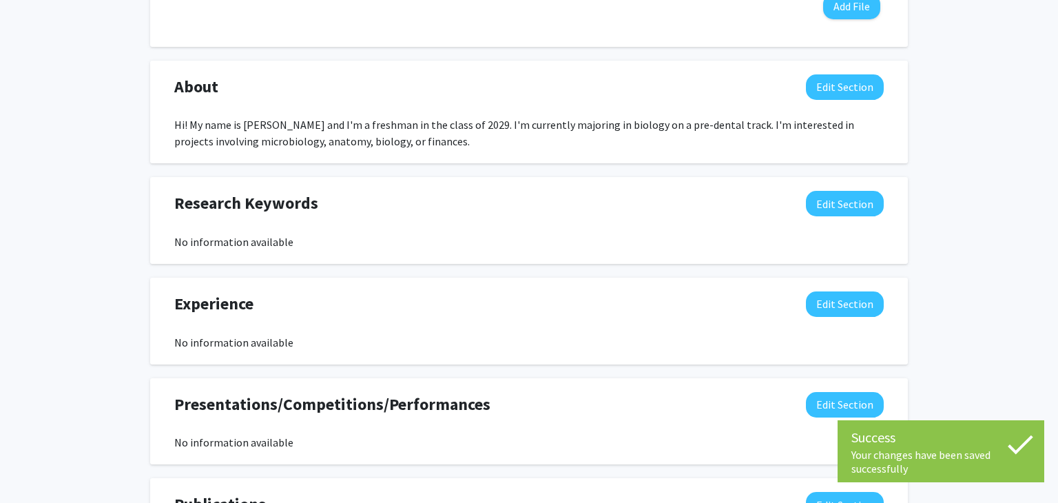
scroll to position [0, 0]
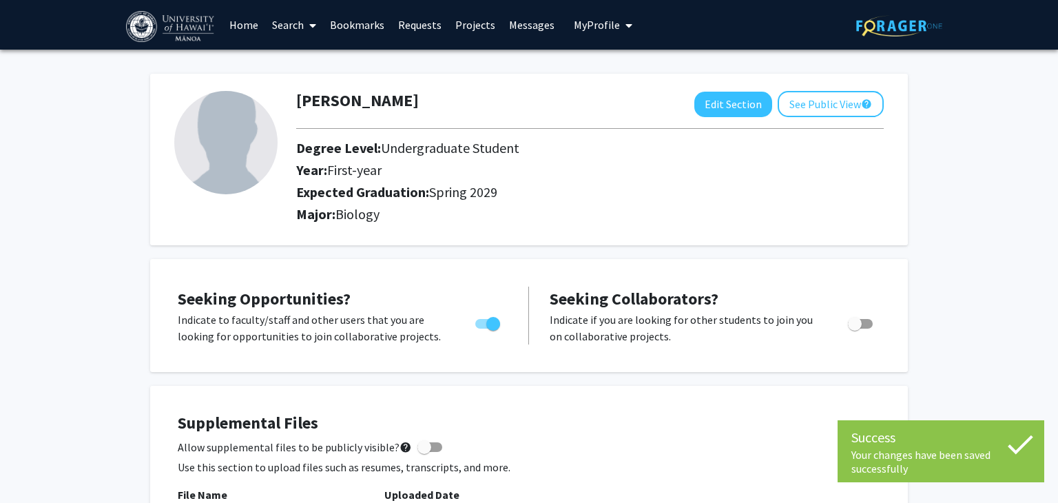
click at [258, 30] on link "Home" at bounding box center [244, 25] width 43 height 48
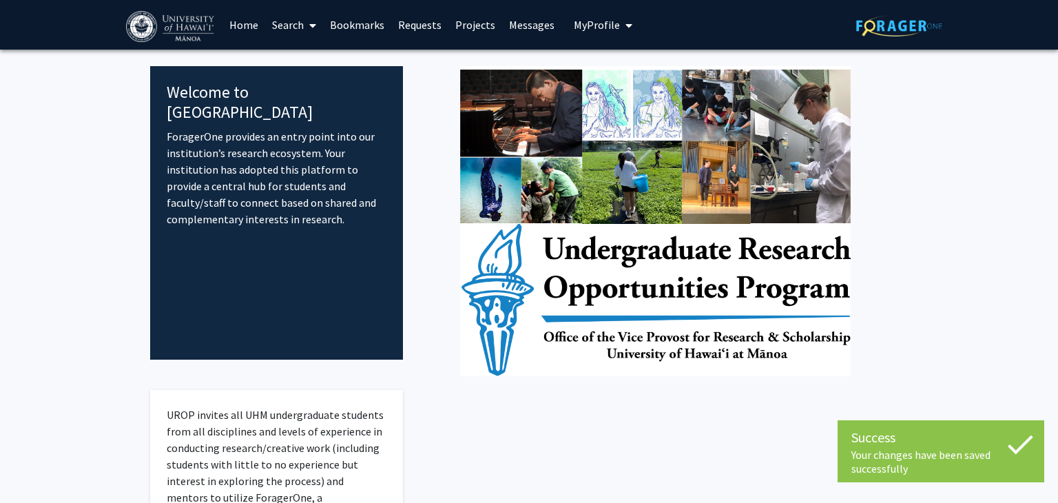
click at [278, 30] on link "Search" at bounding box center [294, 25] width 58 height 48
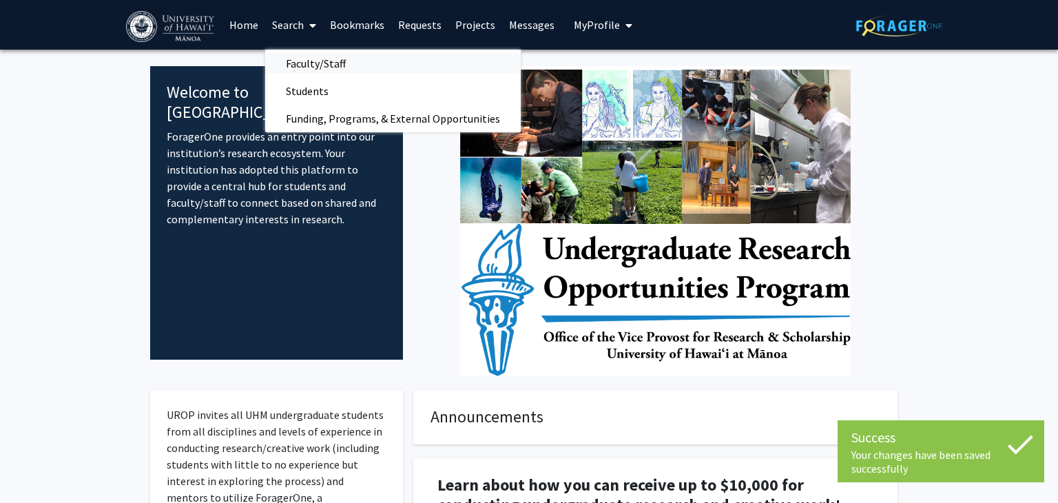
click at [318, 57] on span "Faculty/Staff" at bounding box center [315, 64] width 101 height 28
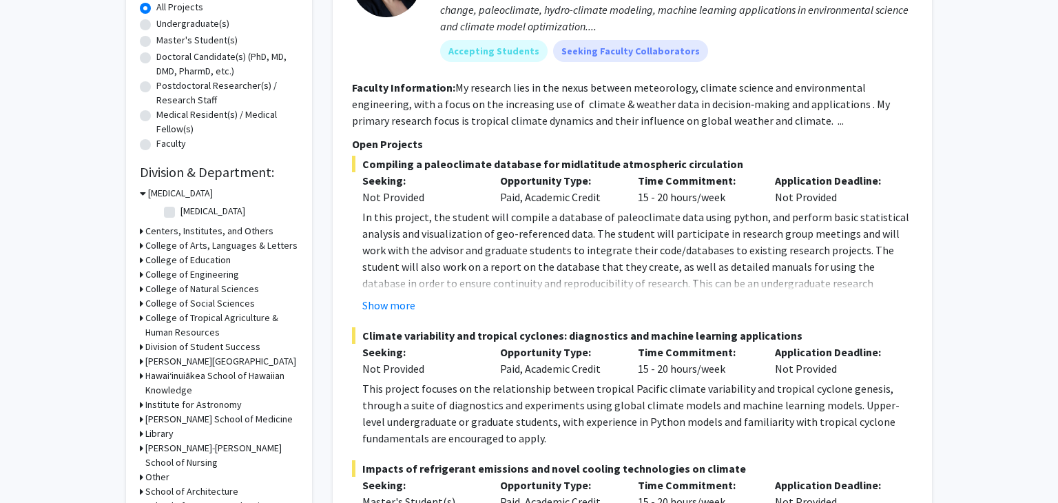
scroll to position [263, 0]
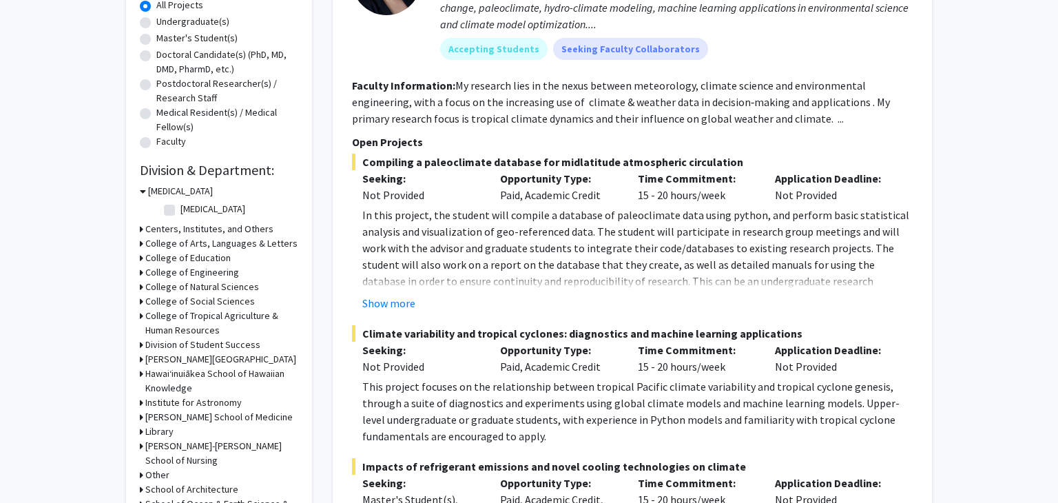
click at [145, 190] on icon at bounding box center [143, 191] width 6 height 14
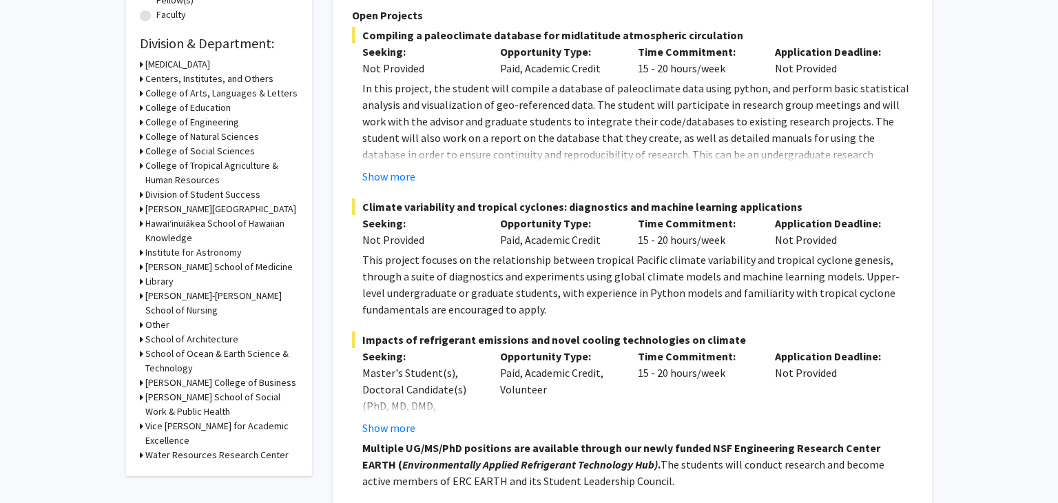
scroll to position [395, 0]
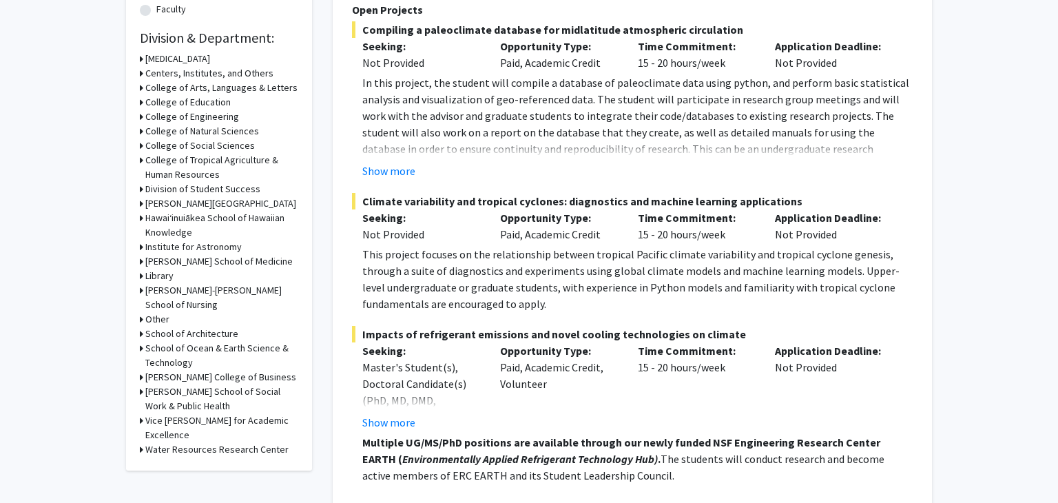
click at [139, 323] on div "Refine By Collaboration Status: Collaboration Status All Faculty/Staff Collabor…" at bounding box center [219, 75] width 186 height 792
click at [143, 319] on div "Other" at bounding box center [219, 319] width 158 height 14
click at [140, 319] on icon at bounding box center [141, 319] width 3 height 14
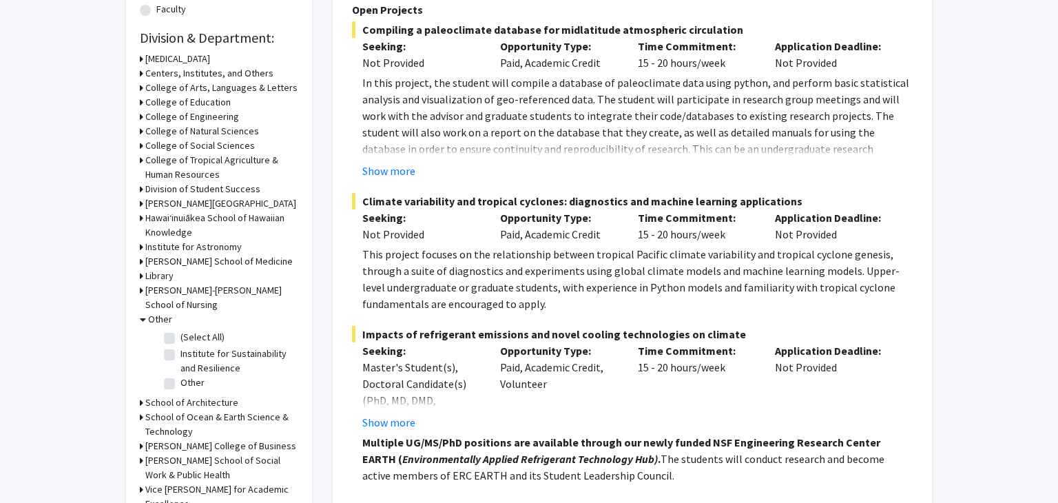
click at [143, 320] on icon at bounding box center [143, 319] width 6 height 14
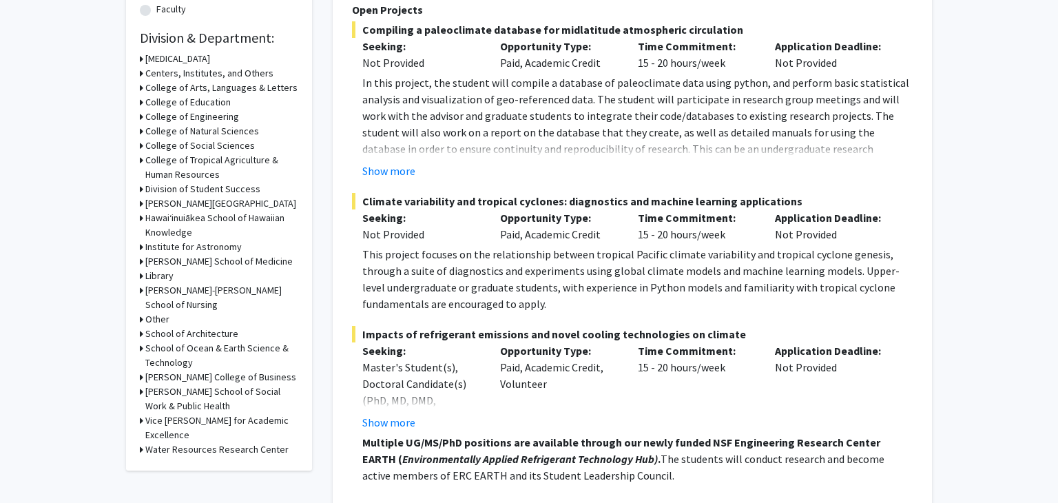
click at [144, 257] on div "[PERSON_NAME] School of Medicine" at bounding box center [219, 261] width 158 height 14
click at [152, 261] on h3 "[PERSON_NAME] School of Medicine" at bounding box center [218, 261] width 147 height 14
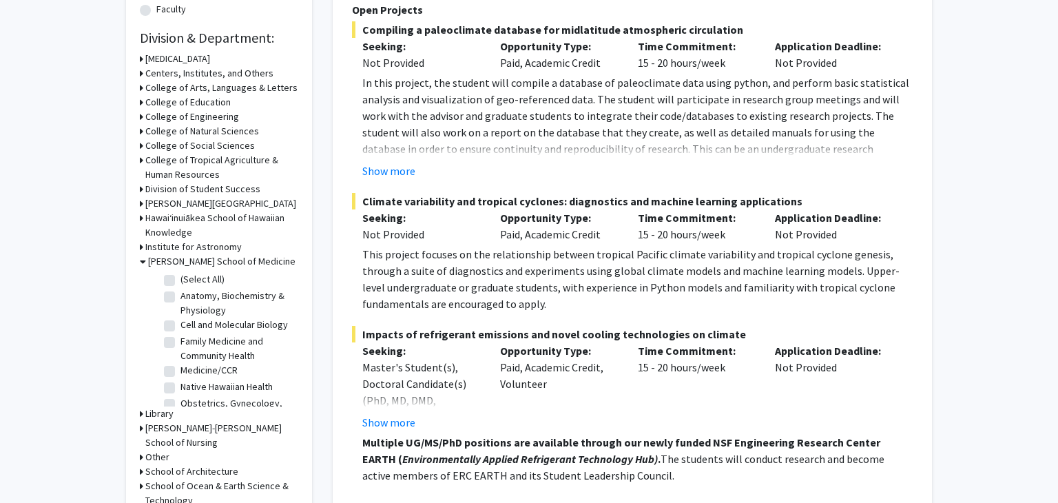
click at [181, 294] on label "Anatomy, Biochemistry & Physiology" at bounding box center [238, 303] width 114 height 29
click at [181, 294] on input "Anatomy, Biochemistry & Physiology" at bounding box center [185, 293] width 9 height 9
checkbox input "true"
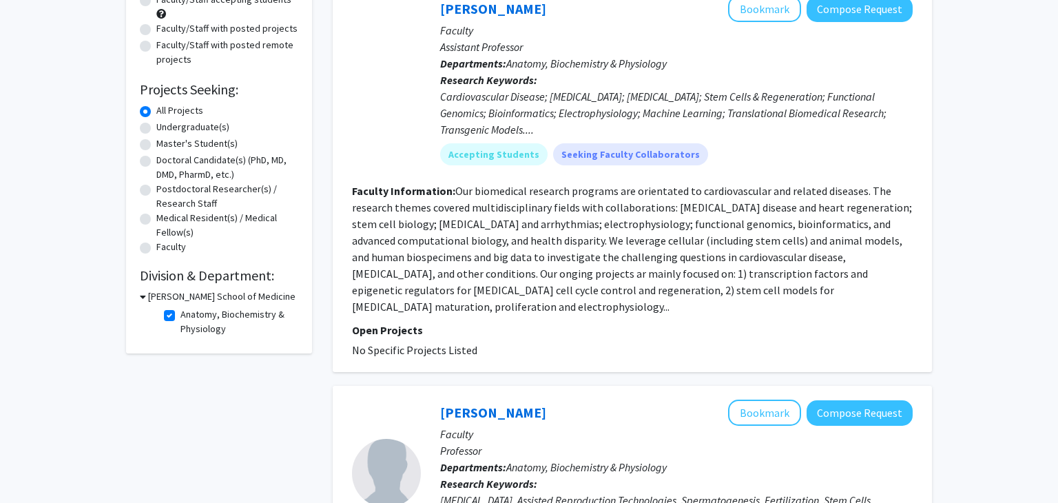
scroll to position [176, 0]
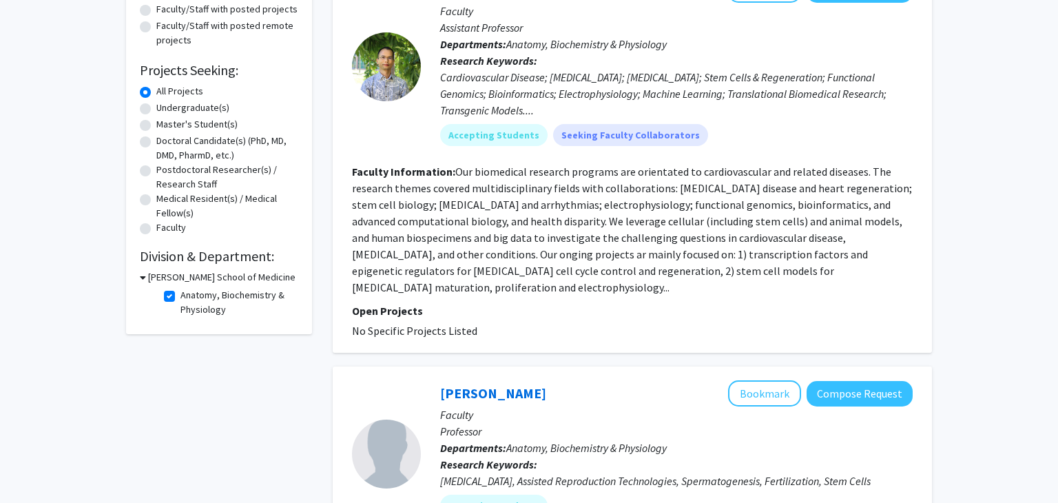
click at [157, 274] on h3 "[PERSON_NAME] School of Medicine" at bounding box center [221, 277] width 147 height 14
click at [157, 274] on h3 "[PERSON_NAME] School of Medicine" at bounding box center [218, 277] width 147 height 14
click at [145, 274] on div "[PERSON_NAME] School of Medicine" at bounding box center [219, 277] width 158 height 14
click at [144, 274] on icon at bounding box center [143, 277] width 6 height 14
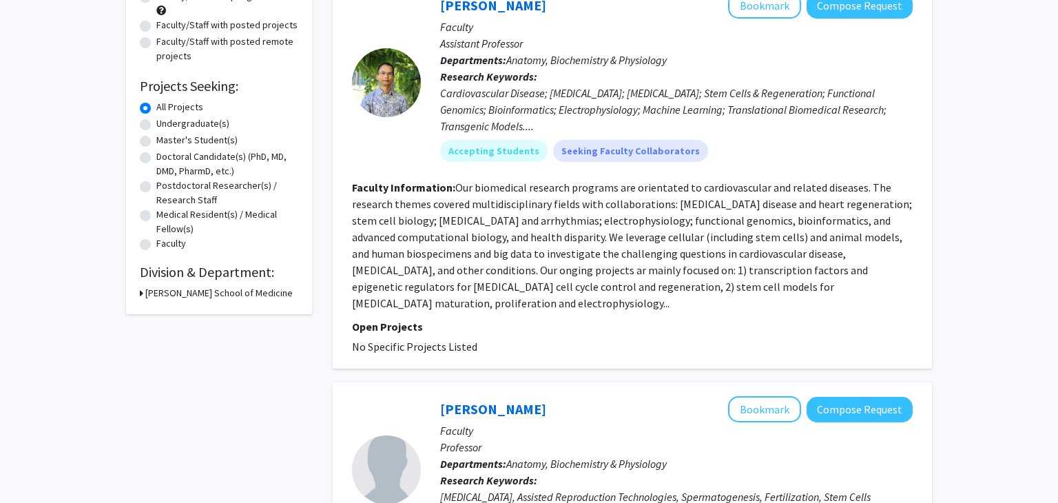
scroll to position [194, 0]
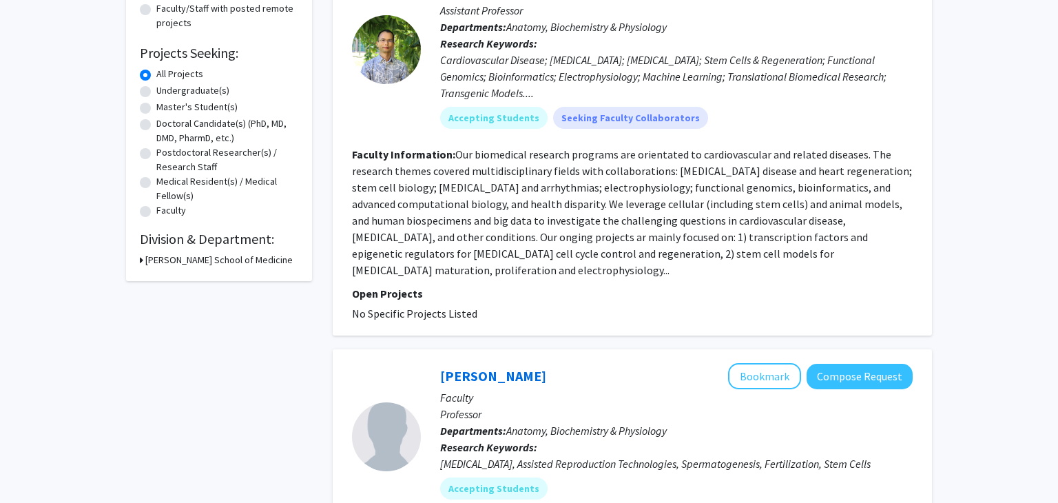
click at [137, 259] on div "Refine By Collaboration Status: Collaboration Status All Faculty/Staff Collabor…" at bounding box center [219, 80] width 186 height 401
click at [150, 260] on h3 "[PERSON_NAME] School of Medicine" at bounding box center [218, 260] width 147 height 14
click at [181, 278] on label "Anatomy, Biochemistry & Physiology" at bounding box center [238, 285] width 114 height 29
click at [181, 278] on input "Anatomy, Biochemistry & Physiology" at bounding box center [185, 275] width 9 height 9
checkbox input "false"
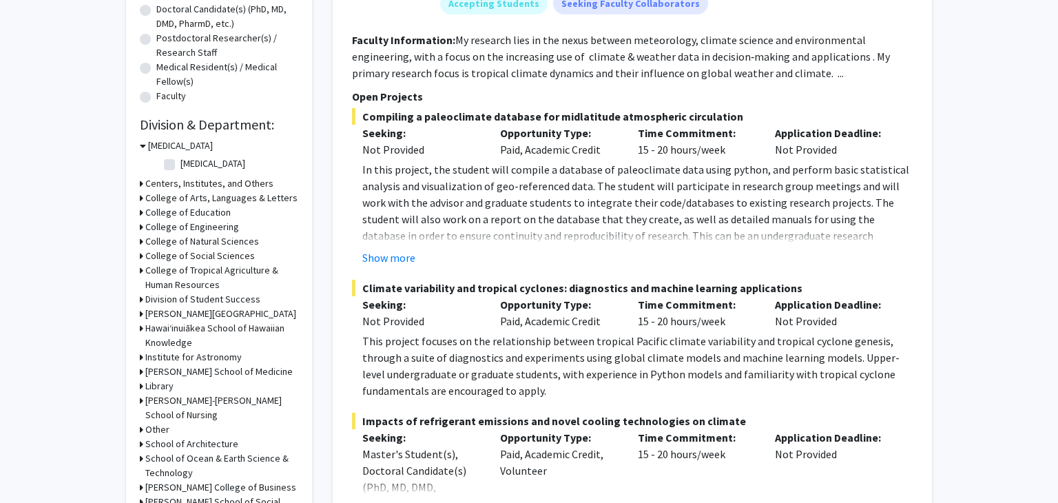
scroll to position [325, 0]
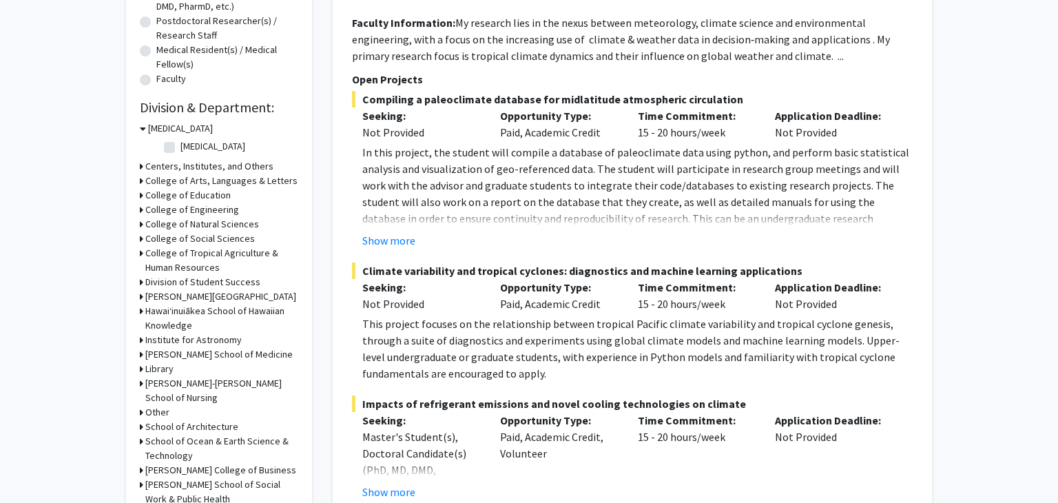
click at [172, 351] on h3 "[PERSON_NAME] School of Medicine" at bounding box center [218, 354] width 147 height 14
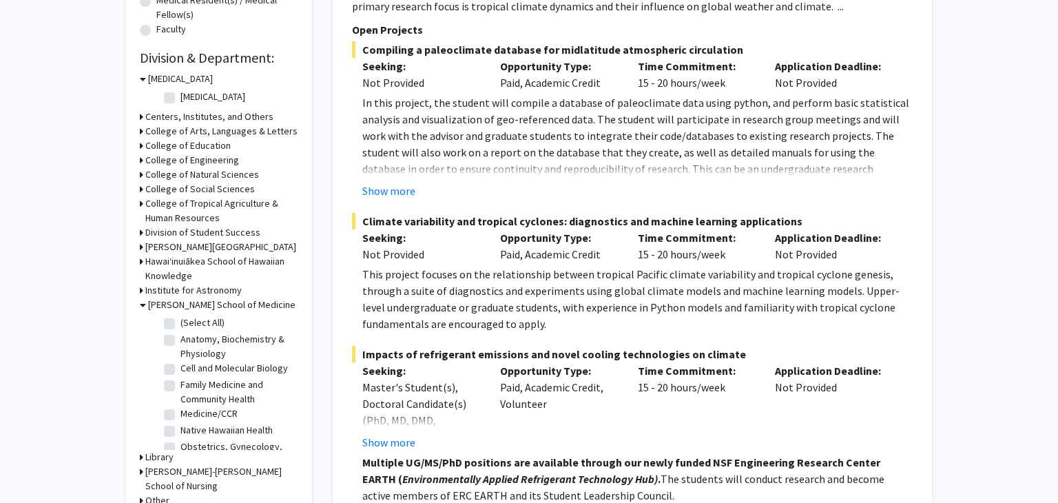
scroll to position [375, 0]
click at [181, 369] on label "Cell and Molecular Biology" at bounding box center [235, 368] width 108 height 14
click at [181, 369] on input "Cell and Molecular Biology" at bounding box center [185, 365] width 9 height 9
checkbox input "true"
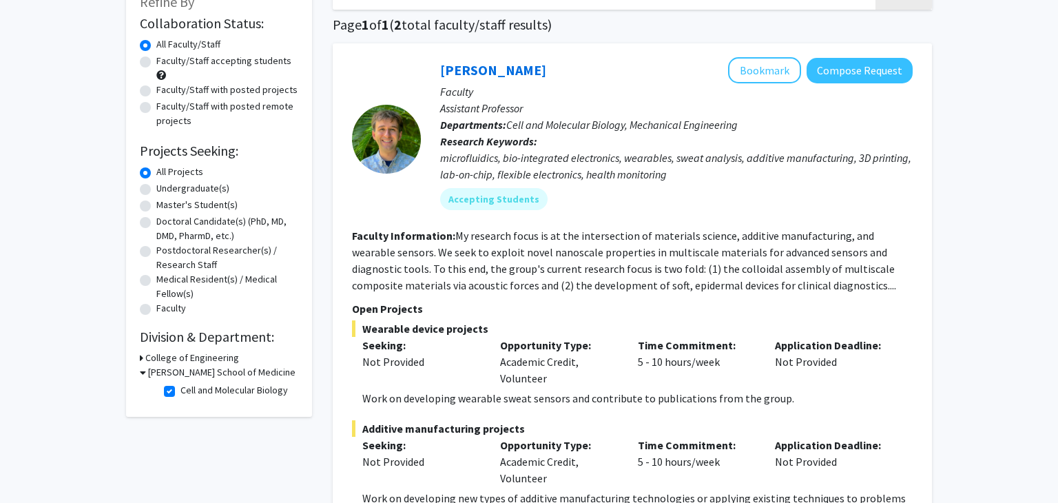
scroll to position [94, 0]
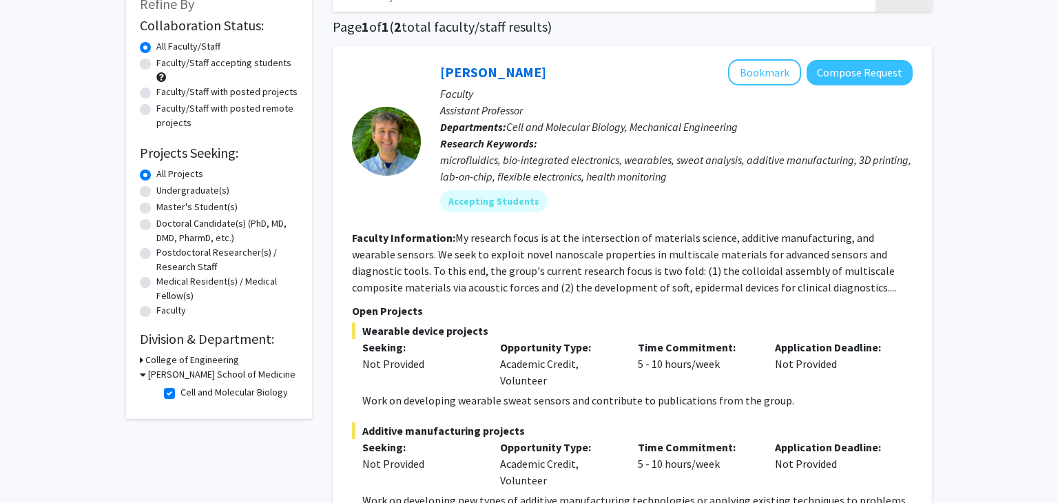
click at [181, 392] on label "Cell and Molecular Biology" at bounding box center [235, 392] width 108 height 14
click at [181, 392] on input "Cell and Molecular Biology" at bounding box center [185, 389] width 9 height 9
checkbox input "false"
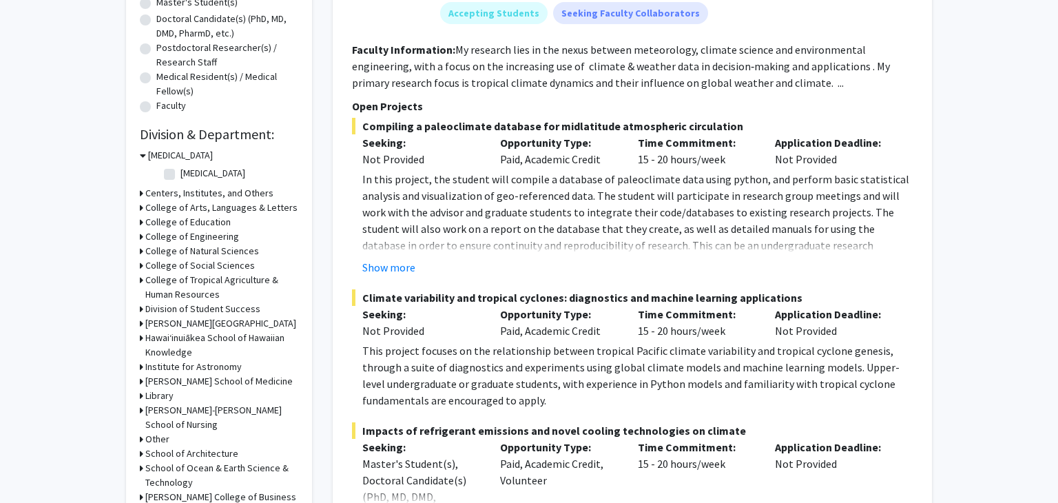
scroll to position [296, 0]
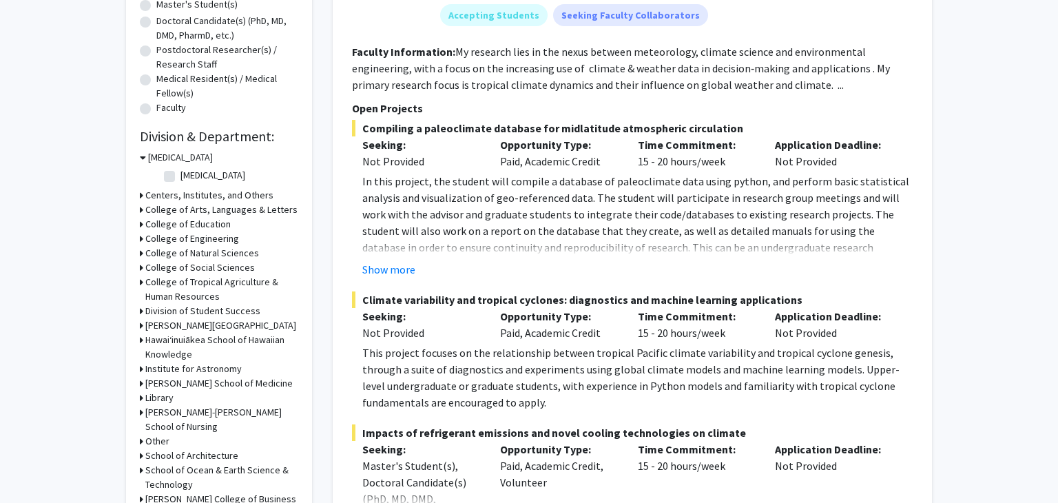
click at [165, 251] on h3 "College of Natural Sciences" at bounding box center [202, 253] width 114 height 14
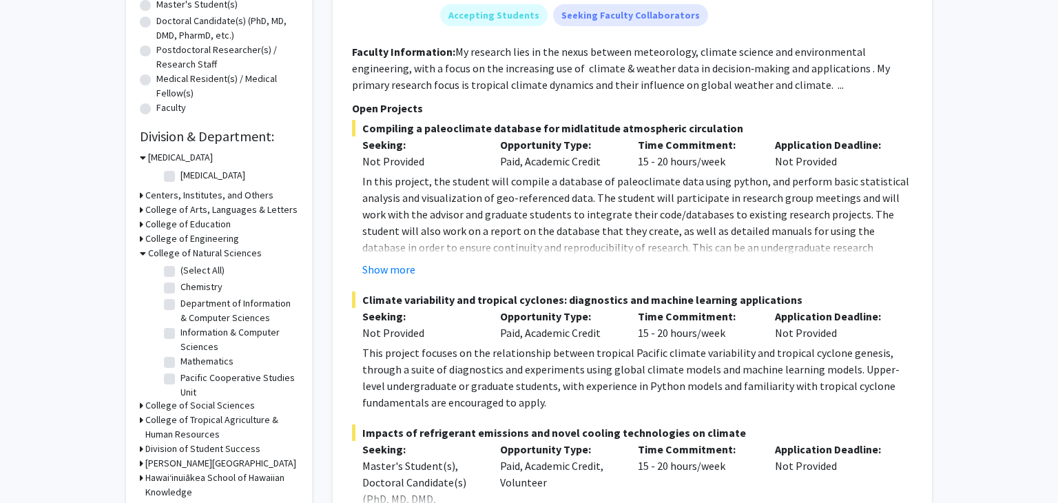
scroll to position [0, 0]
click at [144, 249] on icon at bounding box center [143, 253] width 6 height 14
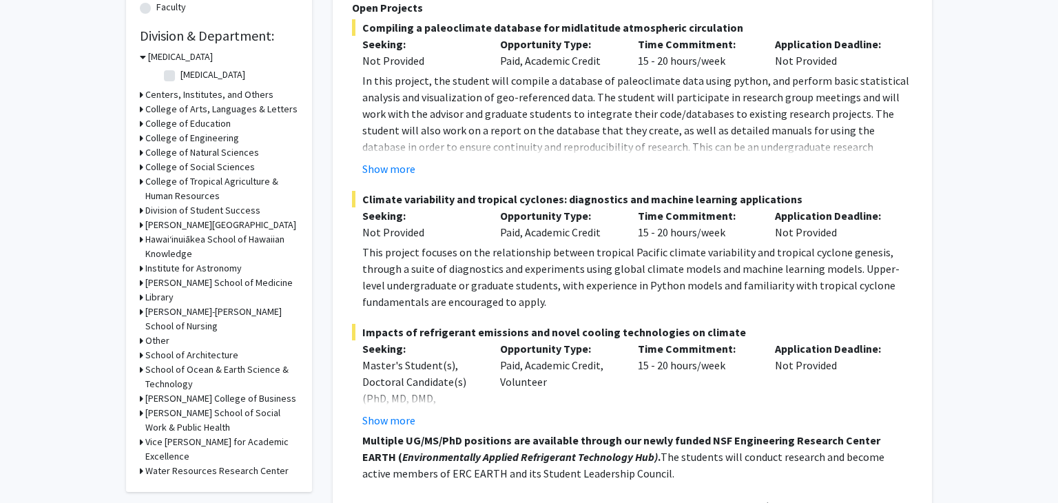
scroll to position [400, 0]
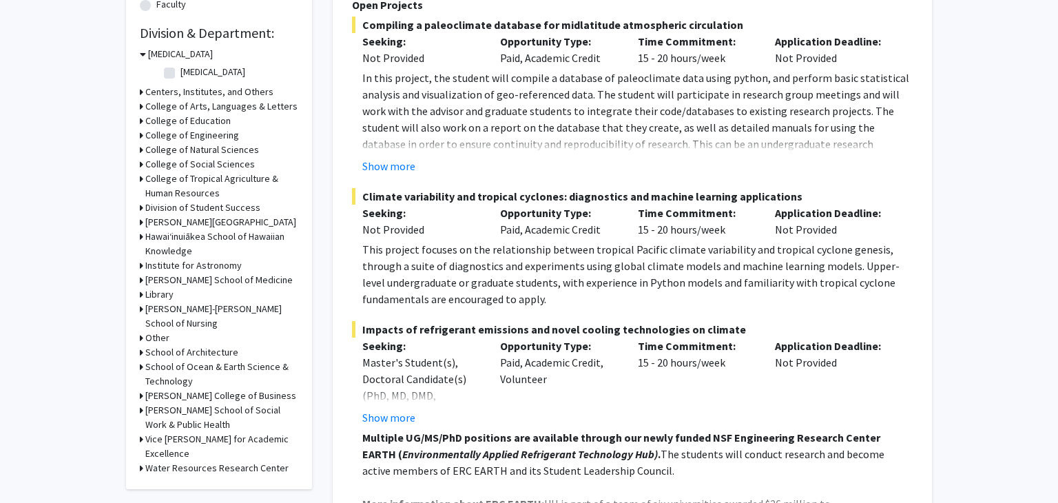
click at [143, 278] on div "[PERSON_NAME] School of Medicine" at bounding box center [219, 280] width 158 height 14
click at [139, 280] on div "Refine By Collaboration Status: Collaboration Status All Faculty/Staff Collabor…" at bounding box center [219, 81] width 186 height 815
click at [146, 282] on h3 "[PERSON_NAME] School of Medicine" at bounding box center [218, 280] width 147 height 14
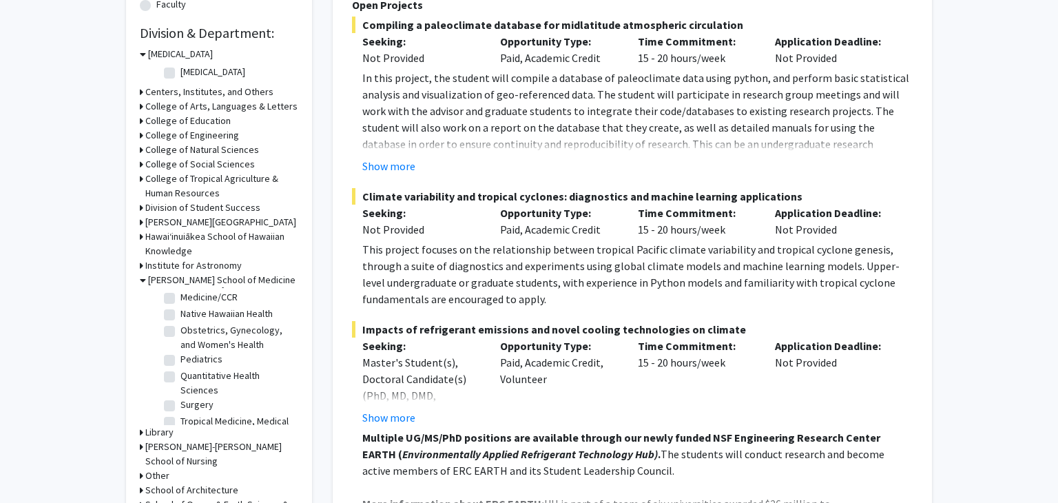
scroll to position [95, 0]
click at [181, 298] on label "Medicine/CCR" at bounding box center [209, 294] width 57 height 14
click at [181, 296] on input "Medicine/CCR" at bounding box center [185, 291] width 9 height 9
checkbox input "true"
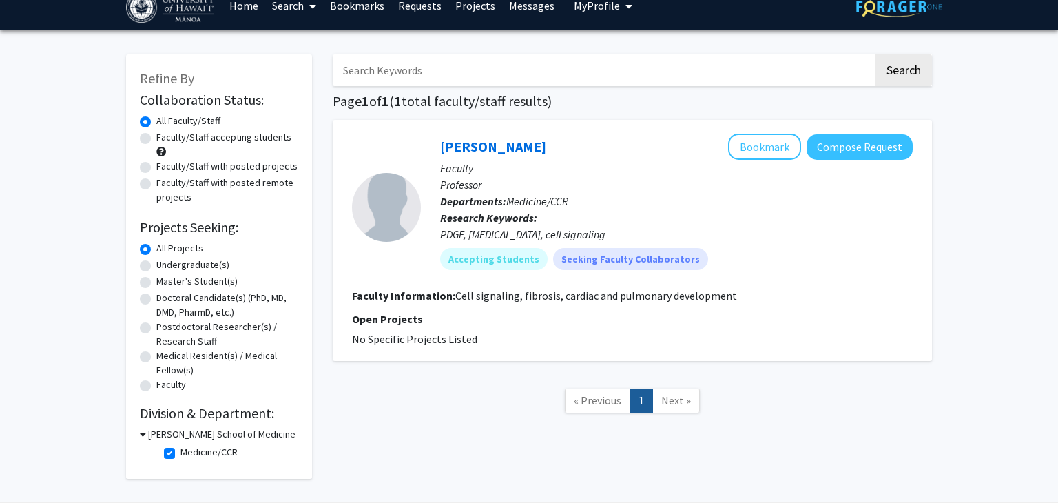
scroll to position [68, 0]
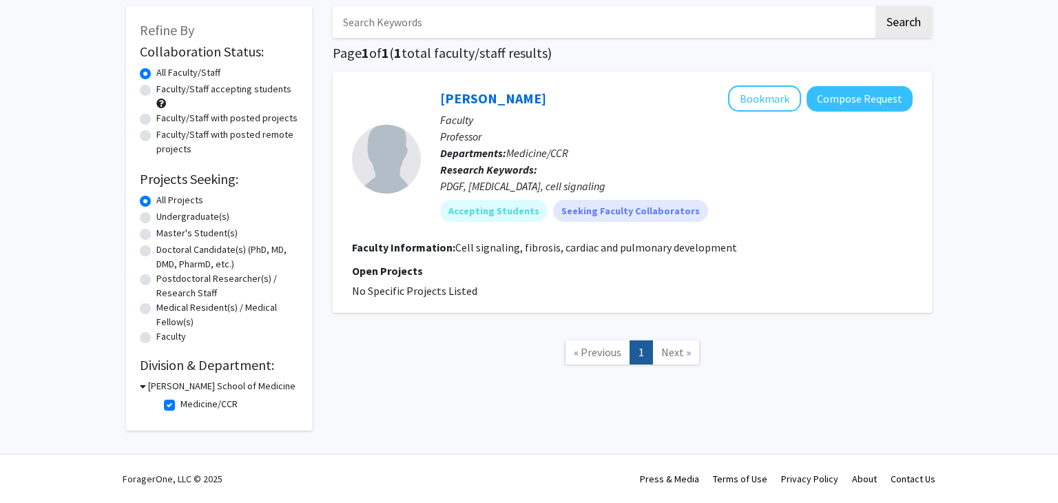
click at [181, 405] on label "Medicine/CCR" at bounding box center [209, 404] width 57 height 14
click at [181, 405] on input "Medicine/CCR" at bounding box center [185, 401] width 9 height 9
checkbox input "false"
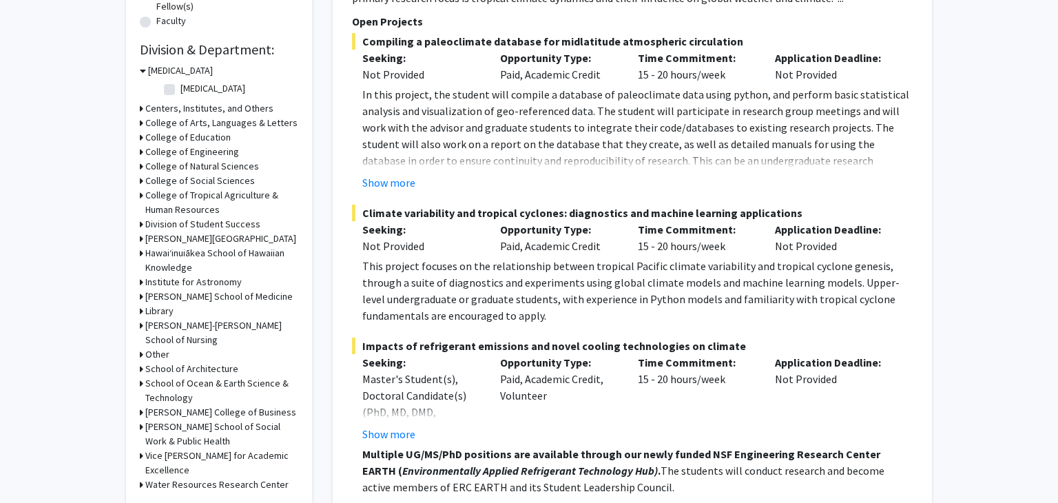
scroll to position [389, 0]
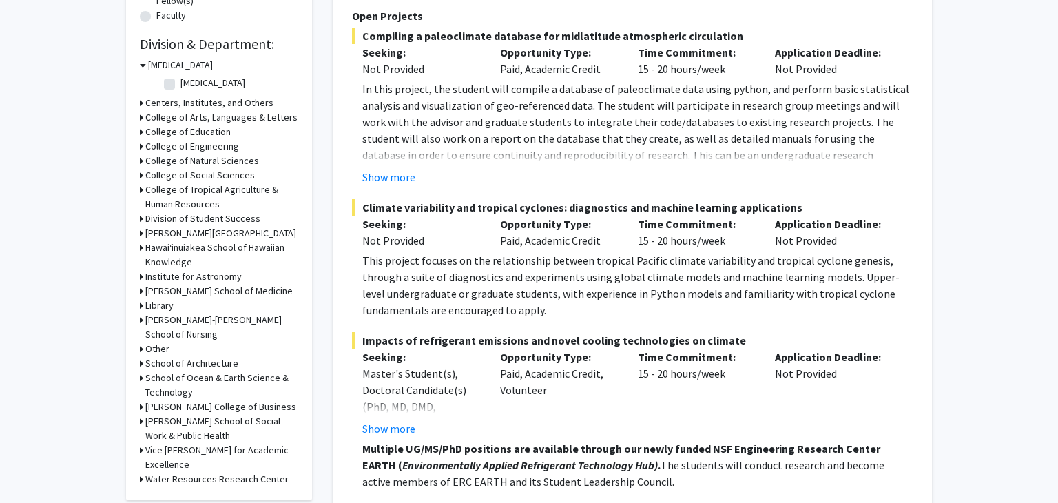
click at [165, 294] on h3 "[PERSON_NAME] School of Medicine" at bounding box center [218, 291] width 147 height 14
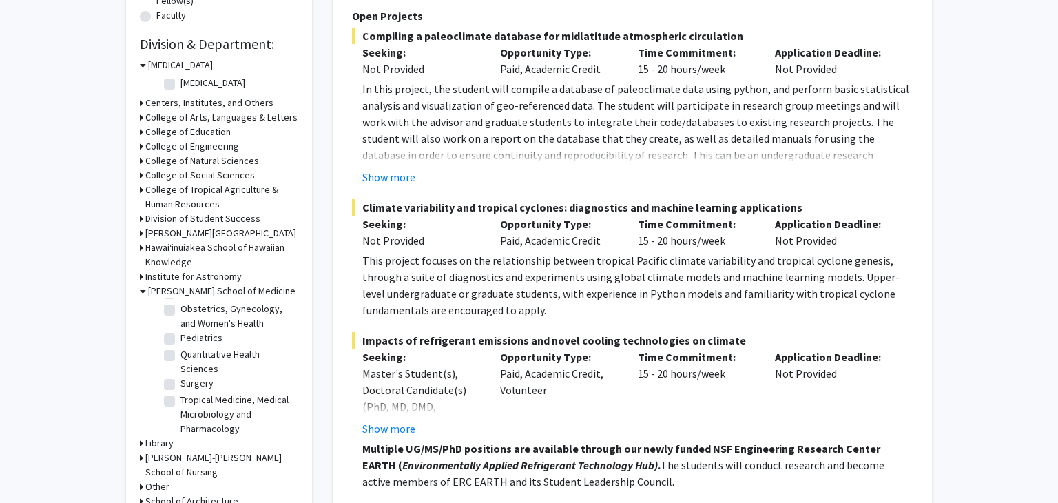
scroll to position [127, 0]
click at [189, 355] on label "Quantitative Health Sciences" at bounding box center [238, 359] width 114 height 29
click at [189, 354] on input "Quantitative Health Sciences" at bounding box center [185, 349] width 9 height 9
checkbox input "true"
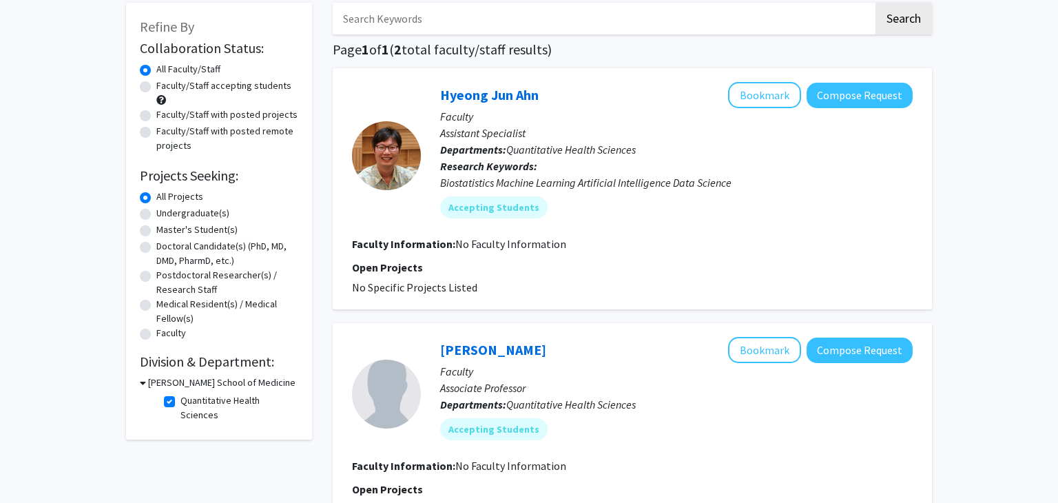
scroll to position [63, 0]
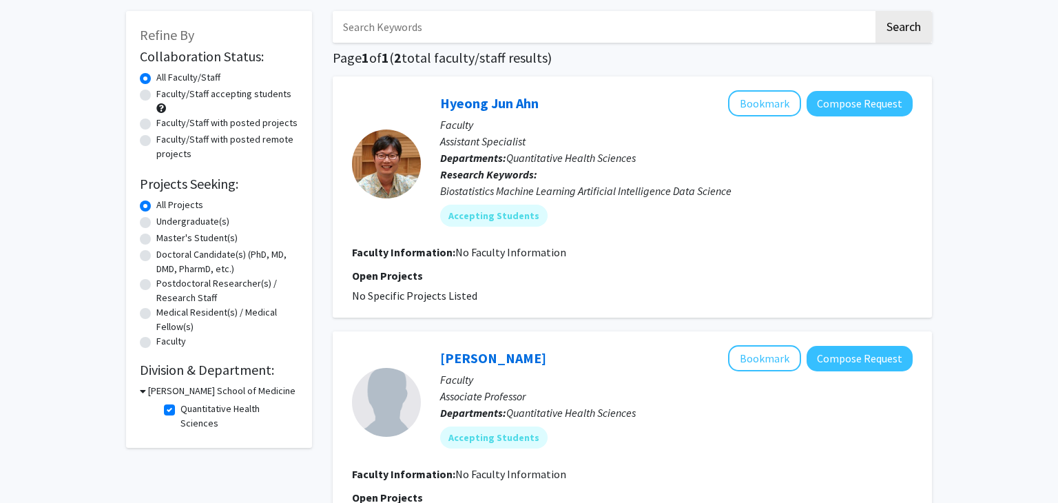
click at [181, 411] on label "Quantitative Health Sciences" at bounding box center [238, 416] width 114 height 29
click at [181, 411] on input "Quantitative Health Sciences" at bounding box center [185, 406] width 9 height 9
checkbox input "false"
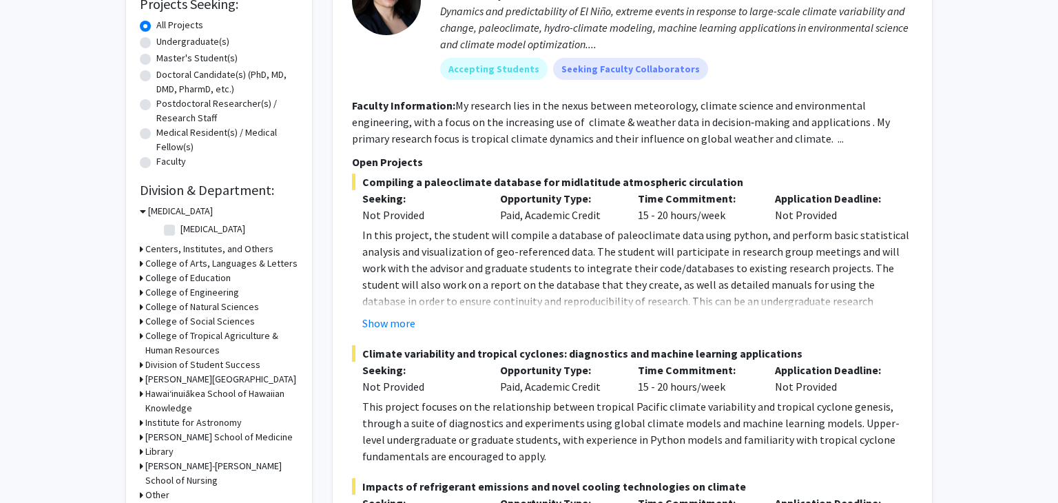
scroll to position [245, 0]
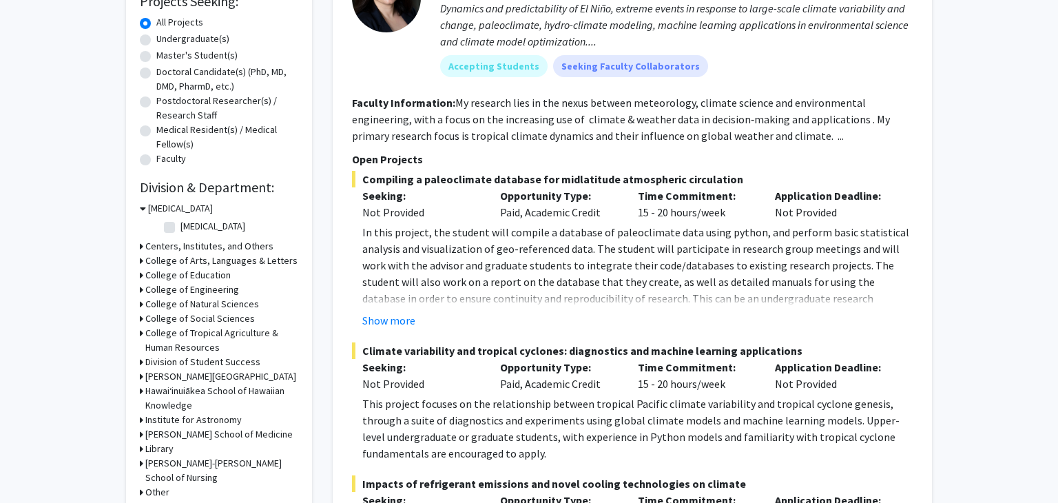
click at [181, 230] on label "[MEDICAL_DATA]" at bounding box center [213, 226] width 65 height 14
click at [181, 228] on input "[MEDICAL_DATA]" at bounding box center [185, 223] width 9 height 9
checkbox input "true"
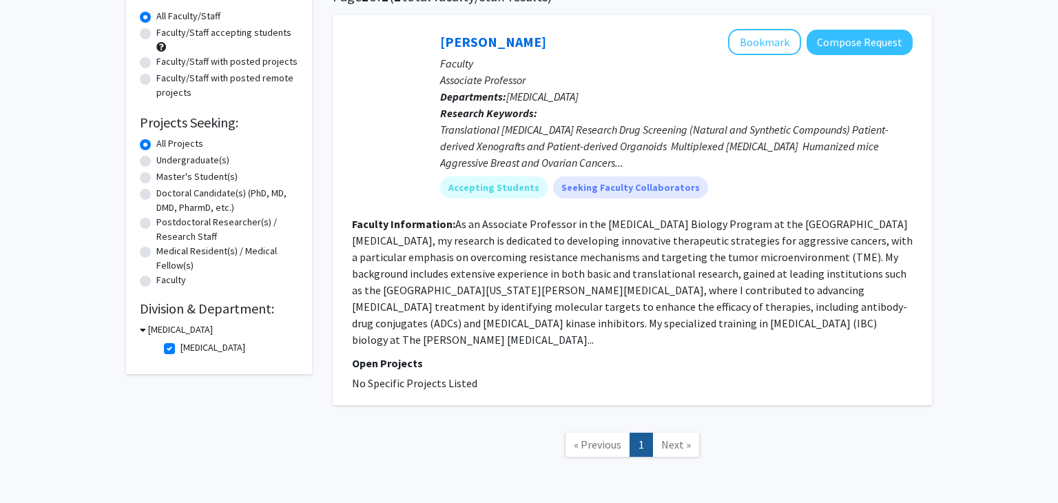
scroll to position [124, 0]
click at [181, 347] on label "[MEDICAL_DATA]" at bounding box center [213, 347] width 65 height 14
click at [181, 347] on input "[MEDICAL_DATA]" at bounding box center [185, 344] width 9 height 9
checkbox input "false"
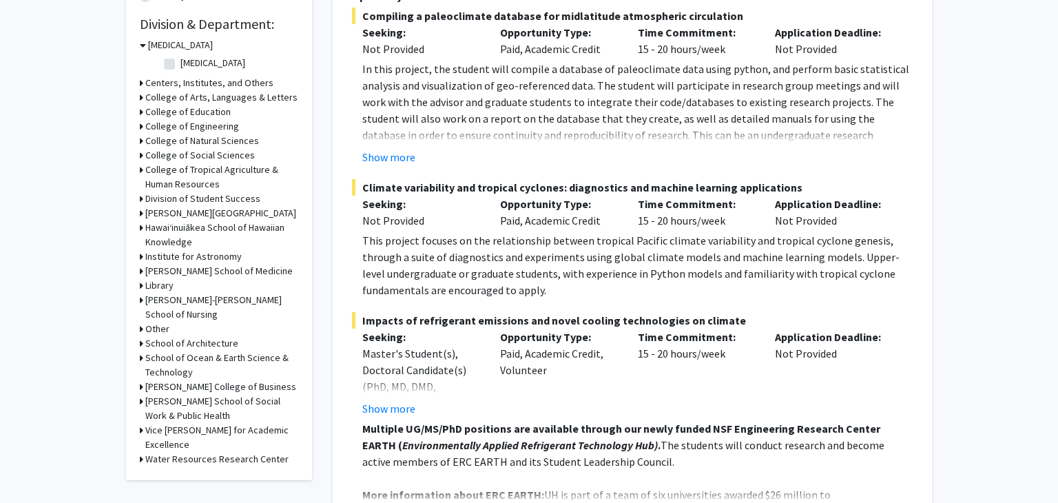
scroll to position [411, 0]
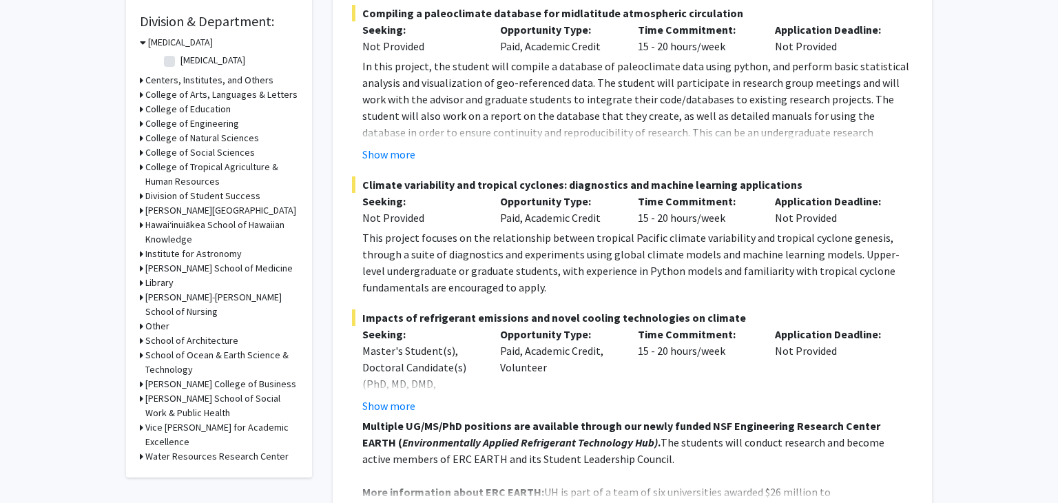
click at [210, 155] on h3 "College of Social Sciences" at bounding box center [200, 152] width 110 height 14
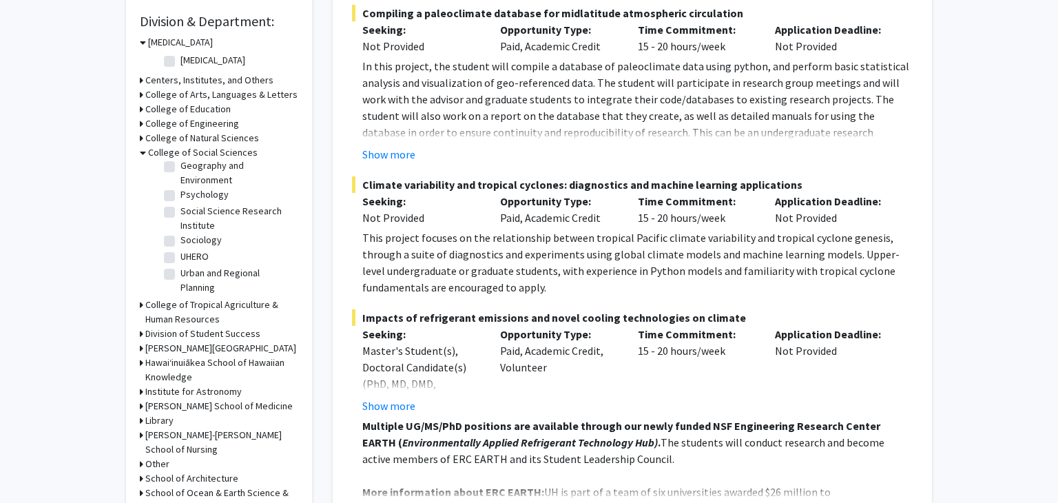
scroll to position [130, 0]
click at [146, 153] on div "College of Social Sciences" at bounding box center [219, 152] width 158 height 14
click at [143, 148] on icon at bounding box center [143, 152] width 6 height 14
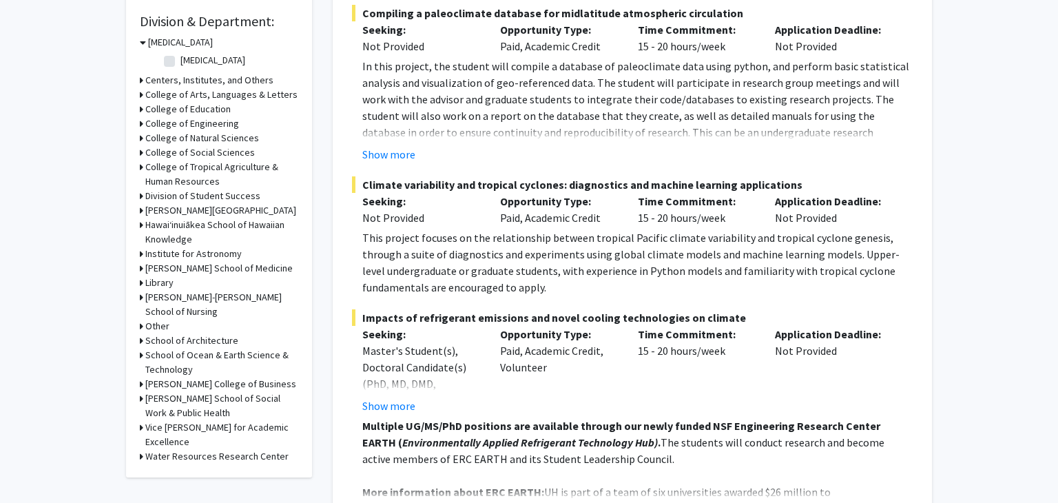
click at [144, 269] on div "[PERSON_NAME] School of Medicine" at bounding box center [219, 268] width 158 height 14
click at [154, 266] on h3 "[PERSON_NAME] School of Medicine" at bounding box center [218, 268] width 147 height 14
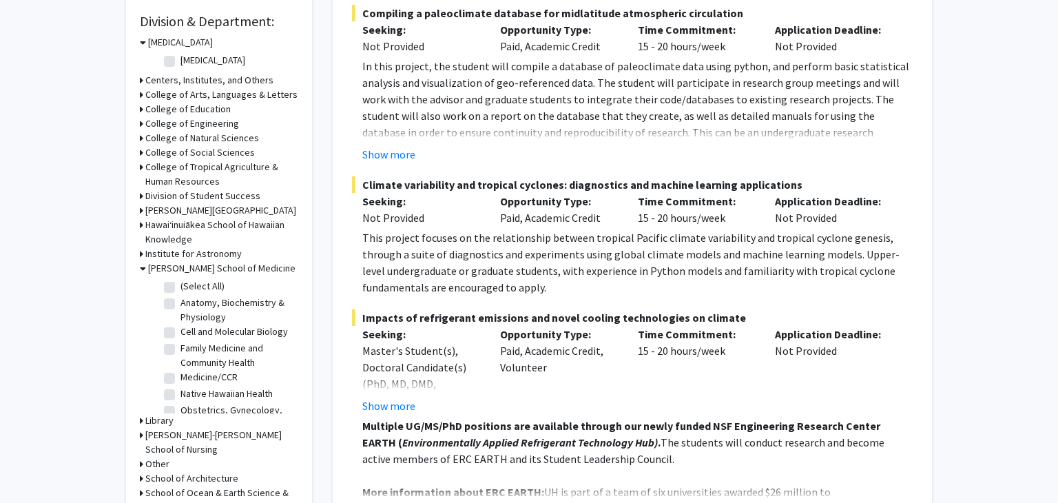
click at [181, 285] on label "(Select All)" at bounding box center [203, 286] width 44 height 14
click at [181, 285] on input "(Select All)" at bounding box center [185, 283] width 9 height 9
checkbox input "true"
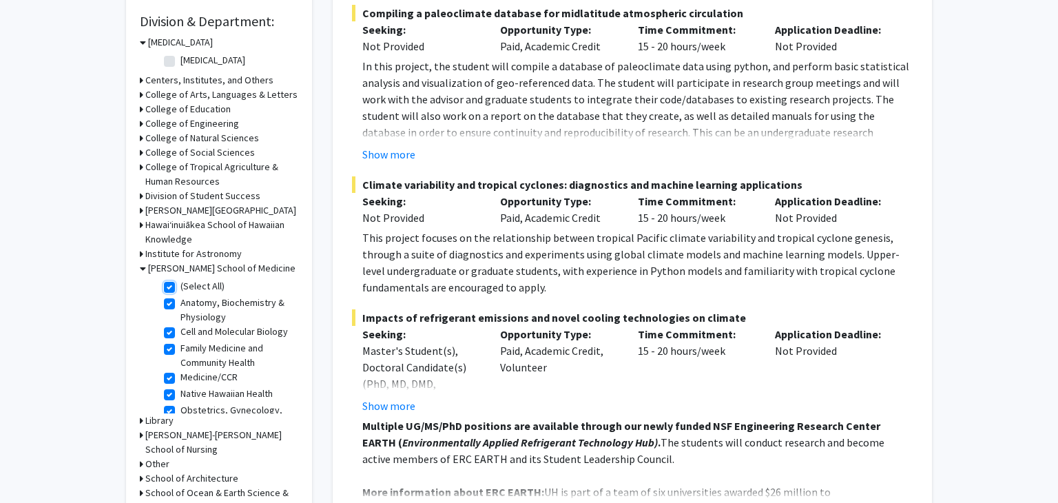
checkbox input "true"
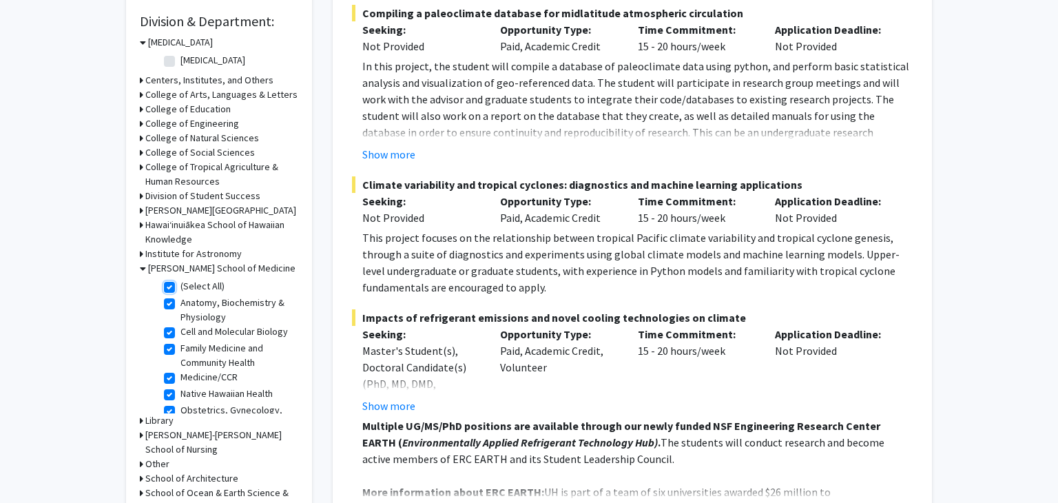
checkbox input "true"
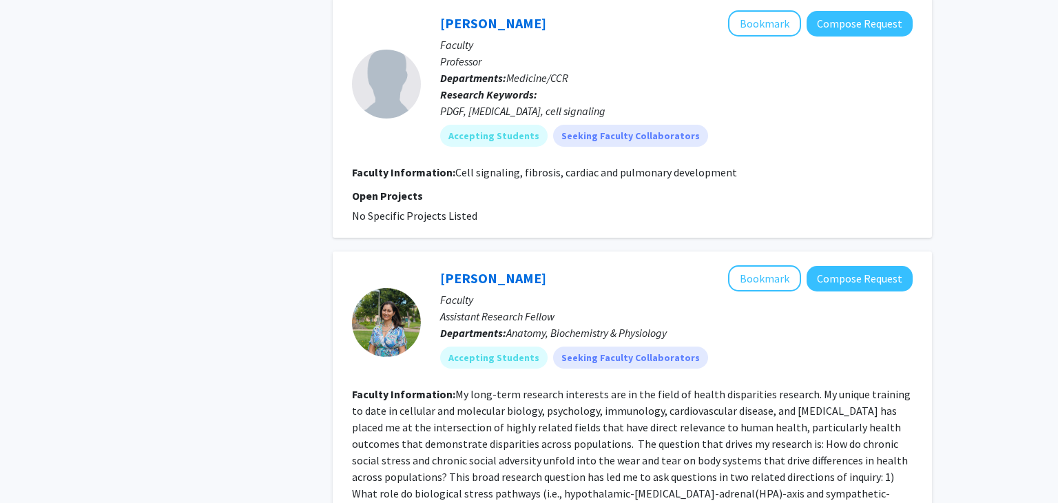
scroll to position [3193, 0]
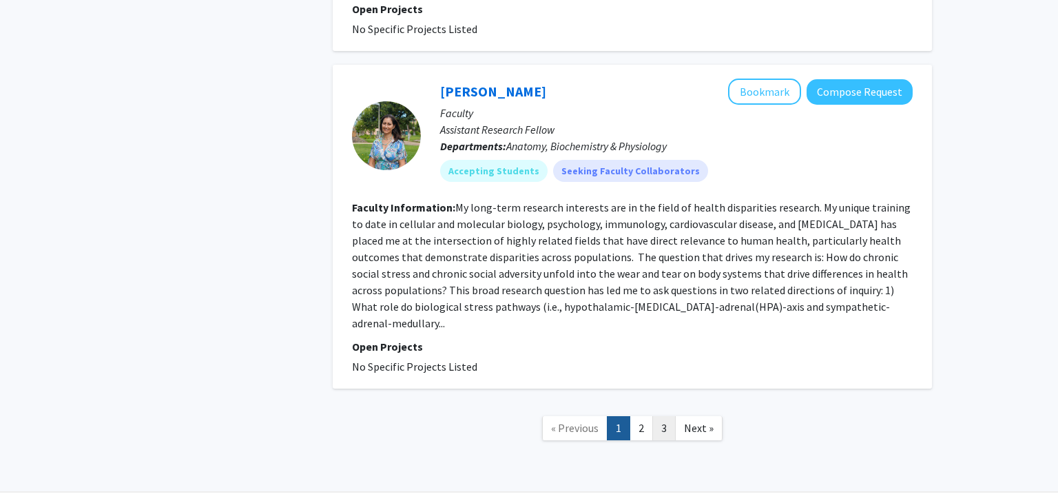
click at [659, 416] on link "3" at bounding box center [664, 428] width 23 height 24
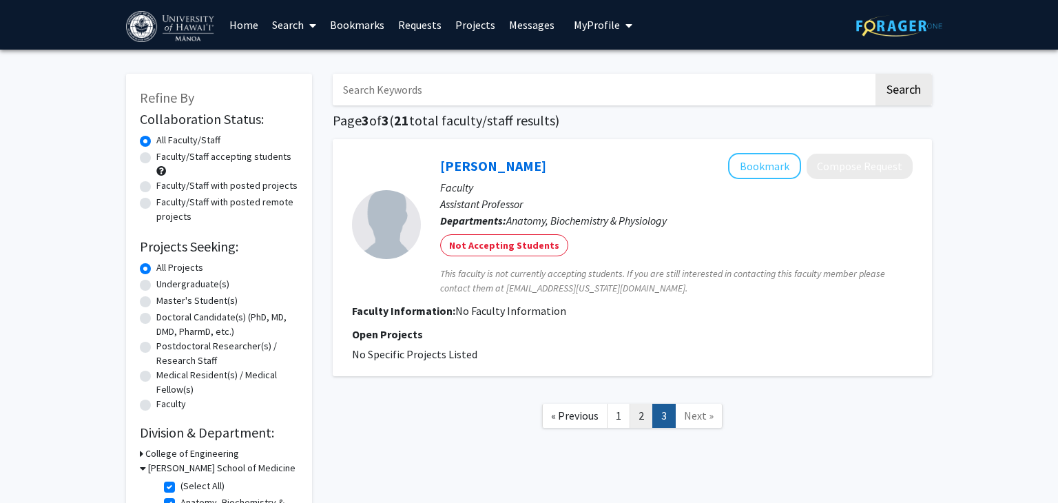
click at [638, 409] on link "2" at bounding box center [641, 416] width 23 height 24
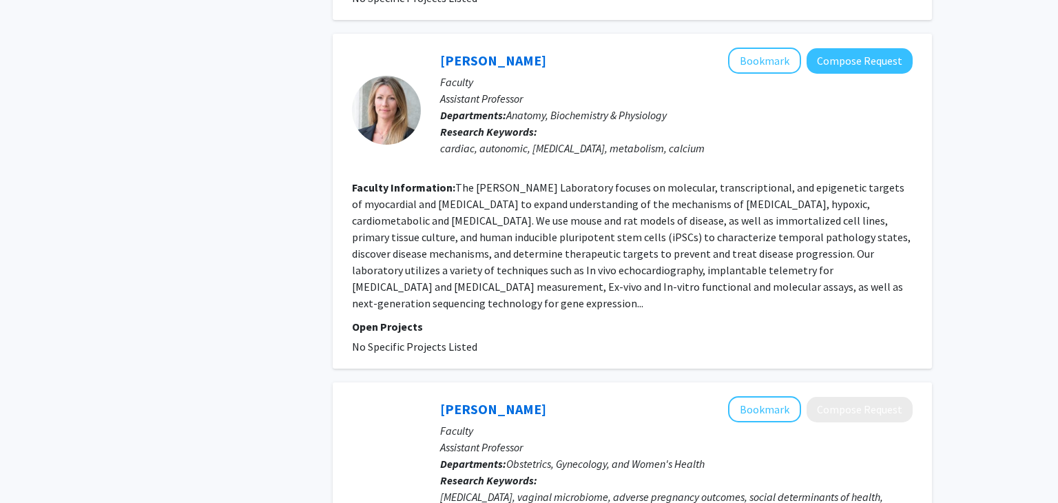
scroll to position [1856, 0]
click at [478, 52] on link "[PERSON_NAME]" at bounding box center [493, 60] width 106 height 17
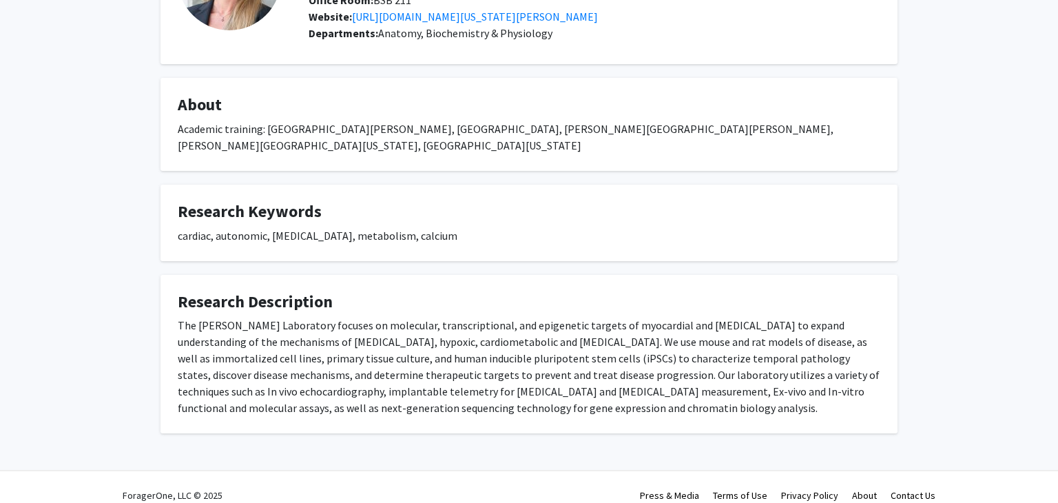
scroll to position [150, 0]
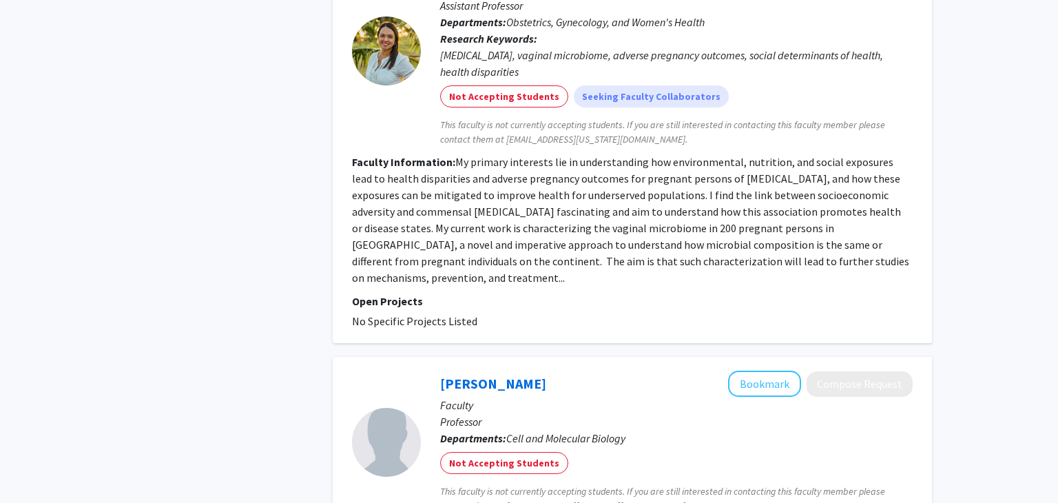
scroll to position [2488, 0]
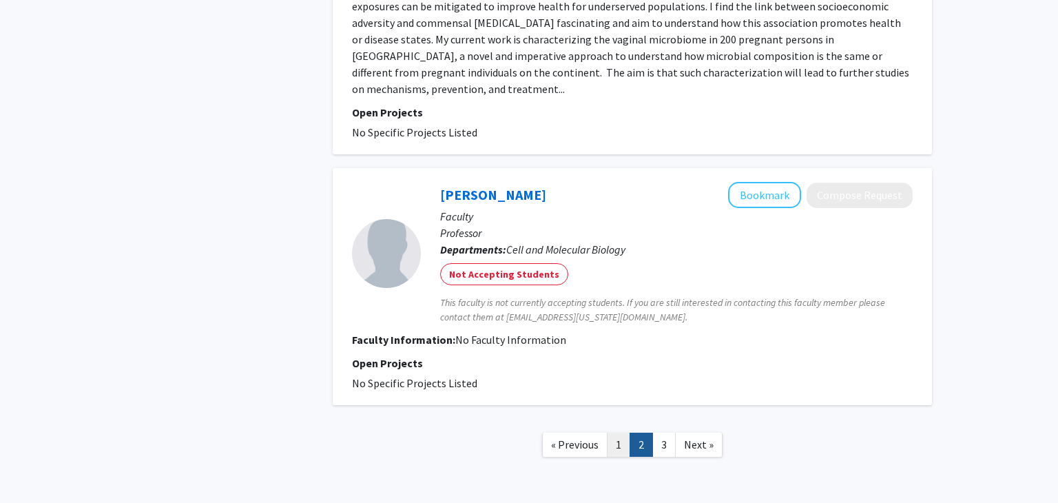
click at [626, 433] on link "1" at bounding box center [618, 445] width 23 height 24
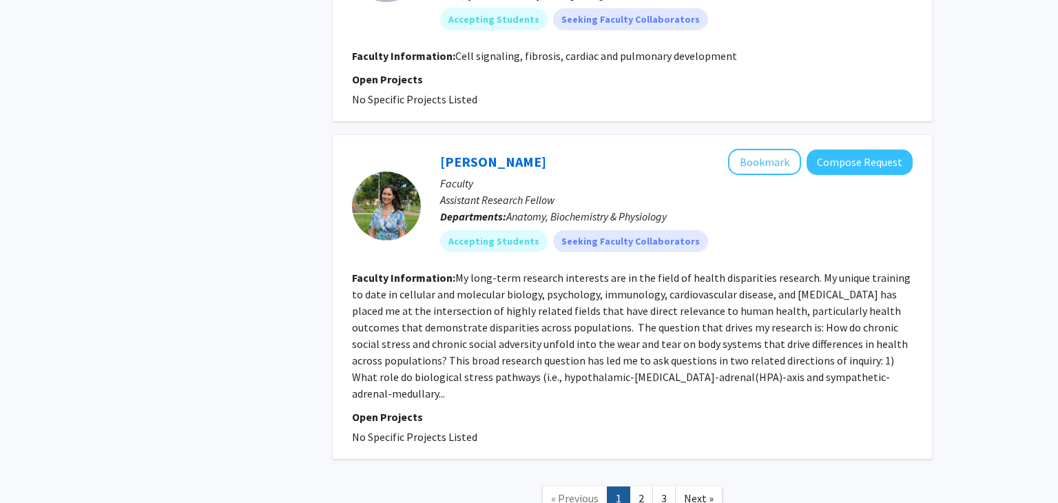
scroll to position [3118, 0]
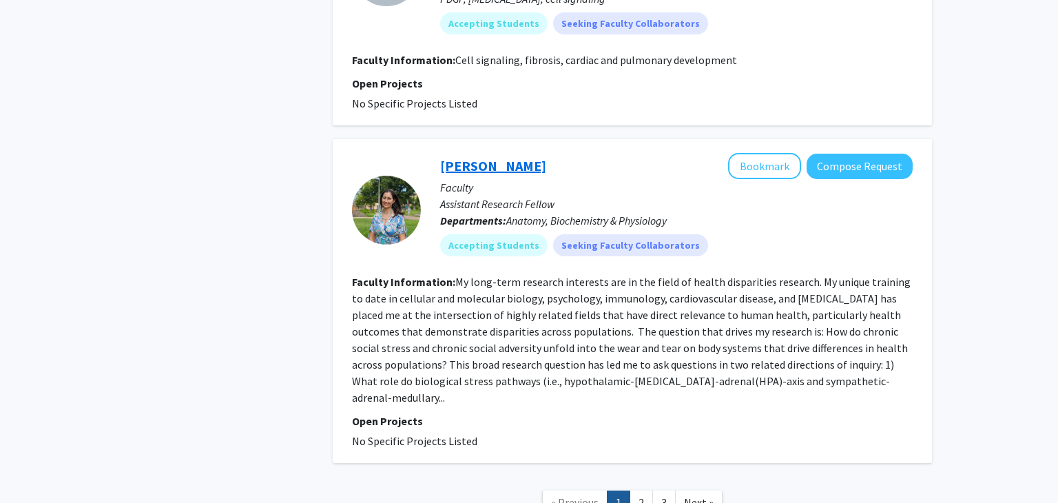
click at [489, 157] on link "[PERSON_NAME]" at bounding box center [493, 165] width 106 height 17
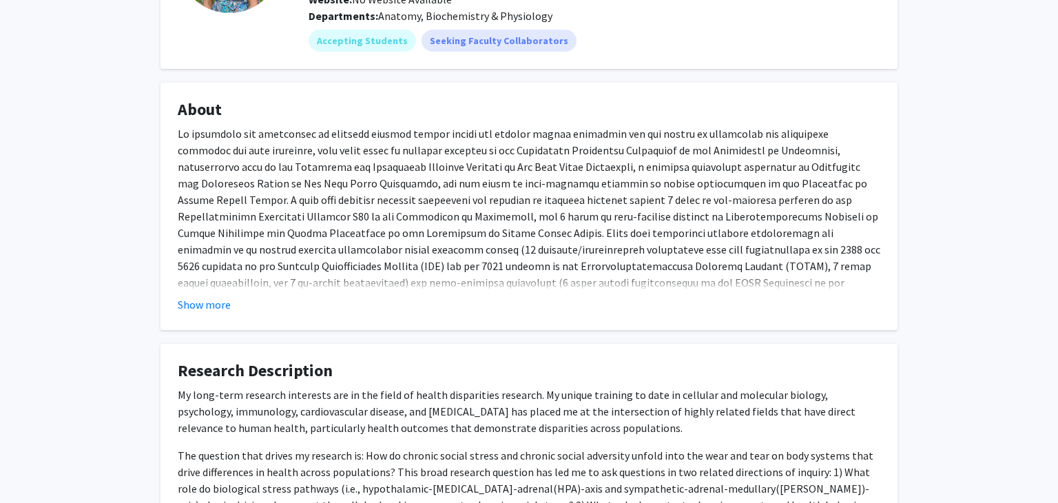
scroll to position [172, 0]
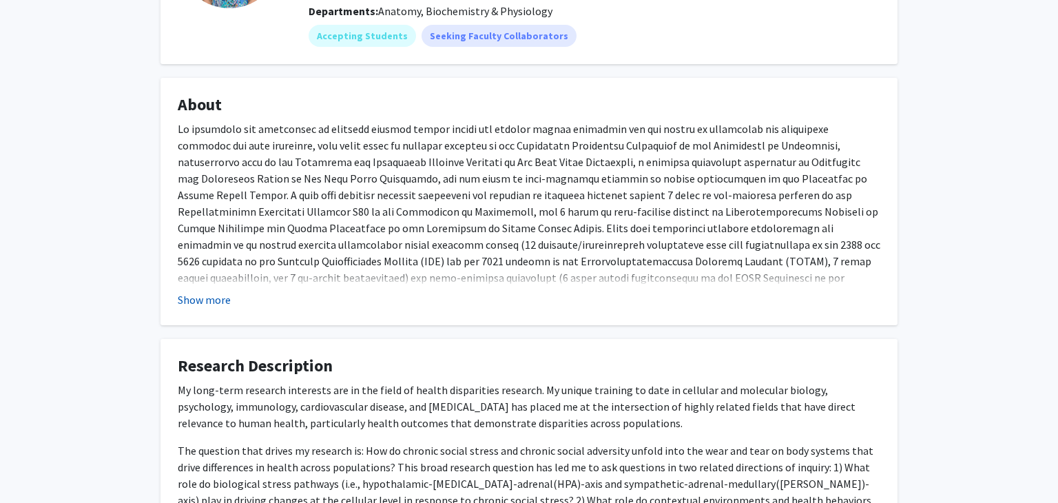
click at [198, 294] on button "Show more" at bounding box center [204, 299] width 53 height 17
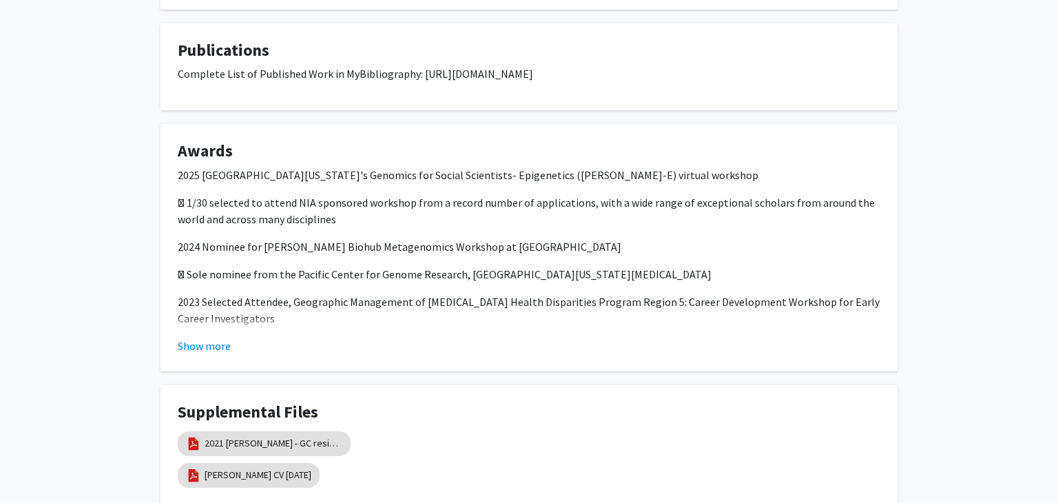
scroll to position [907, 0]
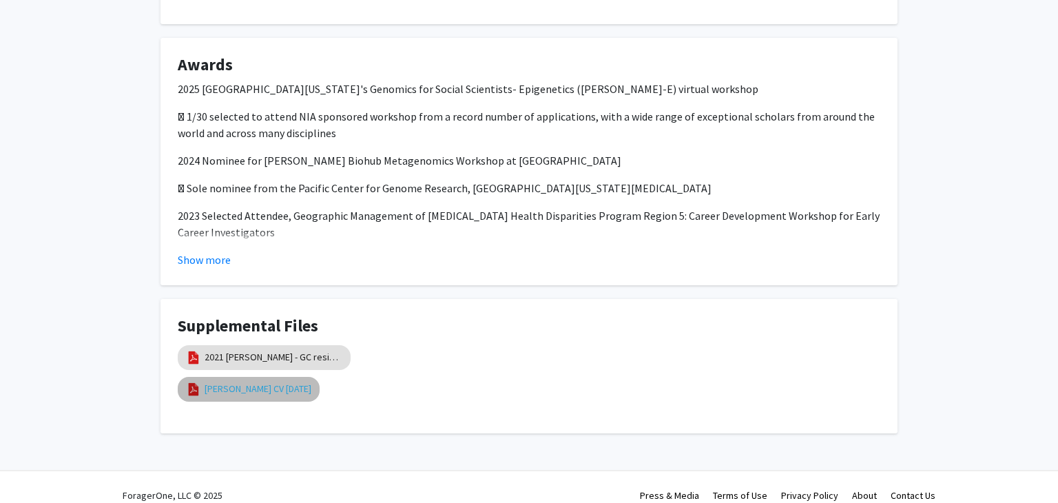
click at [210, 382] on link "[PERSON_NAME] CV [DATE]" at bounding box center [258, 389] width 107 height 14
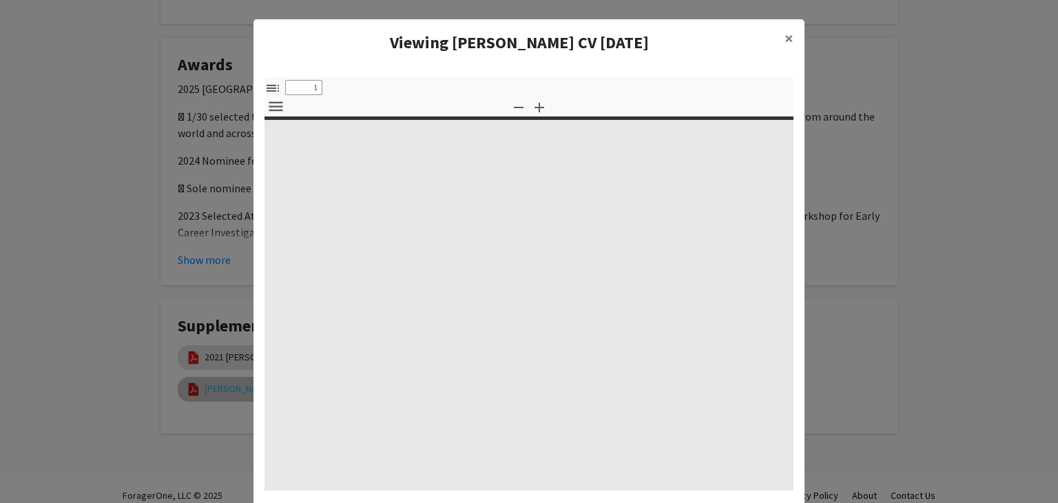
select select "custom"
type input "0"
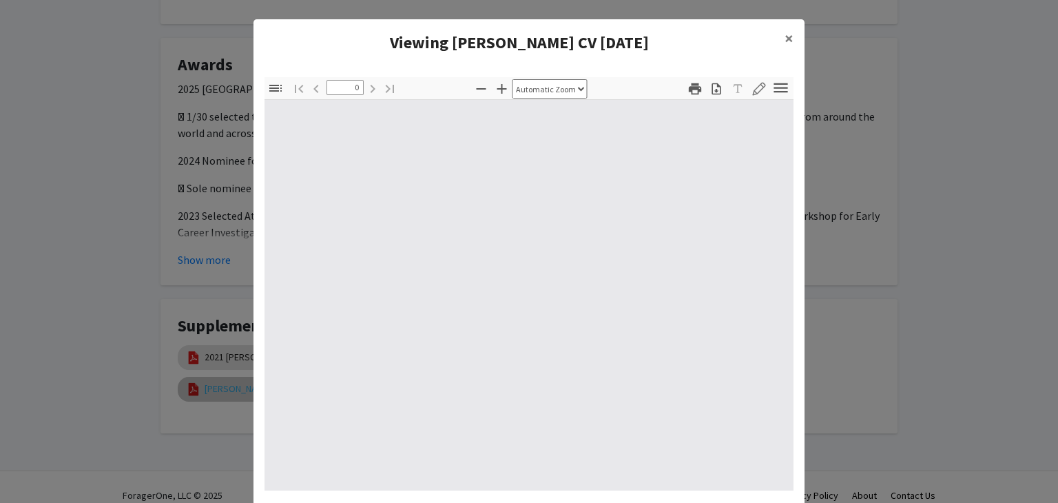
select select "custom"
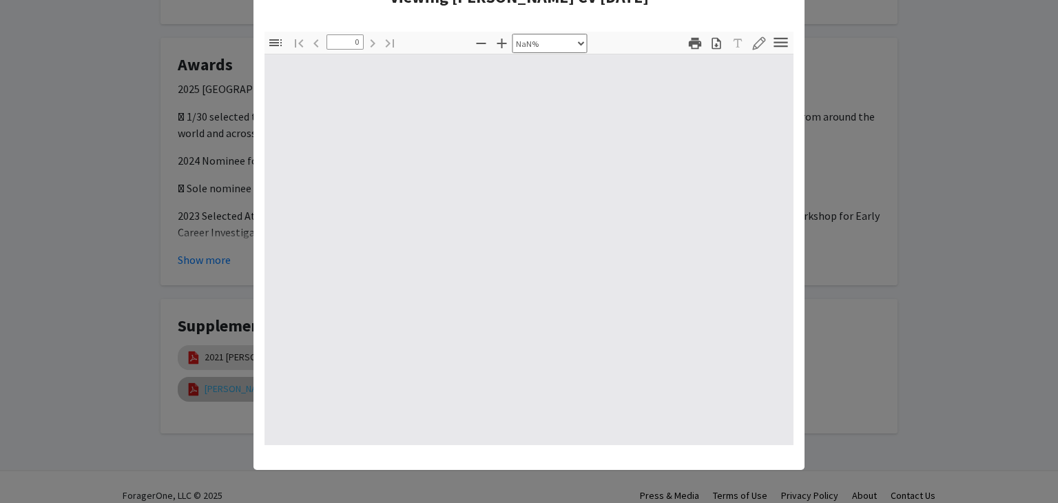
scroll to position [45, 0]
type input "1"
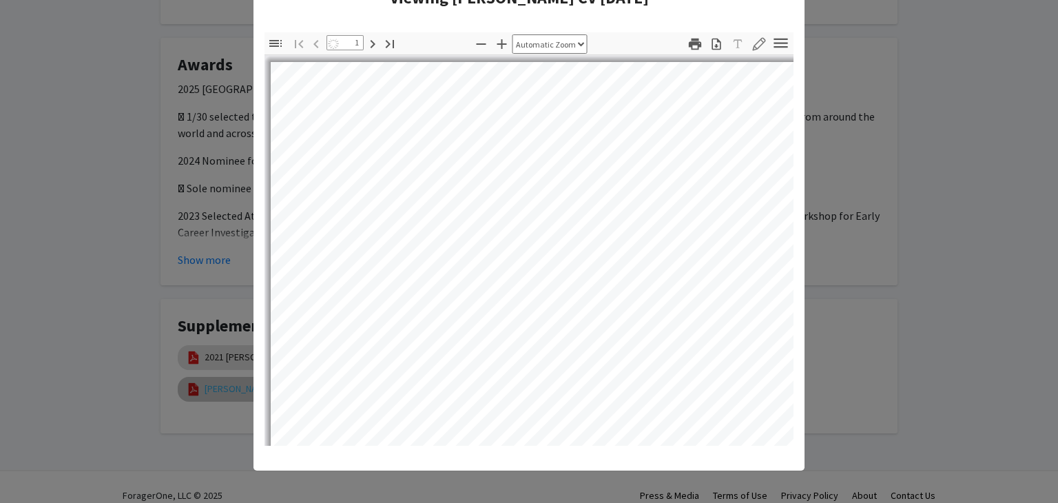
scroll to position [0, 0]
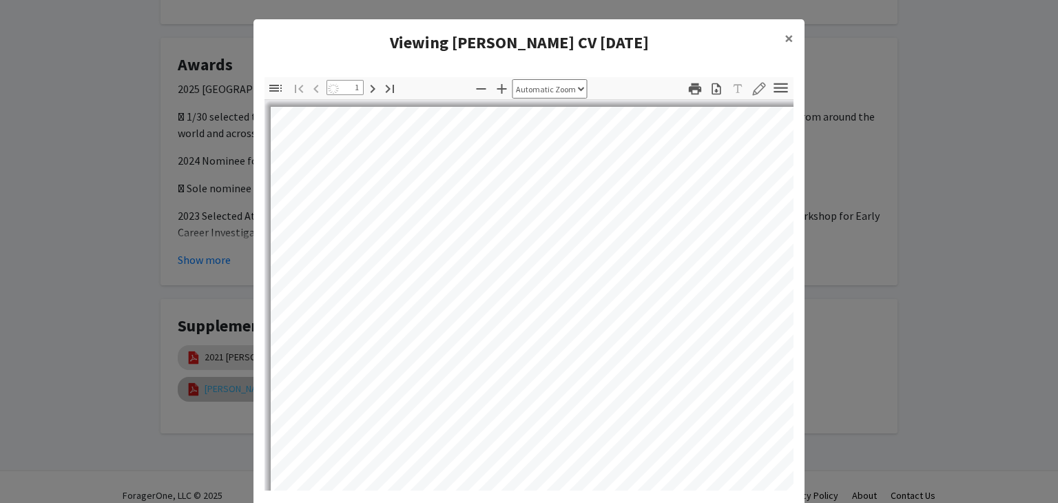
select select "auto"
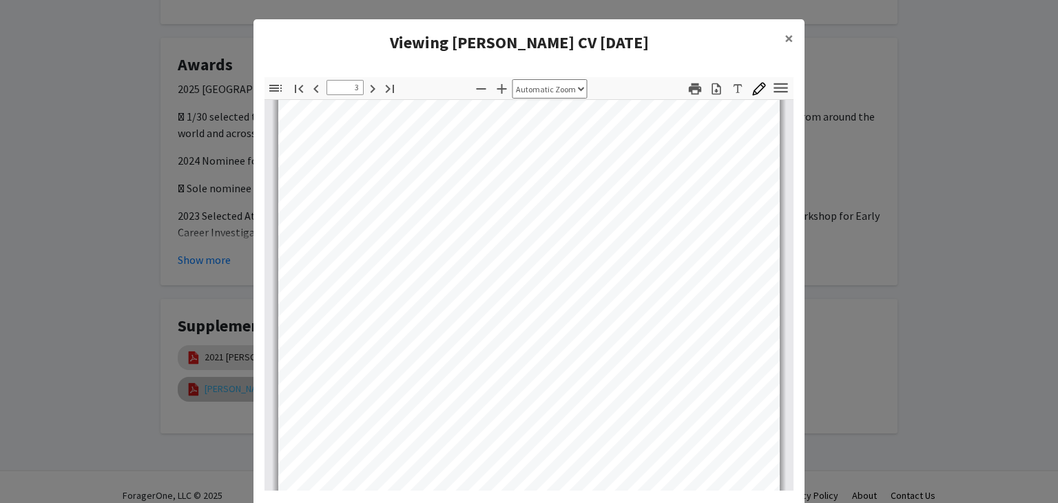
type input "4"
click at [935, 108] on modal-container "Viewing [PERSON_NAME] CV [DATE] × Thumbnails Document Outline Attachments Layer…" at bounding box center [529, 251] width 1058 height 503
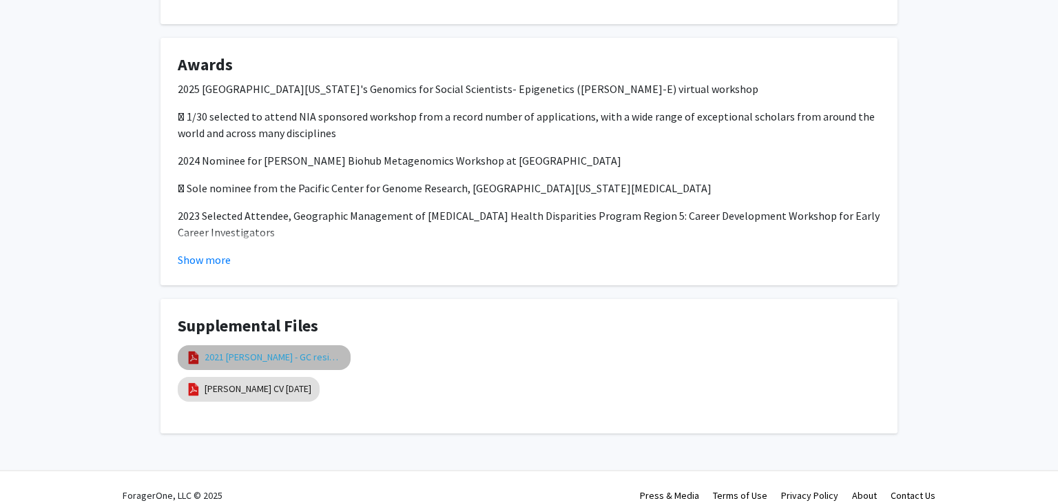
click at [224, 350] on link "2021 [PERSON_NAME] - GC resistance sympathetic inflammation review" at bounding box center [274, 357] width 138 height 14
select select "custom"
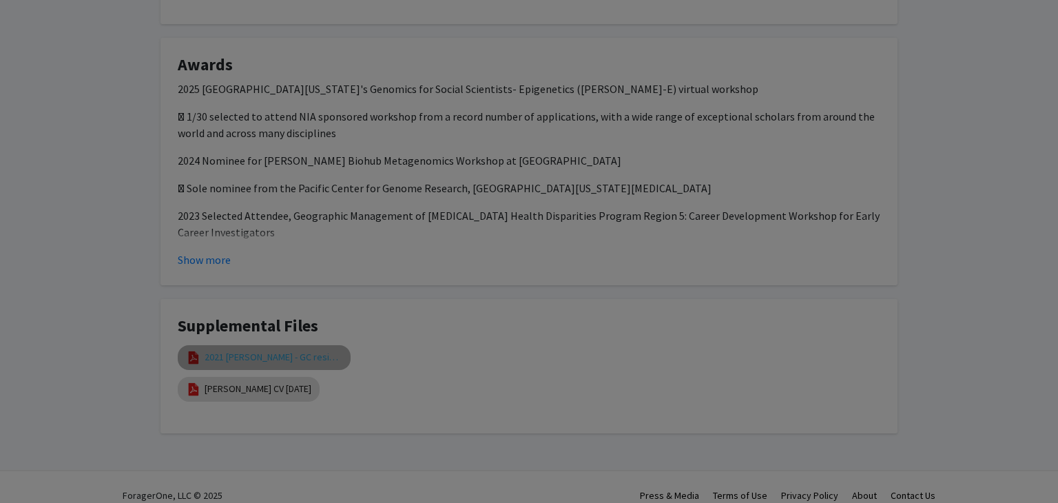
type input "0"
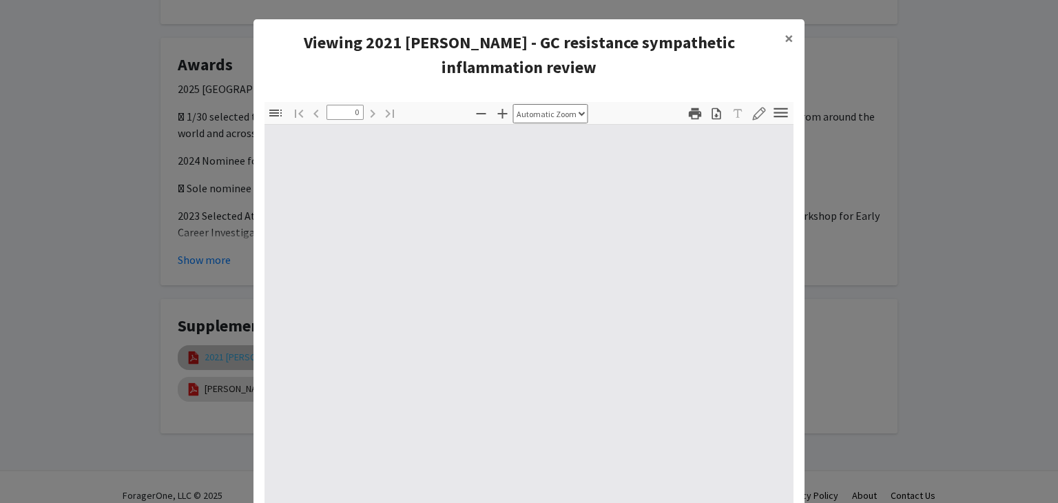
select select "custom"
type input "117"
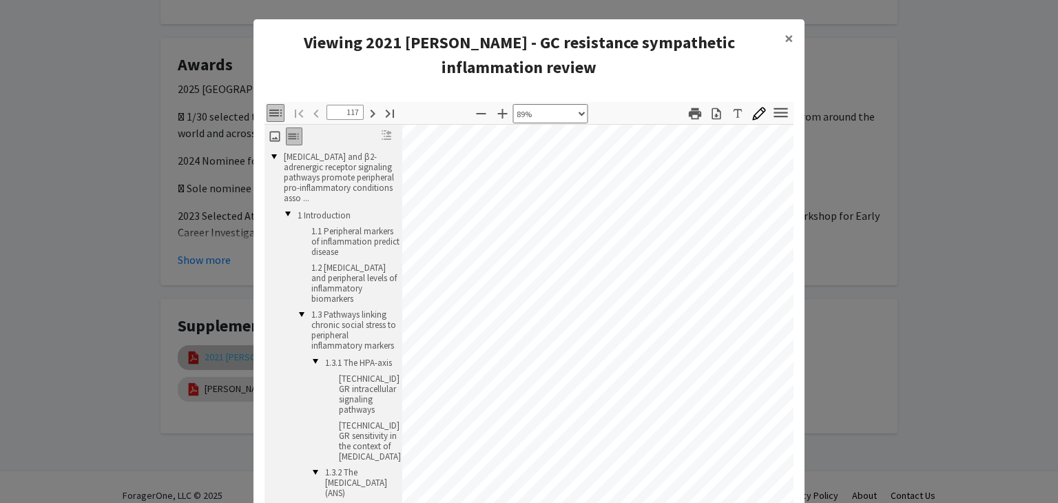
scroll to position [0, 0]
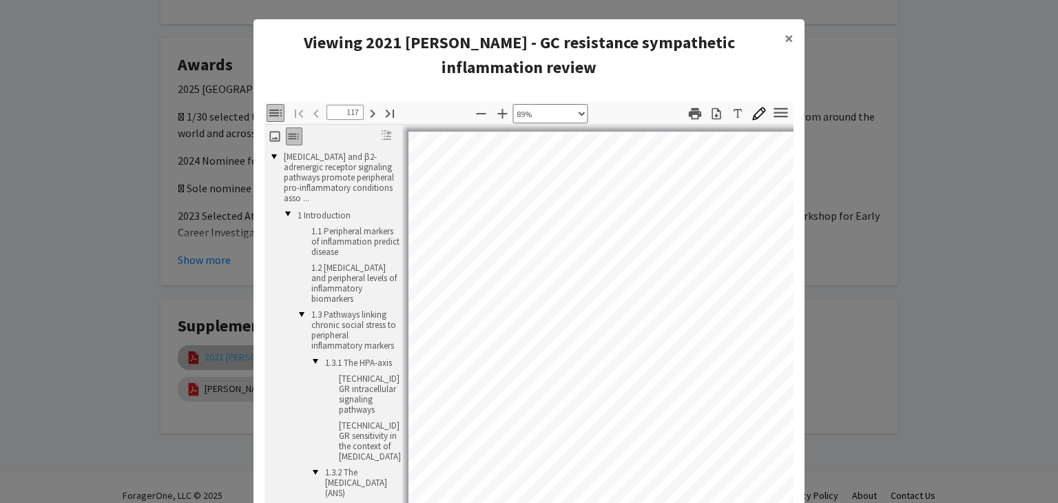
select select "custom"
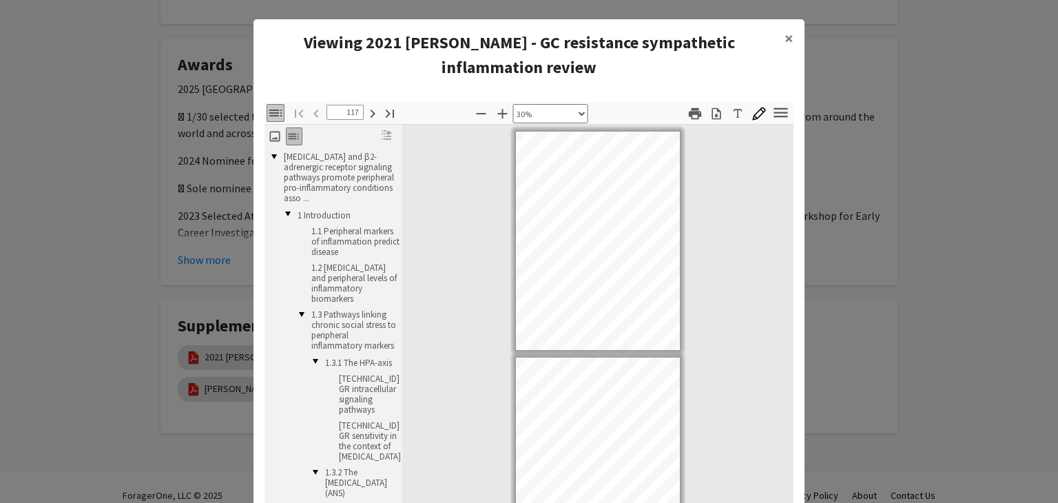
click at [949, 154] on modal-container "Viewing 2021 [PERSON_NAME] - GC resistance sympathetic inflammation review × Th…" at bounding box center [529, 251] width 1058 height 503
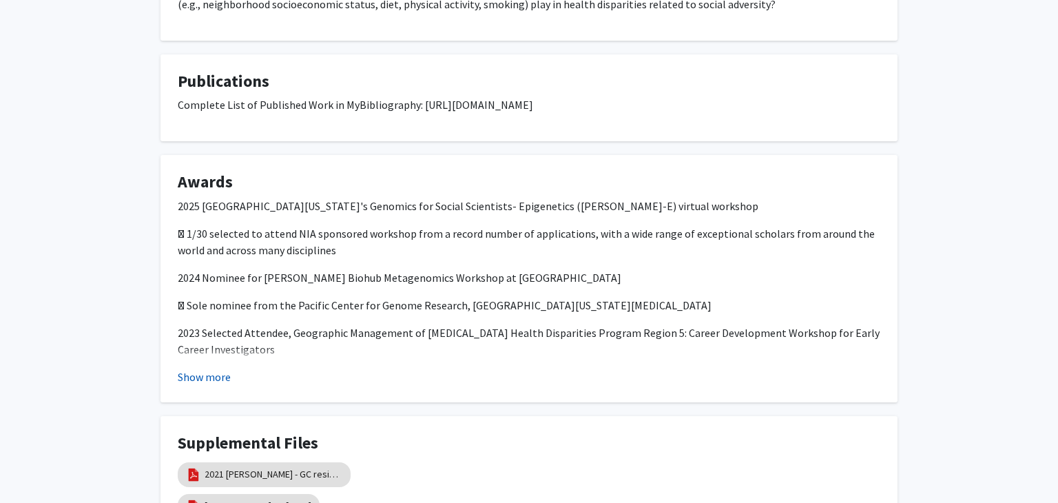
click at [209, 369] on button "Show more" at bounding box center [204, 377] width 53 height 17
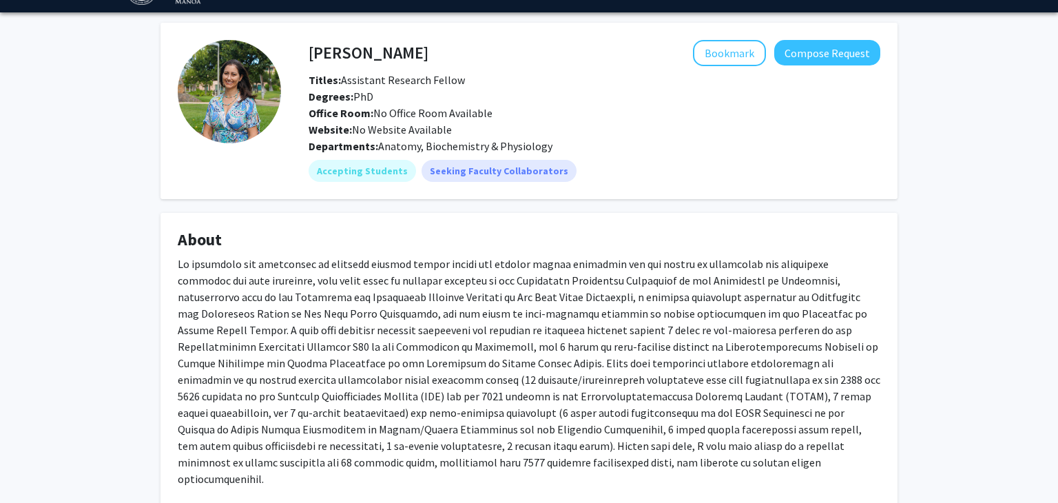
scroll to position [38, 0]
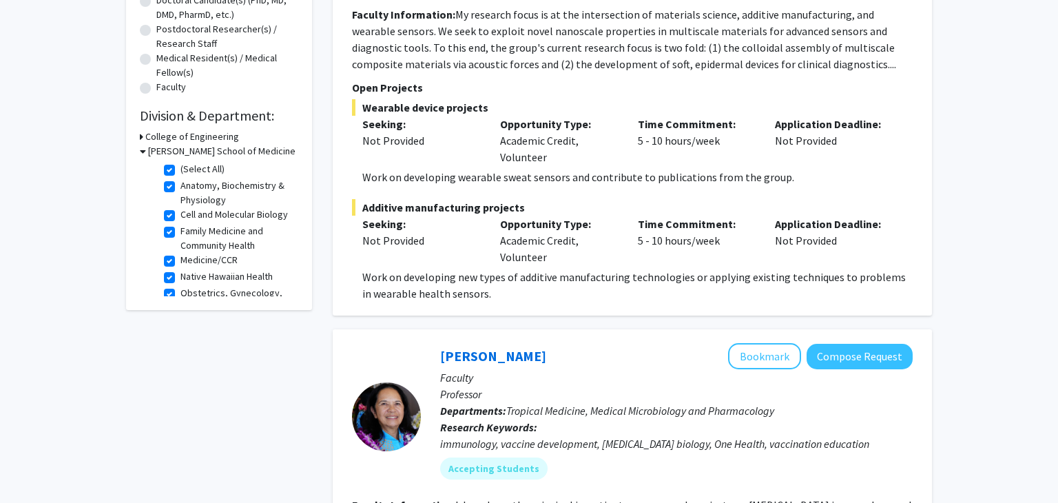
scroll to position [317, 0]
